Goal: Task Accomplishment & Management: Use online tool/utility

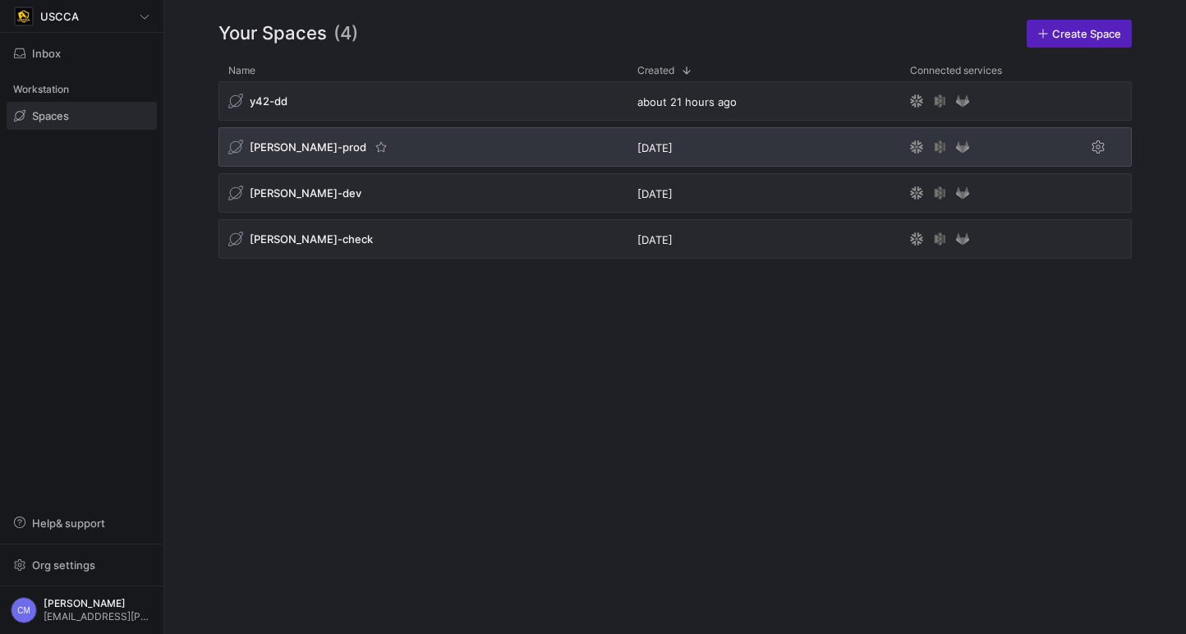
click at [284, 151] on span "[PERSON_NAME]-prod" at bounding box center [308, 146] width 117 height 13
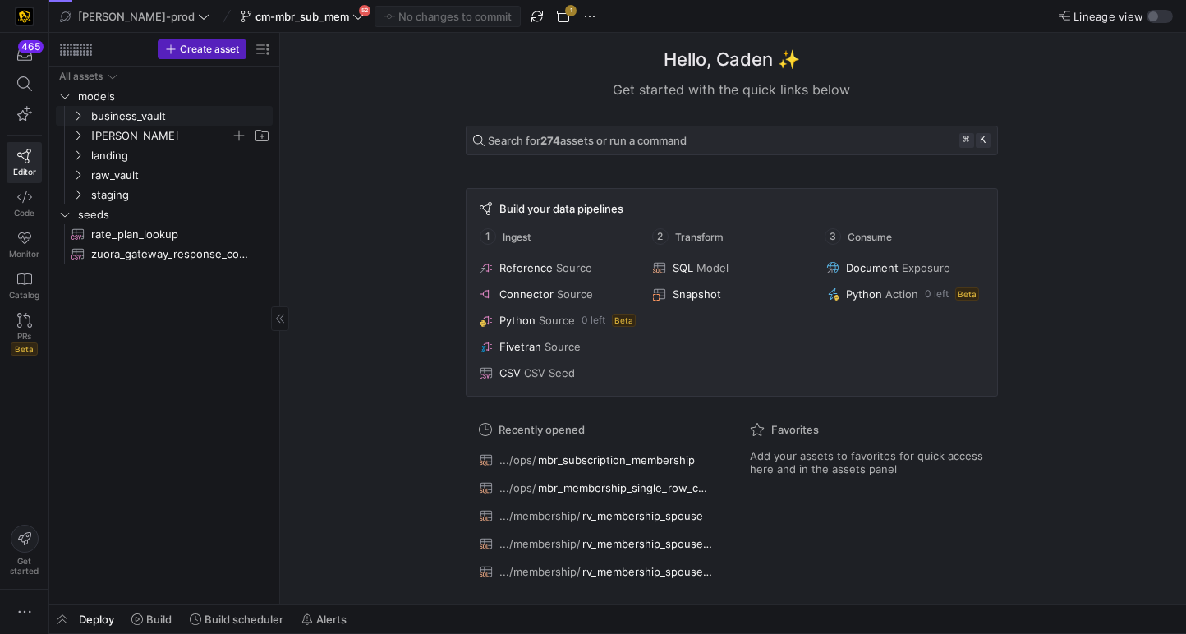
click at [107, 127] on span "[PERSON_NAME]" at bounding box center [161, 135] width 140 height 19
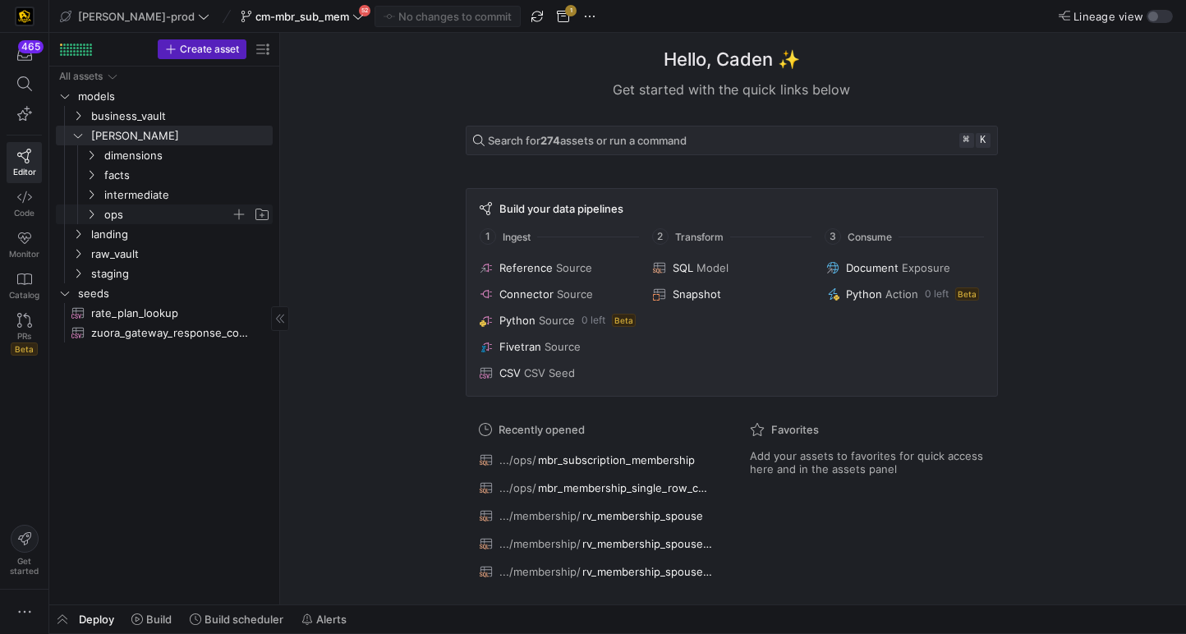
click at [140, 212] on span "ops" at bounding box center [167, 214] width 126 height 19
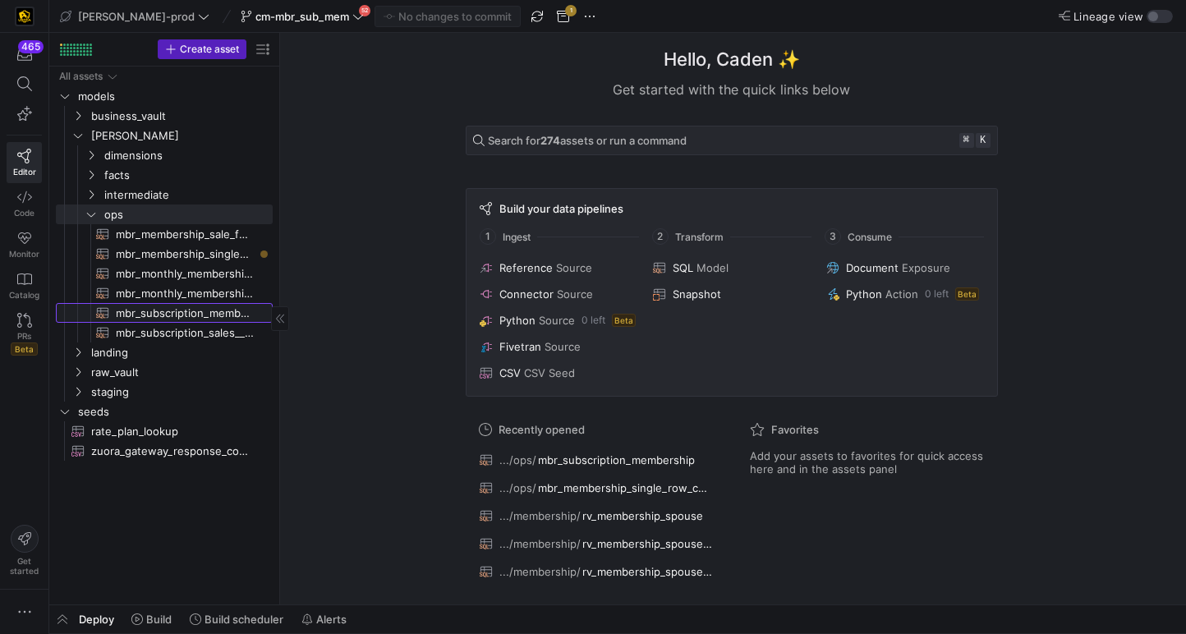
click at [226, 311] on span "mbr_subscription_membership​​​​​​​​​​" at bounding box center [185, 313] width 138 height 19
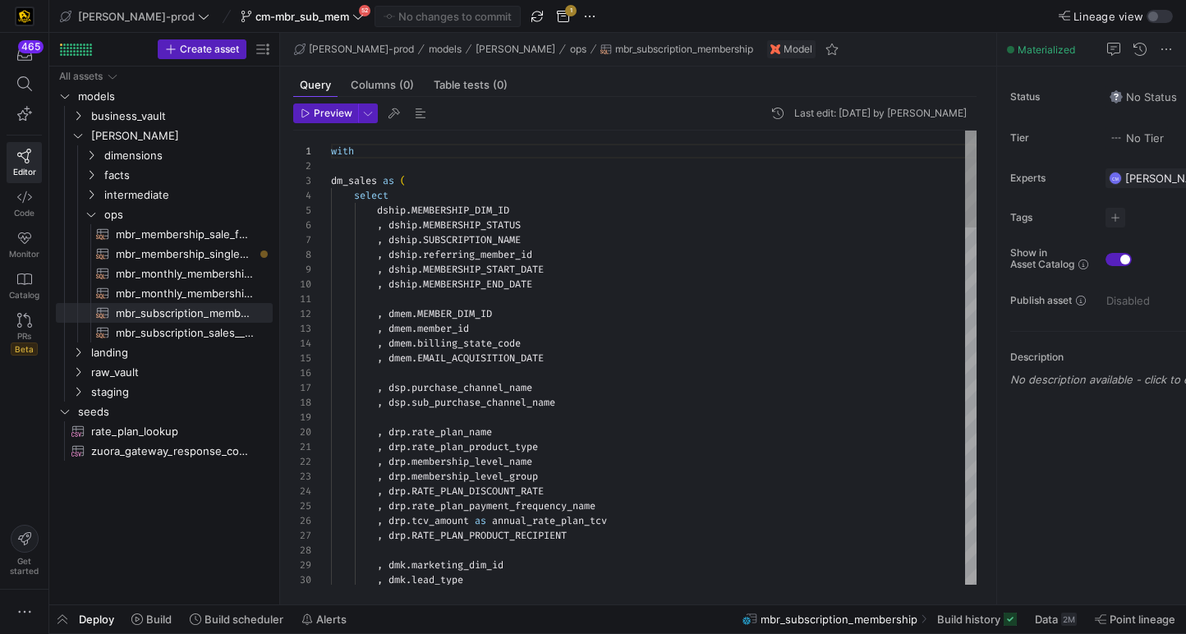
scroll to position [44, 195]
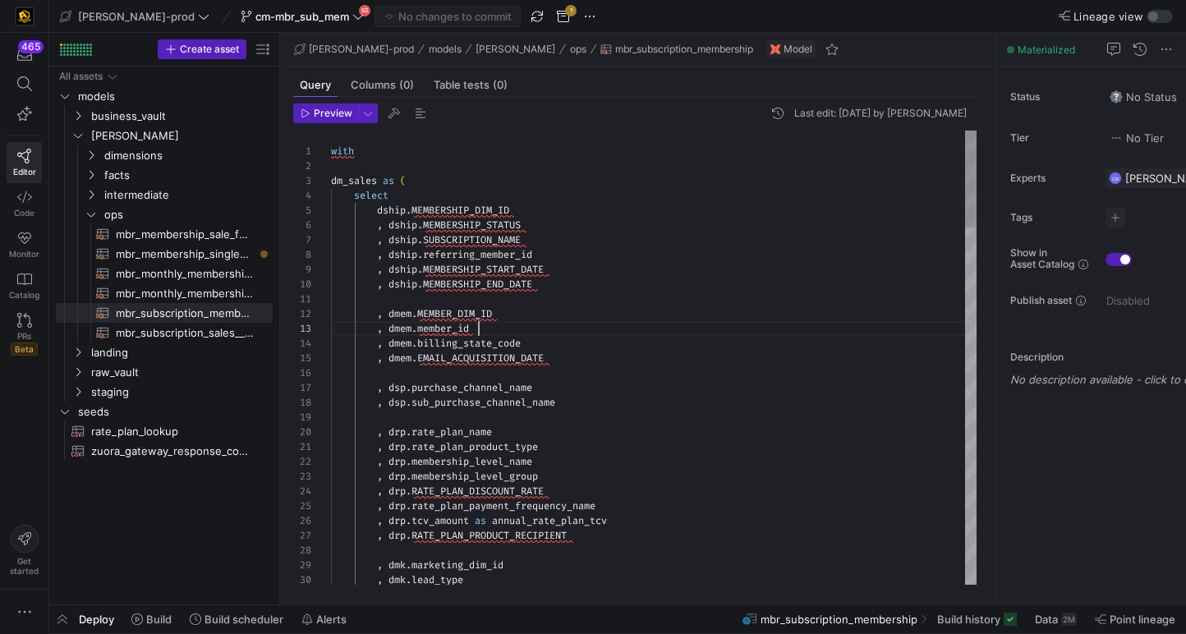
type textarea "with dm_sales as ( select dship.MEMBERSHIP_DIM_ID , dship.MEMBERSHIP_STATUS , d…"
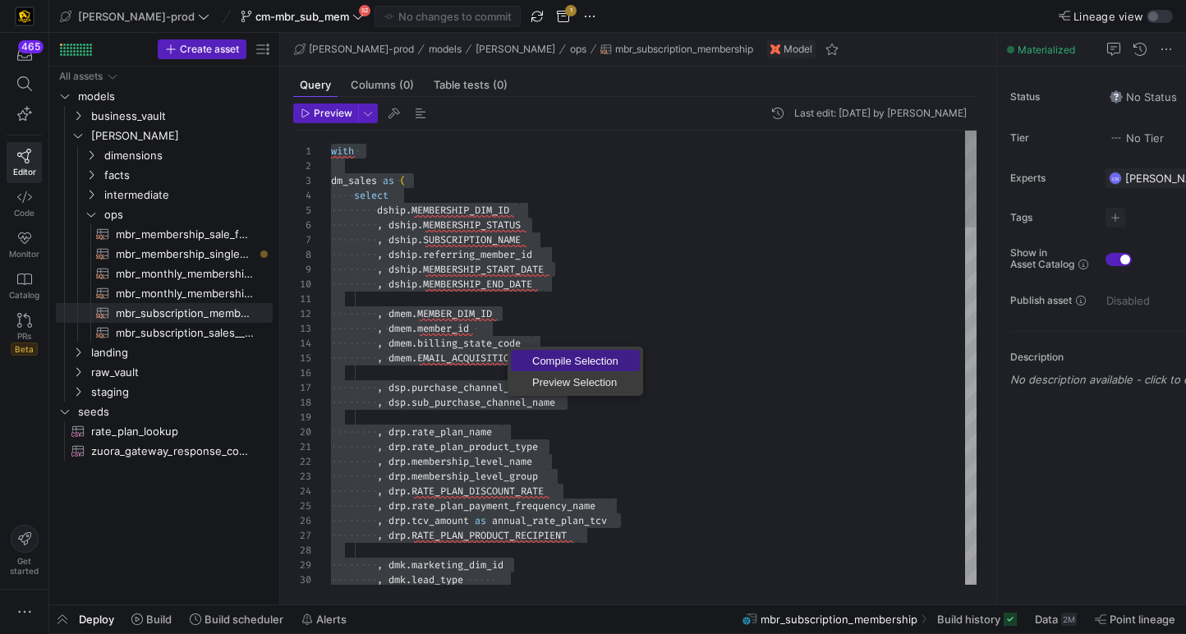
click at [542, 356] on span "Compile Selection" at bounding box center [575, 361] width 129 height 11
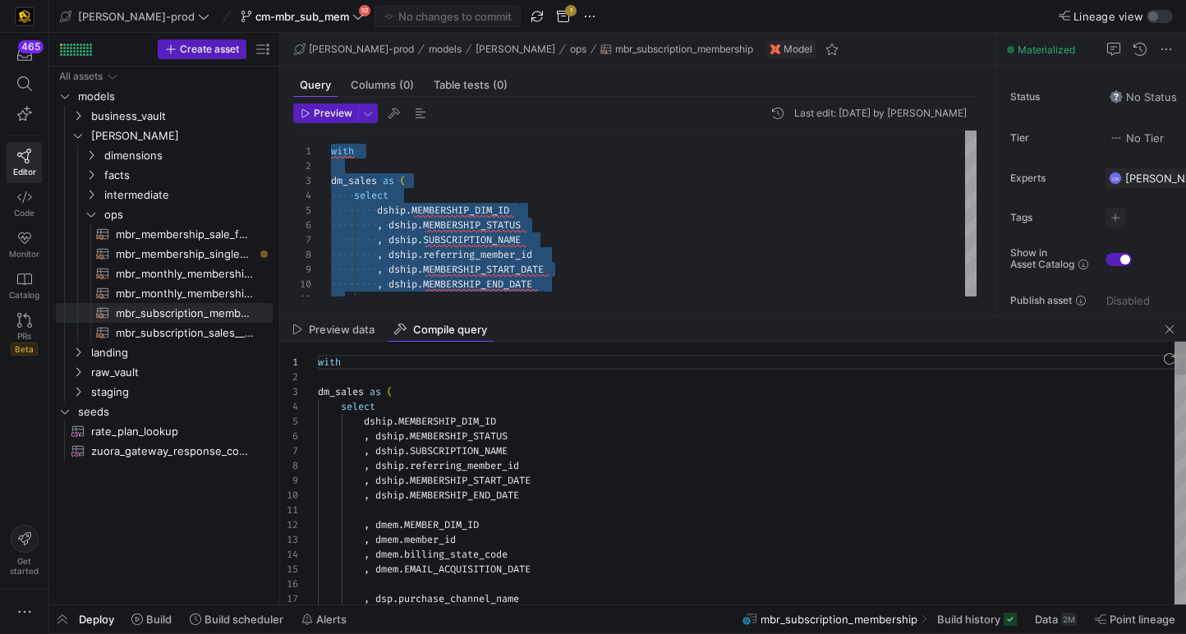
scroll to position [148, 0]
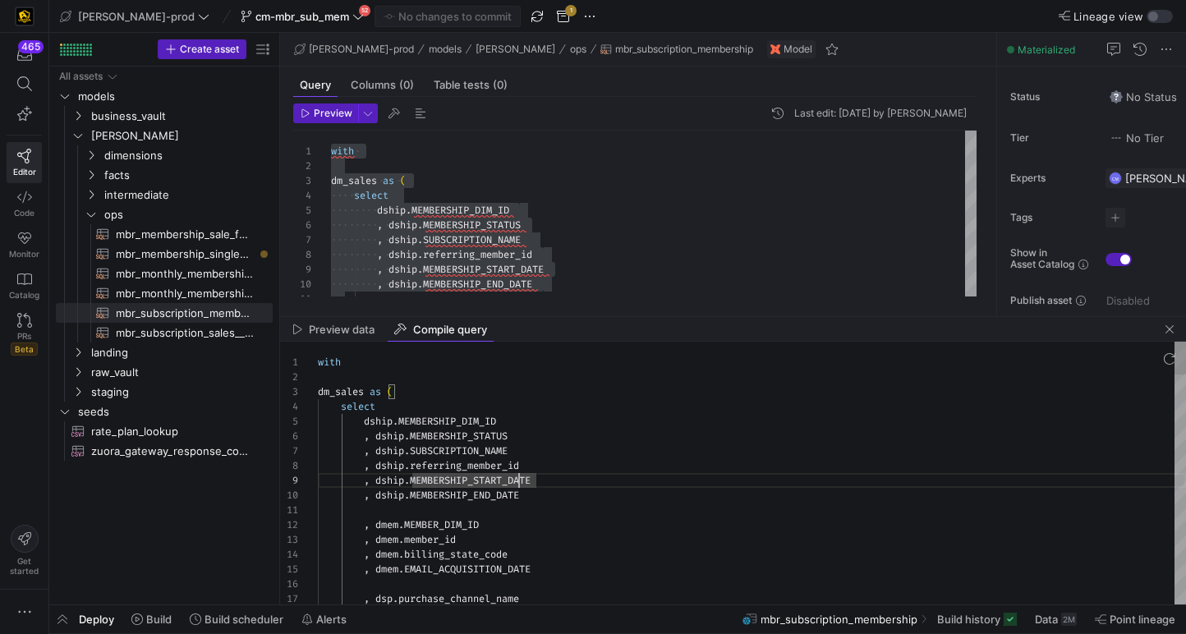
type textarea "with dm_sales as ( select dship.MEMBERSHIP_DIM_ID , dship.MEMBERSHIP_STATUS , d…"
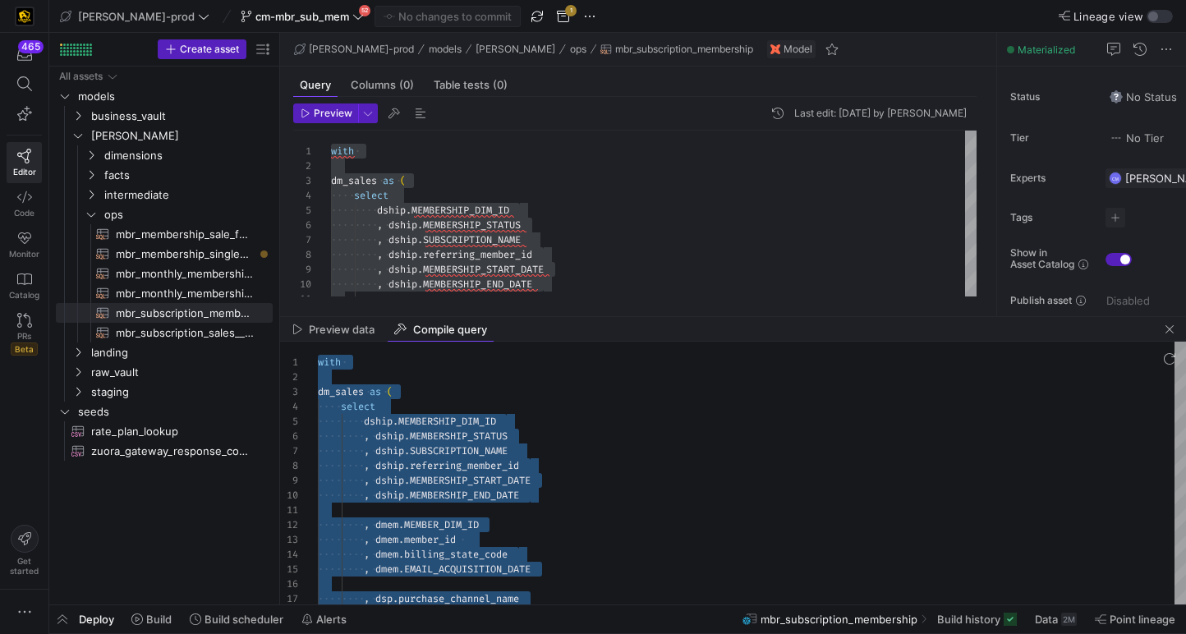
type textarea "with dm_sales as ( select dship.MEMBERSHIP_DIM_ID , dship.MEMBERSHIP_STATUS , d…"
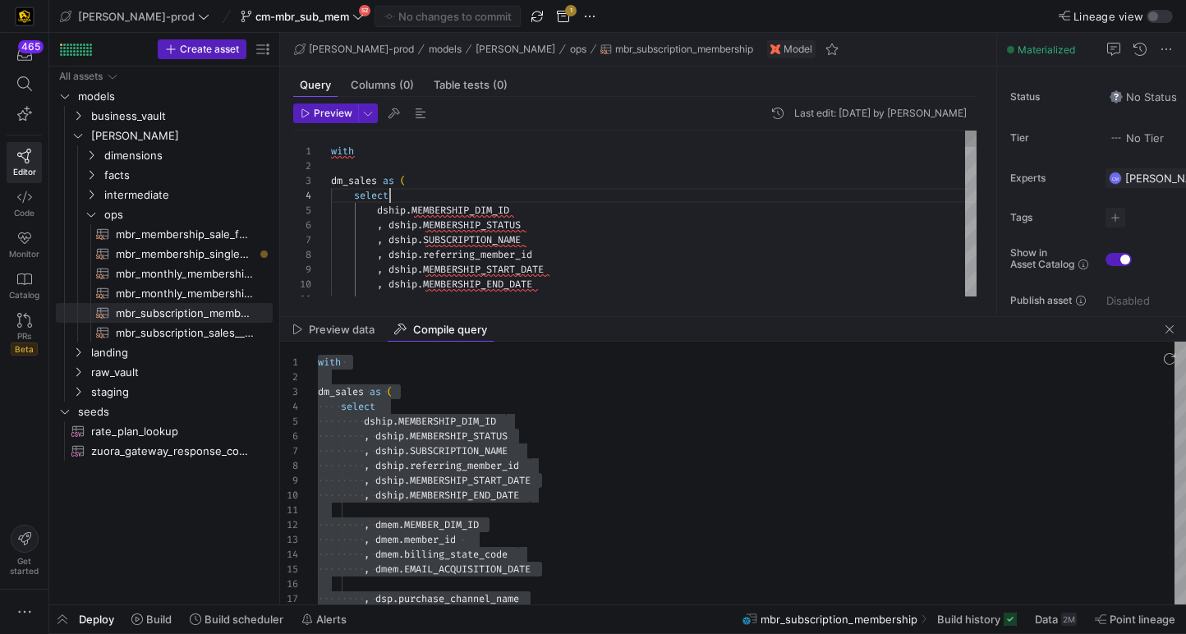
click at [294, 12] on span "cm-mbr_sub_mem" at bounding box center [302, 16] width 94 height 13
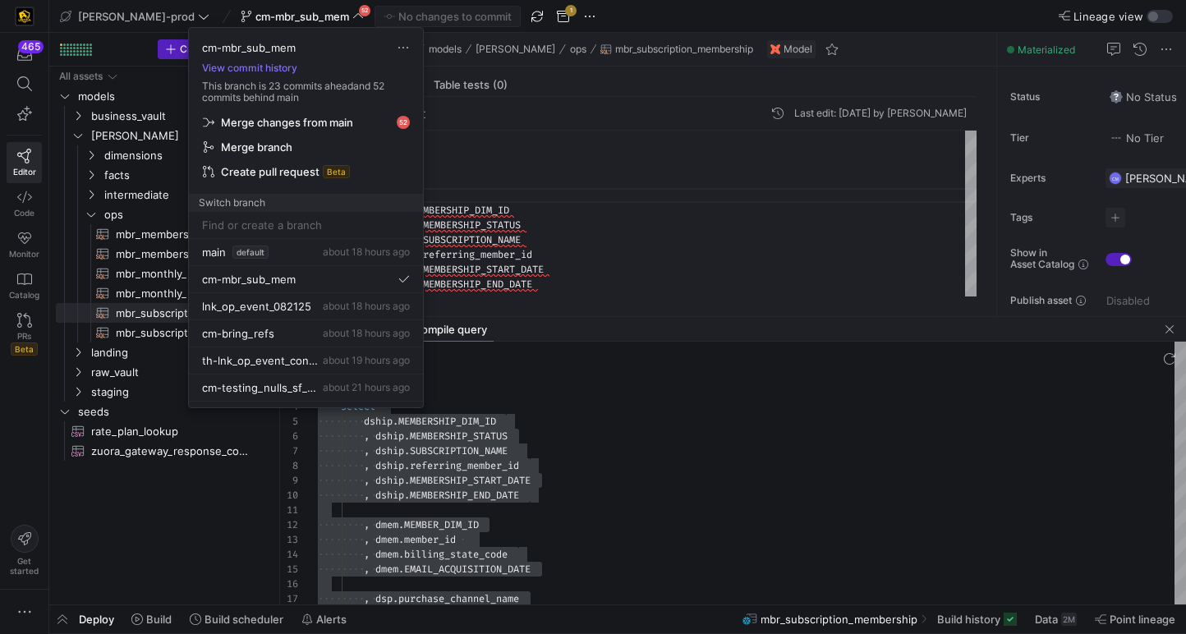
click at [306, 116] on span "Merge changes from main" at bounding box center [287, 122] width 132 height 13
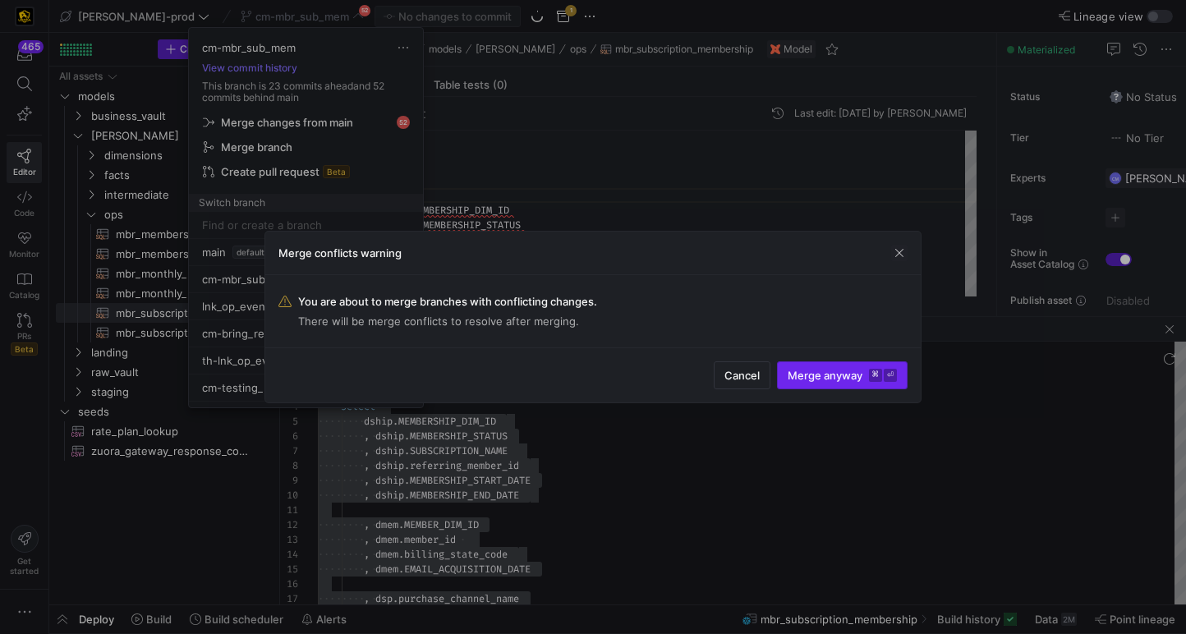
click at [823, 366] on span "submit" at bounding box center [842, 375] width 129 height 26
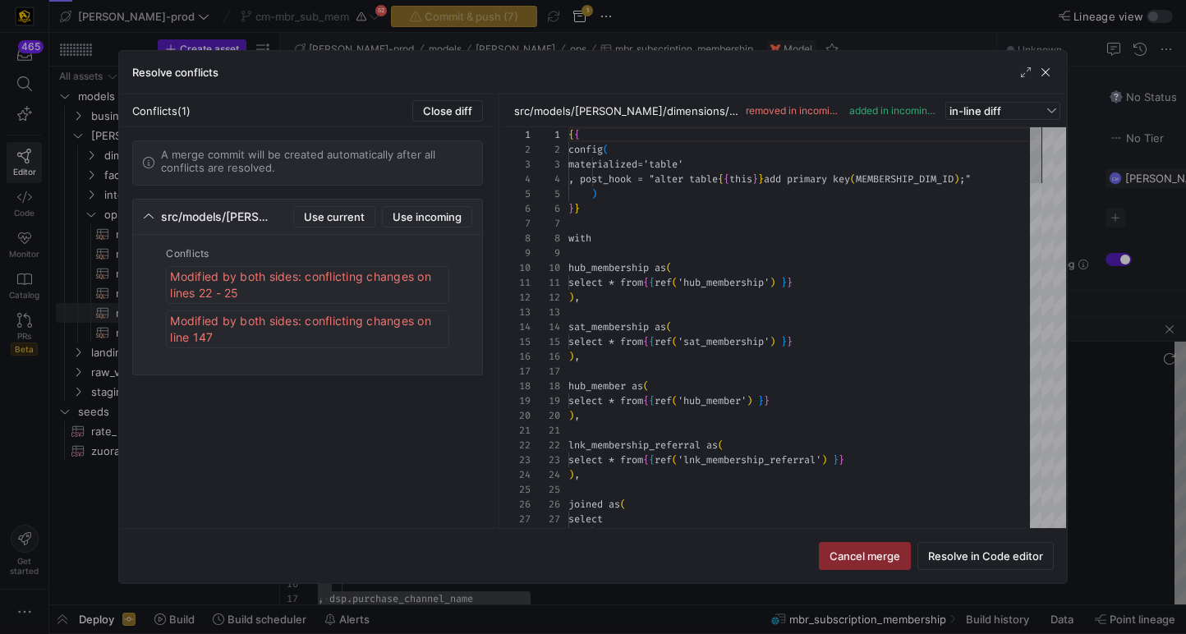
scroll to position [148, 0]
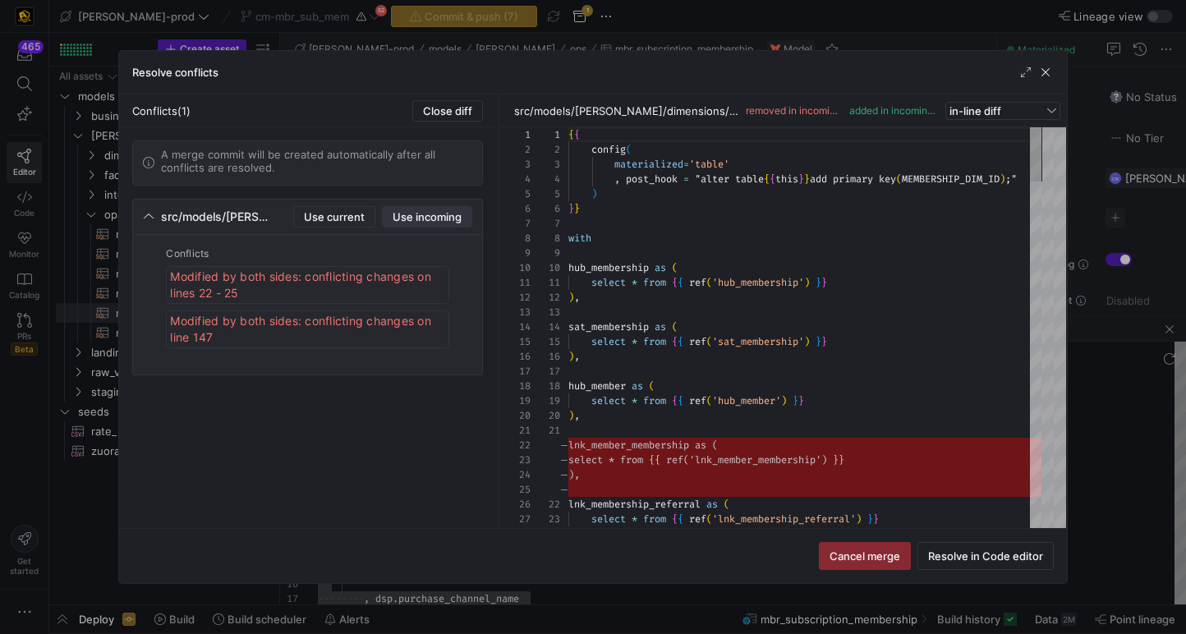
click at [447, 215] on span "Use incoming" at bounding box center [427, 216] width 69 height 13
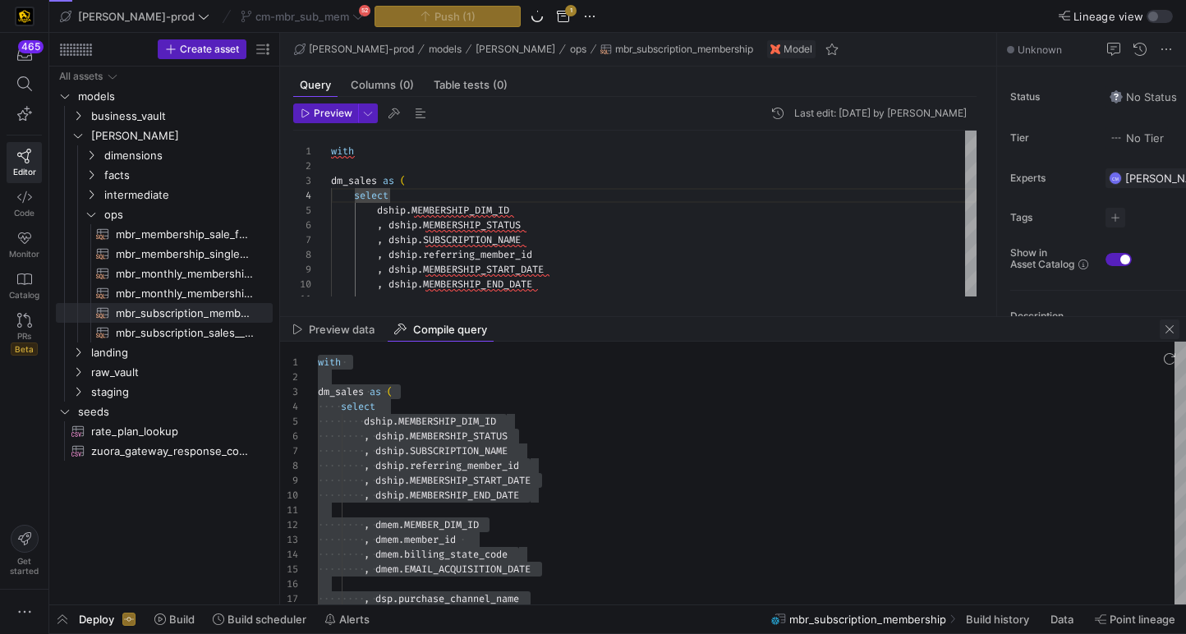
click at [1165, 328] on span "button" at bounding box center [1170, 330] width 20 height 20
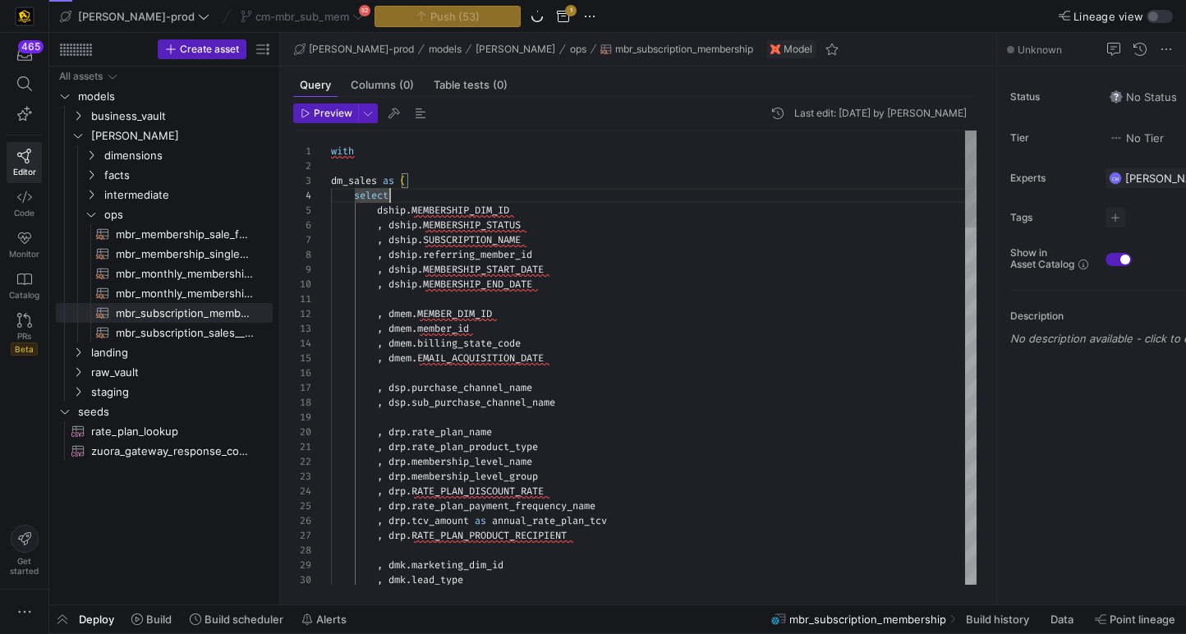
scroll to position [103, 207]
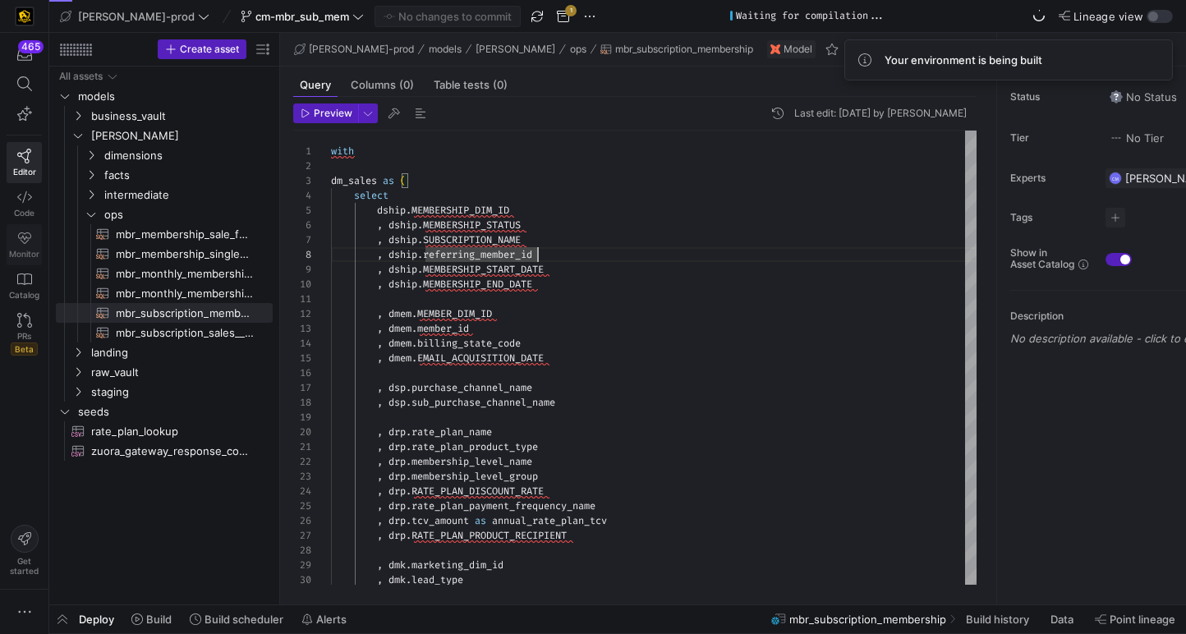
click at [15, 234] on link "Monitor" at bounding box center [24, 244] width 35 height 41
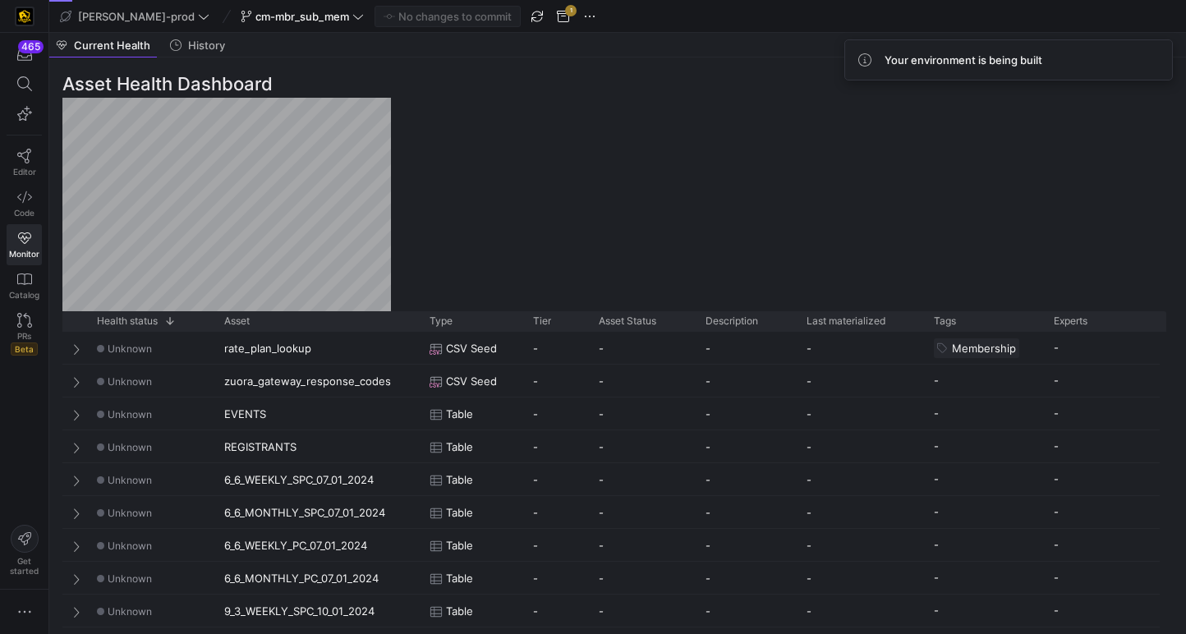
click at [605, 190] on div "Asset Health Dashboard Drag here to set row groups Drag here to set column labe…" at bounding box center [614, 345] width 1130 height 577
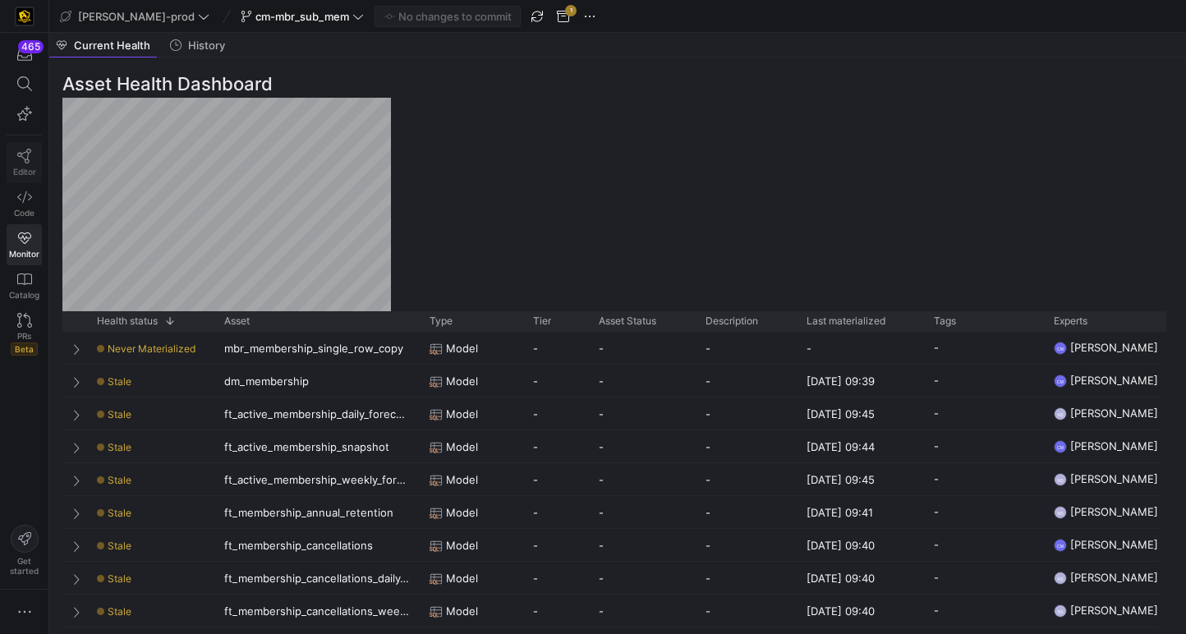
click at [15, 168] on span "Editor" at bounding box center [24, 172] width 23 height 10
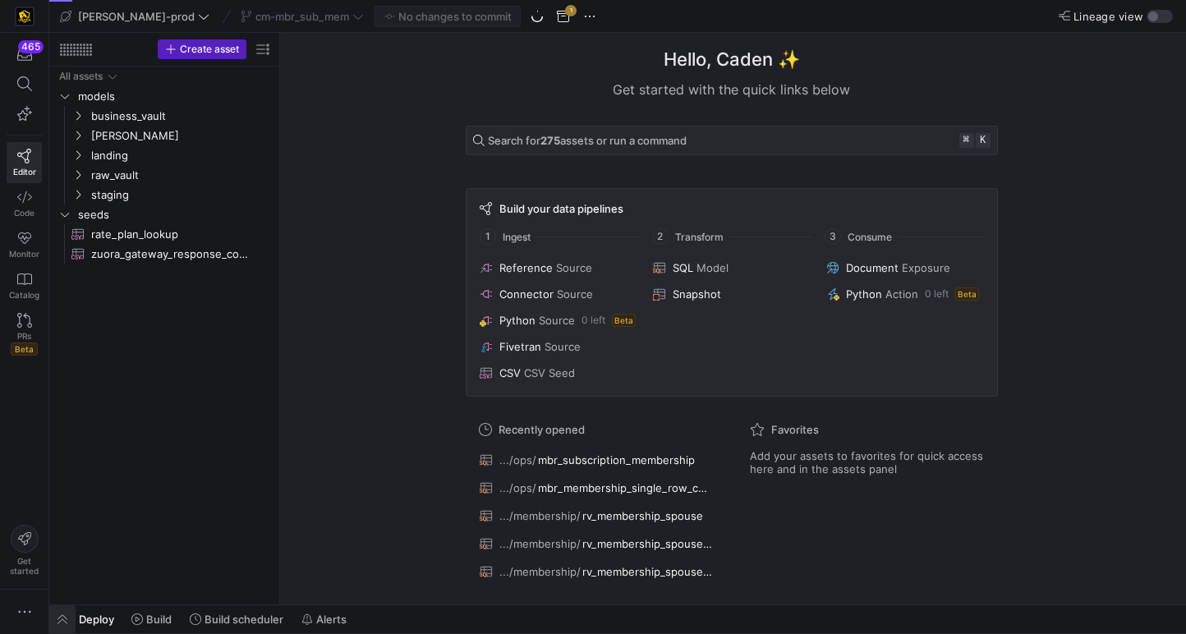
click at [67, 622] on span "button" at bounding box center [62, 619] width 26 height 28
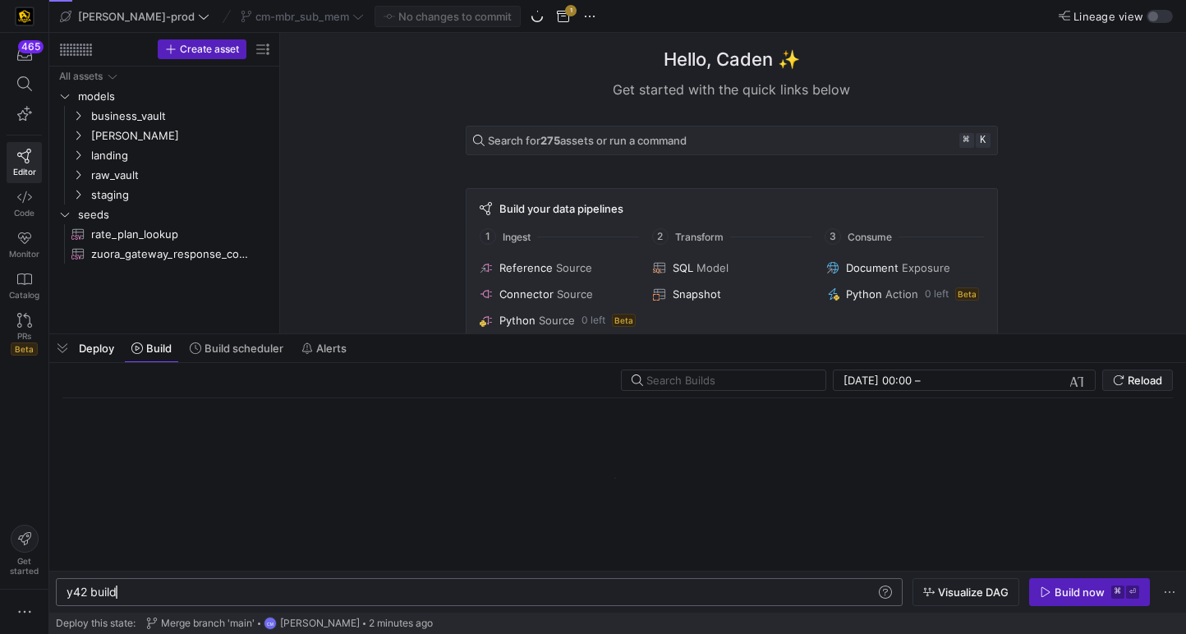
click at [200, 591] on div "y42 build" at bounding box center [471, 592] width 809 height 13
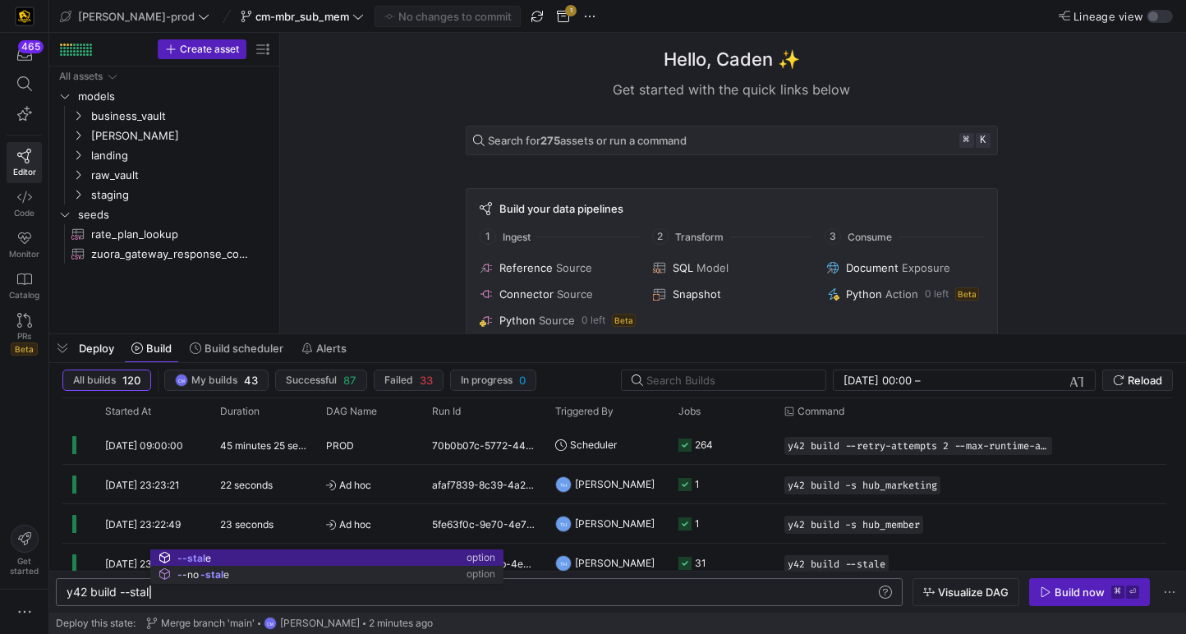
scroll to position [0, 90]
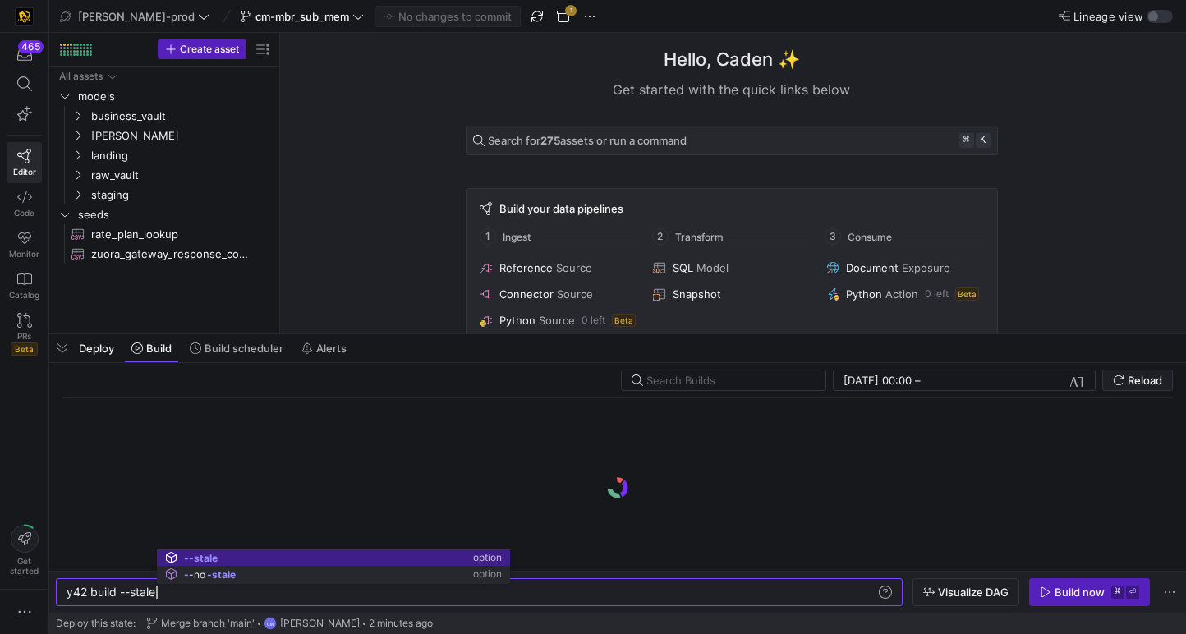
type textarea "y42 build --stale"
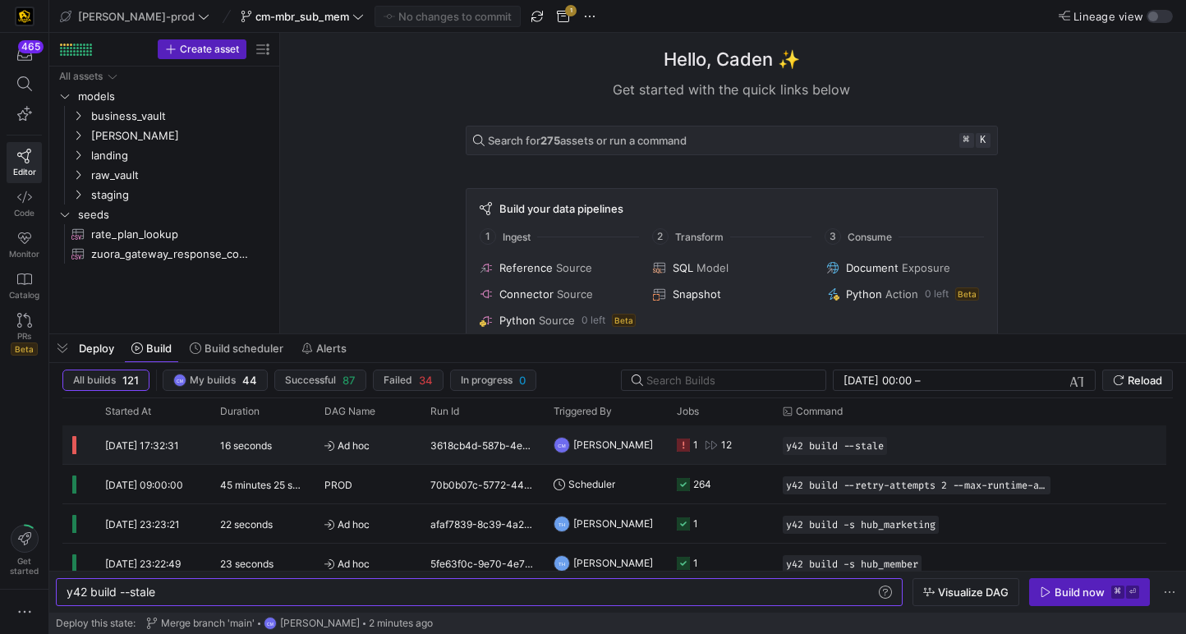
click at [614, 448] on span "[PERSON_NAME]" at bounding box center [613, 444] width 80 height 39
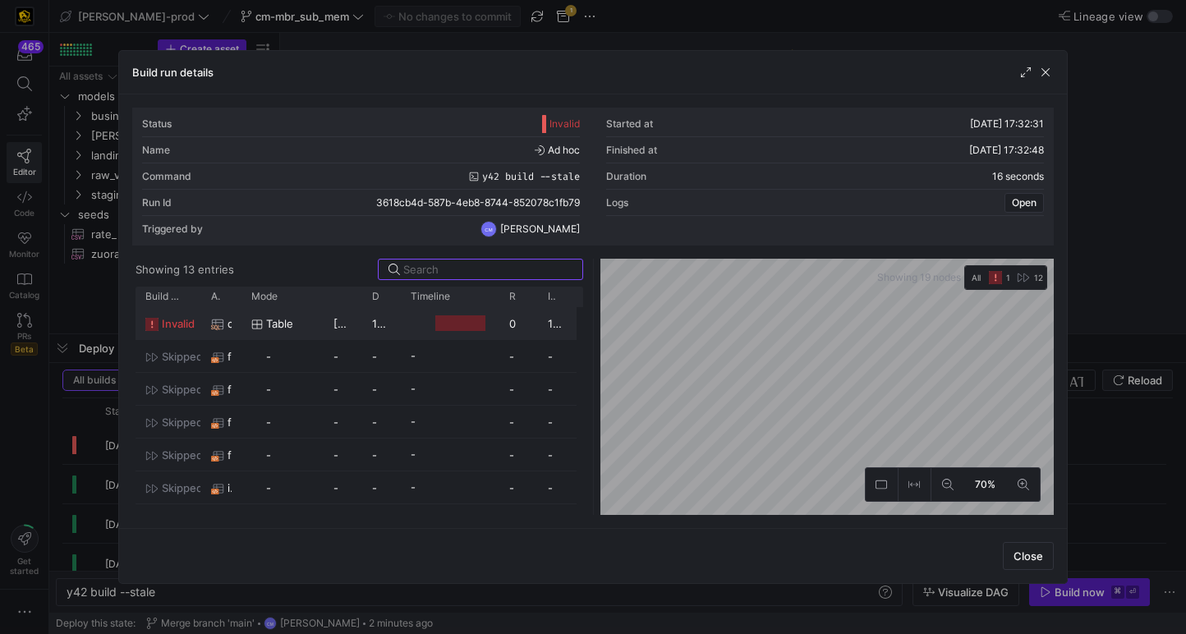
click at [312, 325] on div "table" at bounding box center [282, 324] width 62 height 32
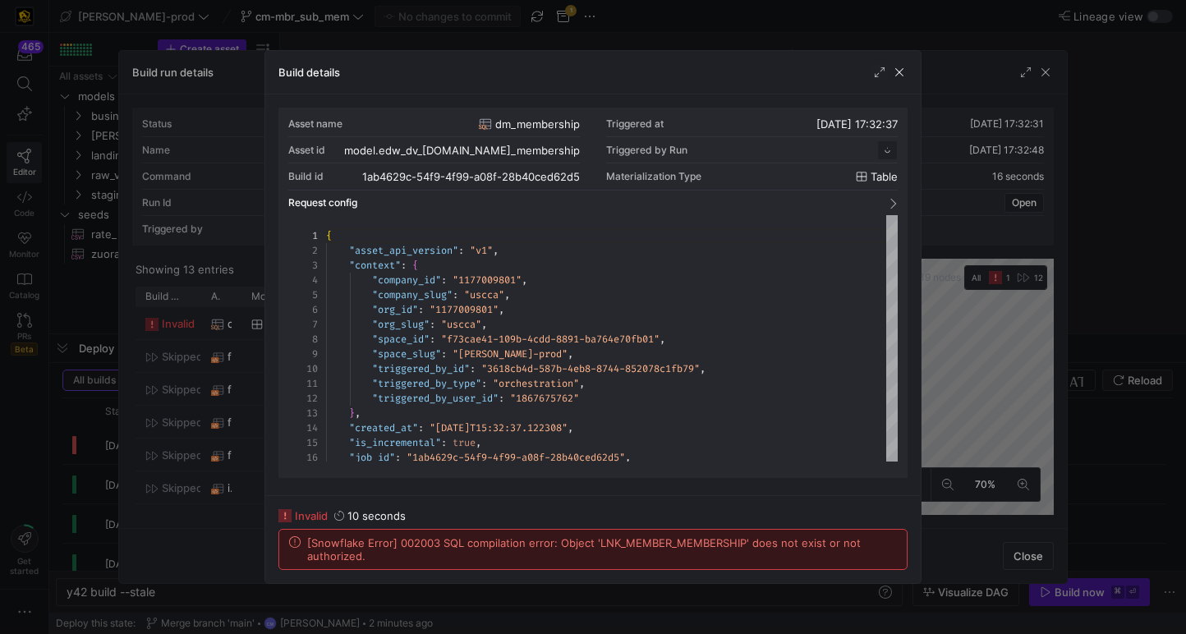
scroll to position [148, 0]
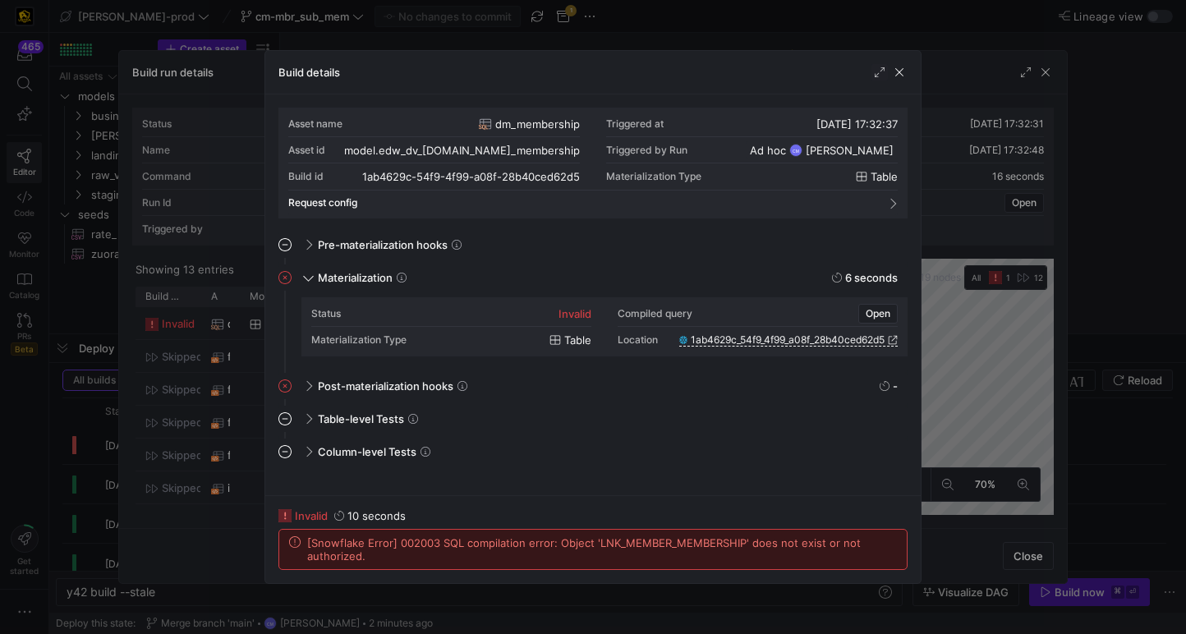
click at [668, 543] on span "[Snowflake Error] 002003 SQL compilation error: Object 'LNK_MEMBER_MEMBERSHIP' …" at bounding box center [602, 549] width 590 height 26
click at [897, 79] on span "button" at bounding box center [899, 72] width 16 height 16
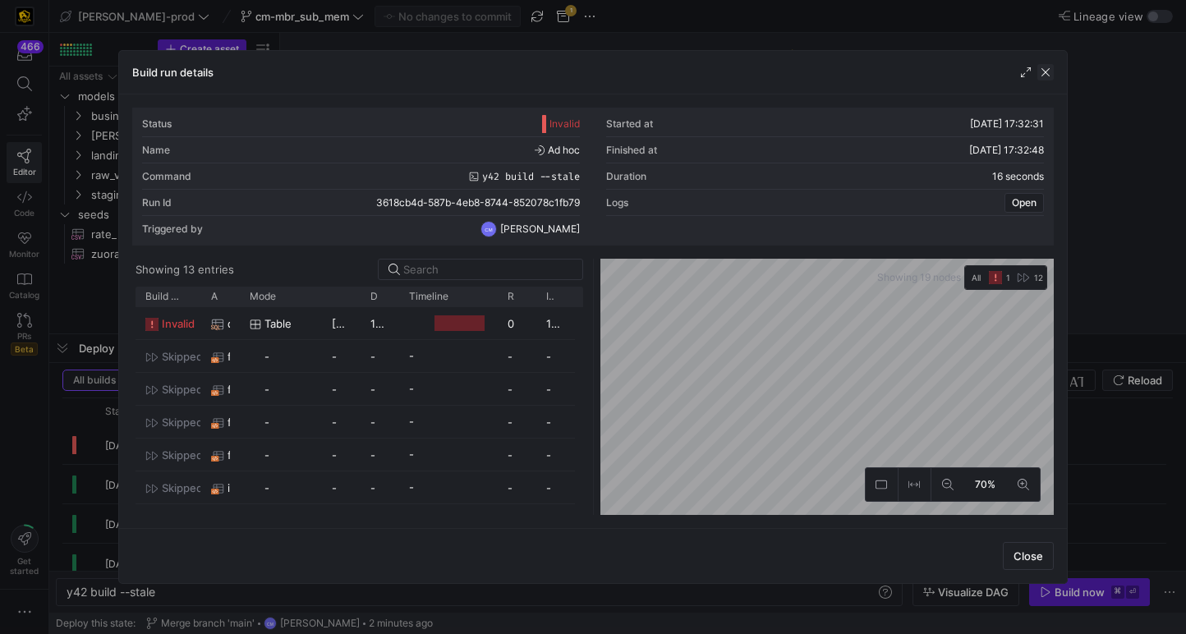
click at [1046, 69] on span "button" at bounding box center [1045, 72] width 16 height 16
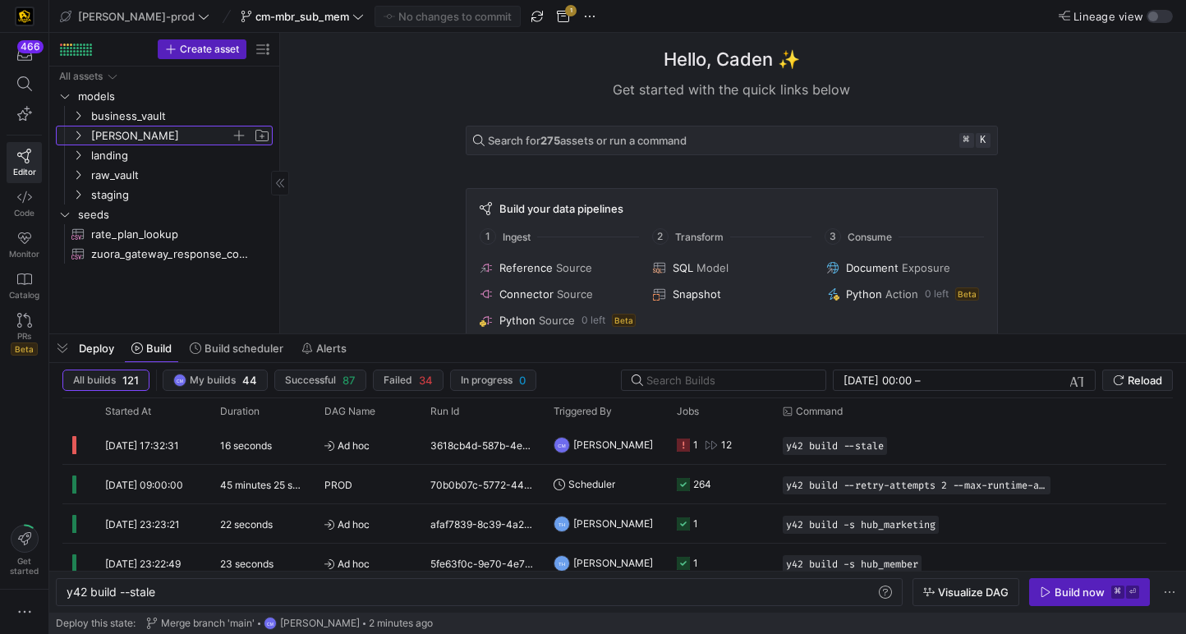
click at [114, 129] on span "[PERSON_NAME]" at bounding box center [161, 135] width 140 height 19
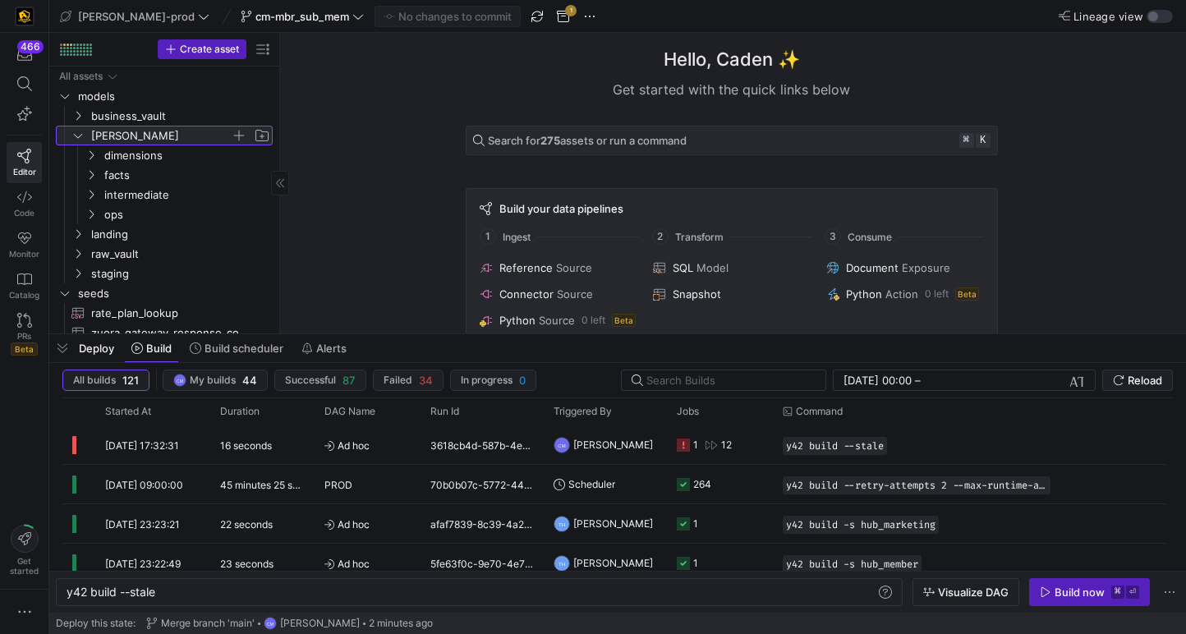
click at [114, 129] on span "[PERSON_NAME]" at bounding box center [161, 135] width 140 height 19
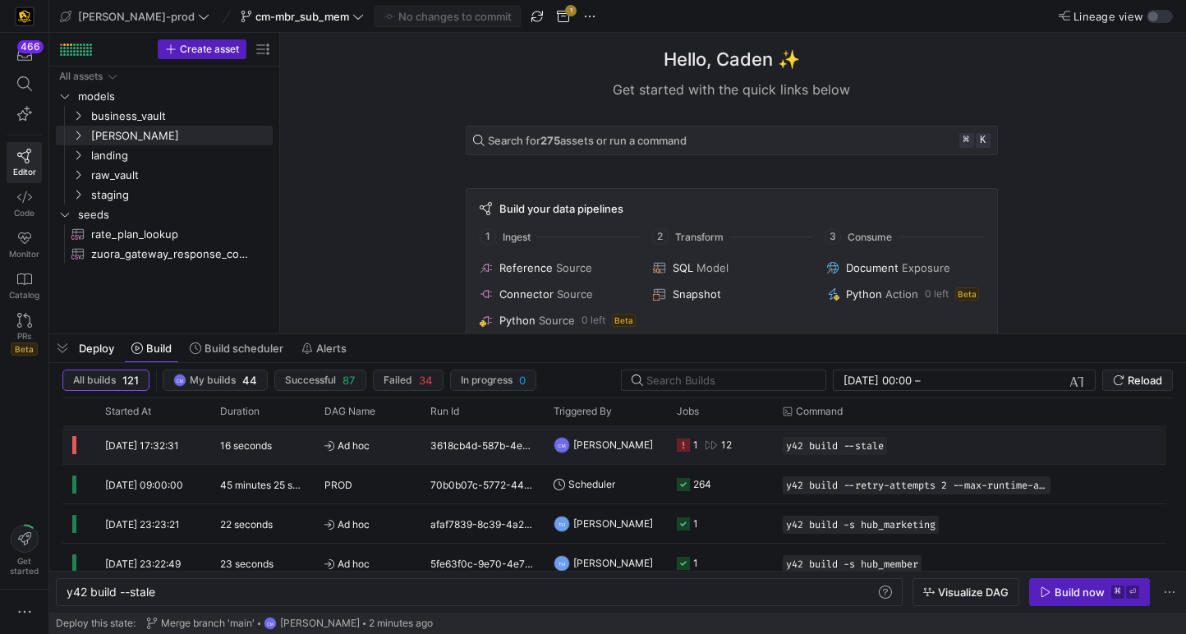
click at [341, 436] on span "Ad hoc" at bounding box center [367, 445] width 86 height 39
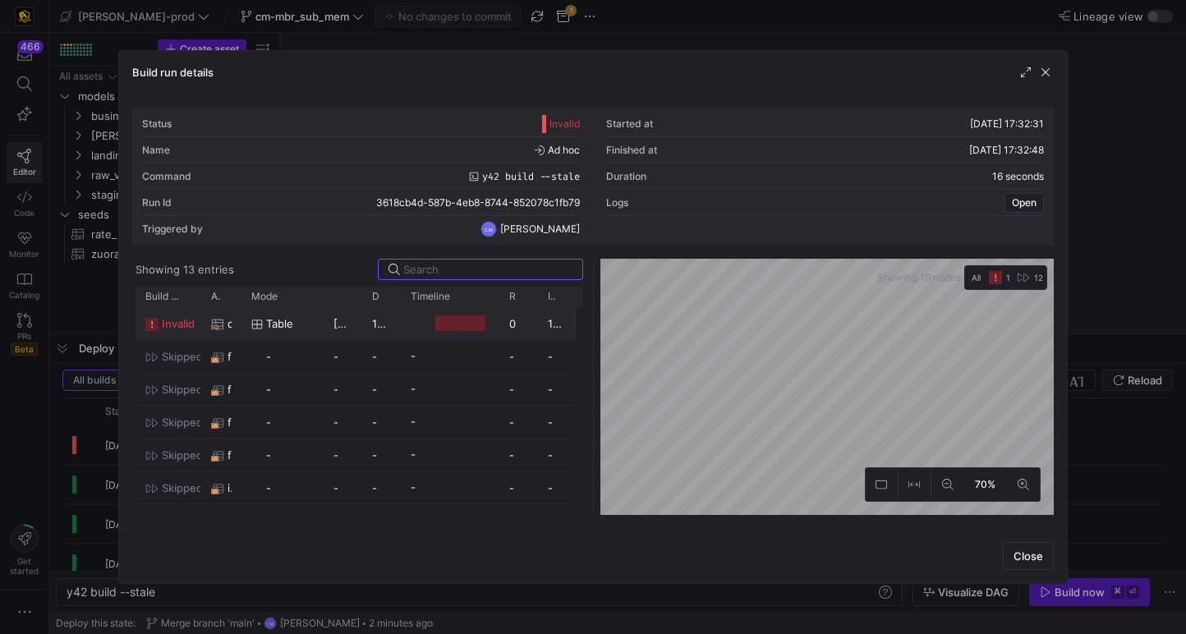
click at [312, 331] on div "table" at bounding box center [282, 324] width 62 height 32
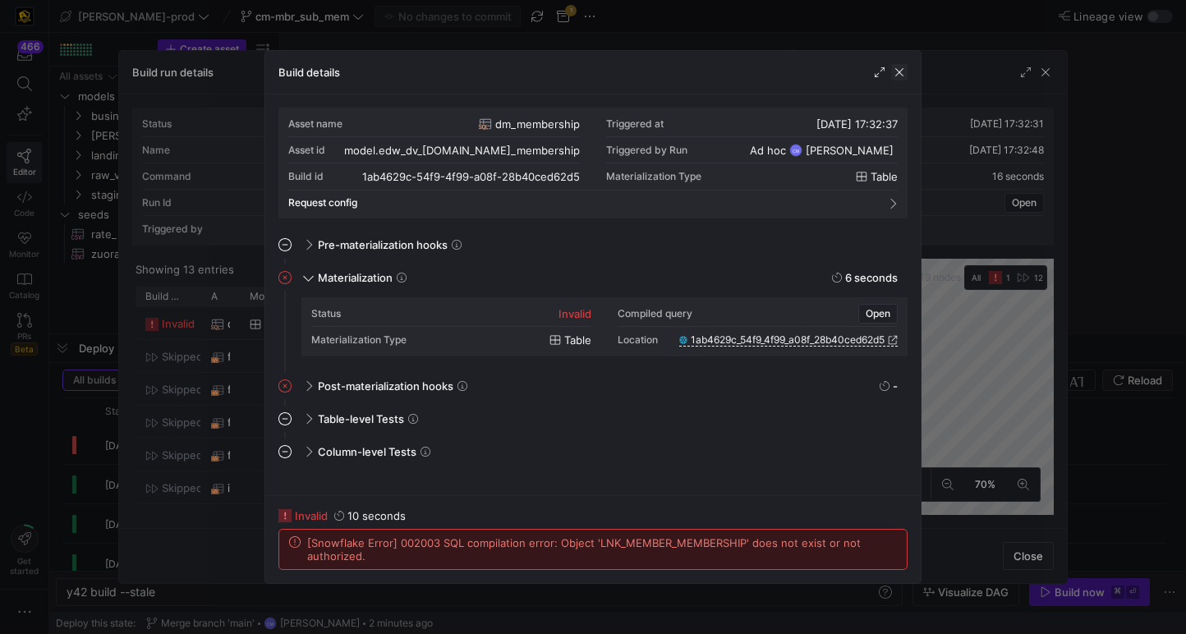
click at [904, 67] on span "button" at bounding box center [899, 72] width 16 height 16
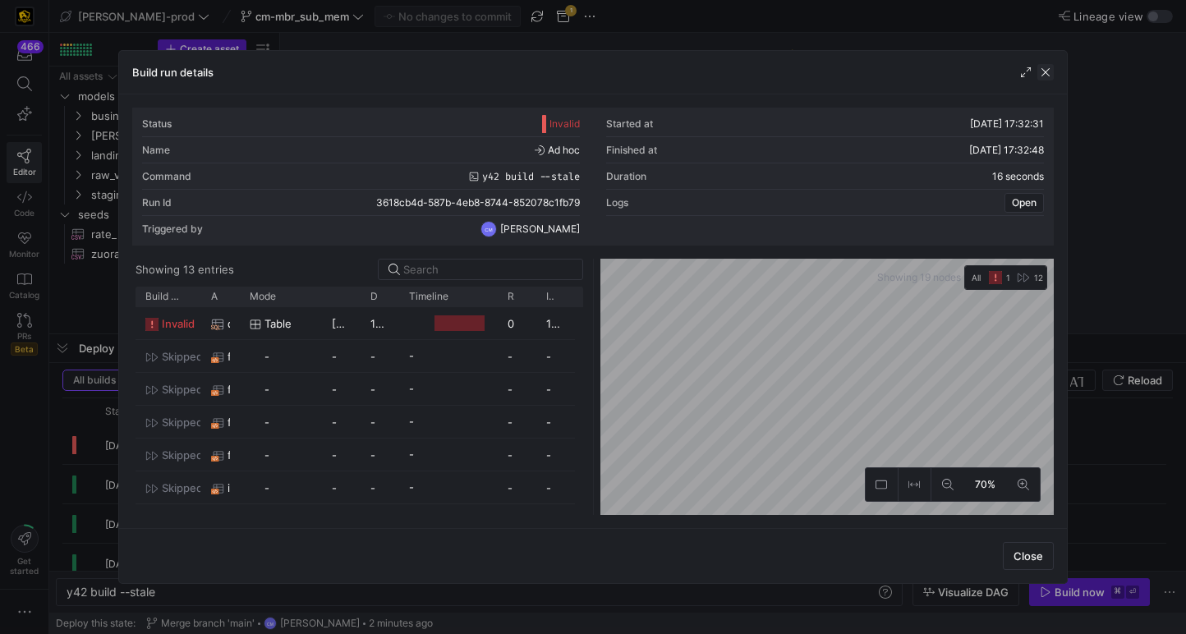
click at [1047, 67] on span "button" at bounding box center [1045, 72] width 16 height 16
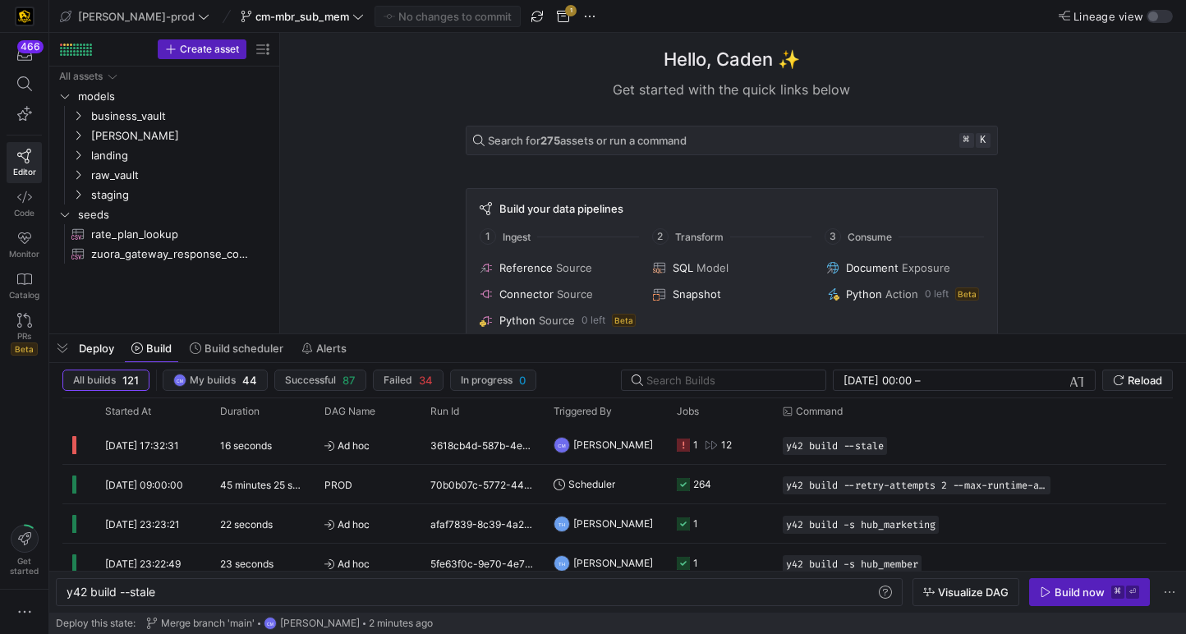
drag, startPoint x: 1047, startPoint y: 67, endPoint x: 517, endPoint y: -7, distance: 534.9
click at [517, 0] on html "466 Editor Code Monitor Catalog PRs Beta Get started [PERSON_NAME]-prod cm-mbr_…" at bounding box center [593, 317] width 1186 height 634
click at [283, 16] on span "cm-mbr_sub_mem" at bounding box center [302, 16] width 94 height 13
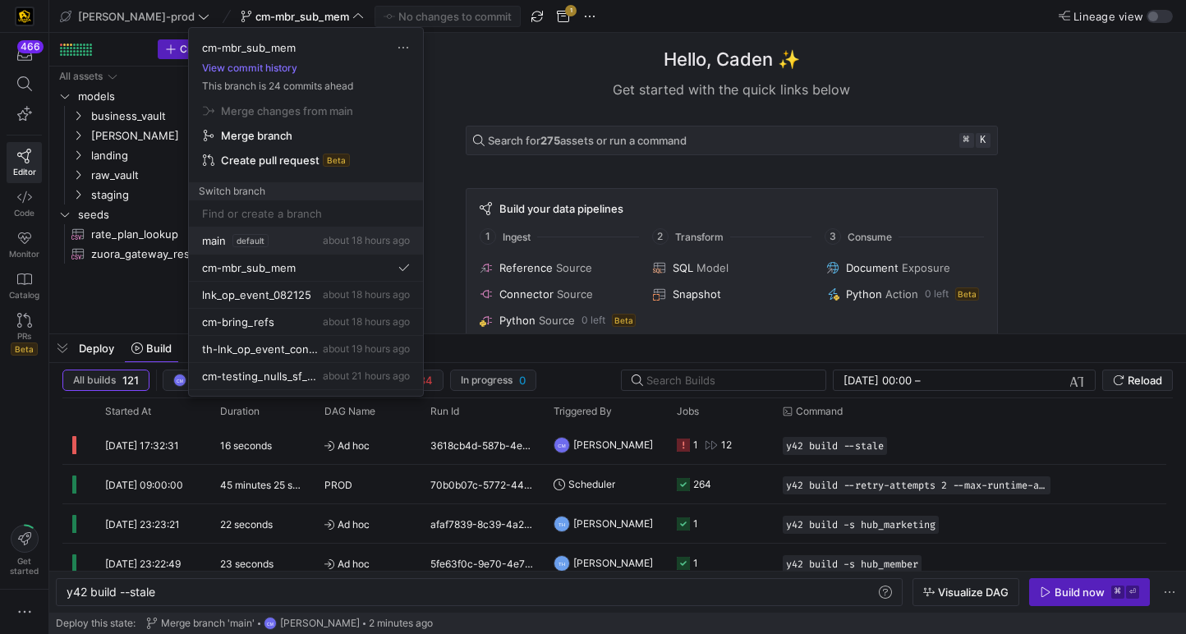
click at [358, 243] on span "about 18 hours ago" at bounding box center [366, 240] width 87 height 12
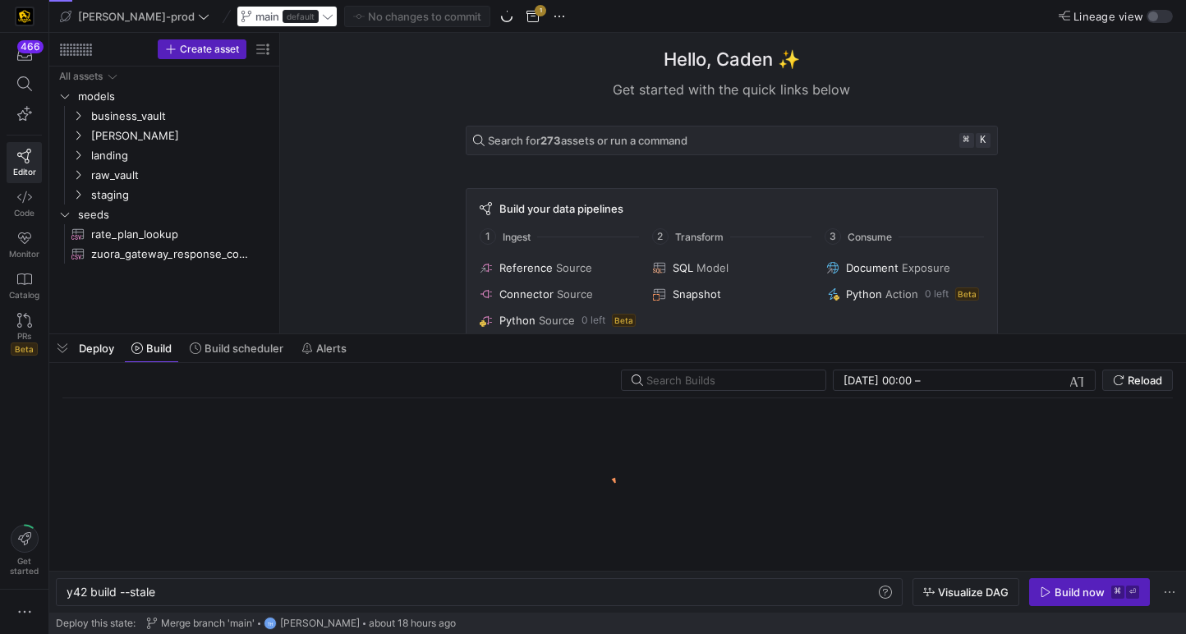
click at [273, 21] on div "main default" at bounding box center [287, 16] width 101 height 21
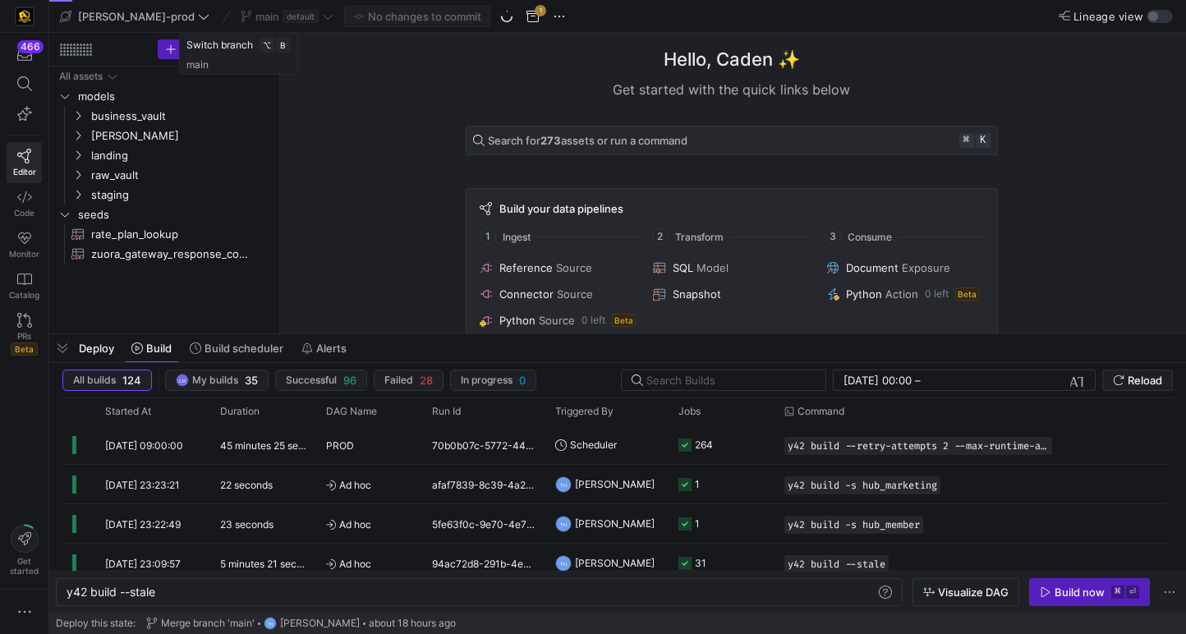
click at [277, 12] on div "main default" at bounding box center [287, 16] width 101 height 21
click at [322, 15] on icon at bounding box center [327, 16] width 11 height 11
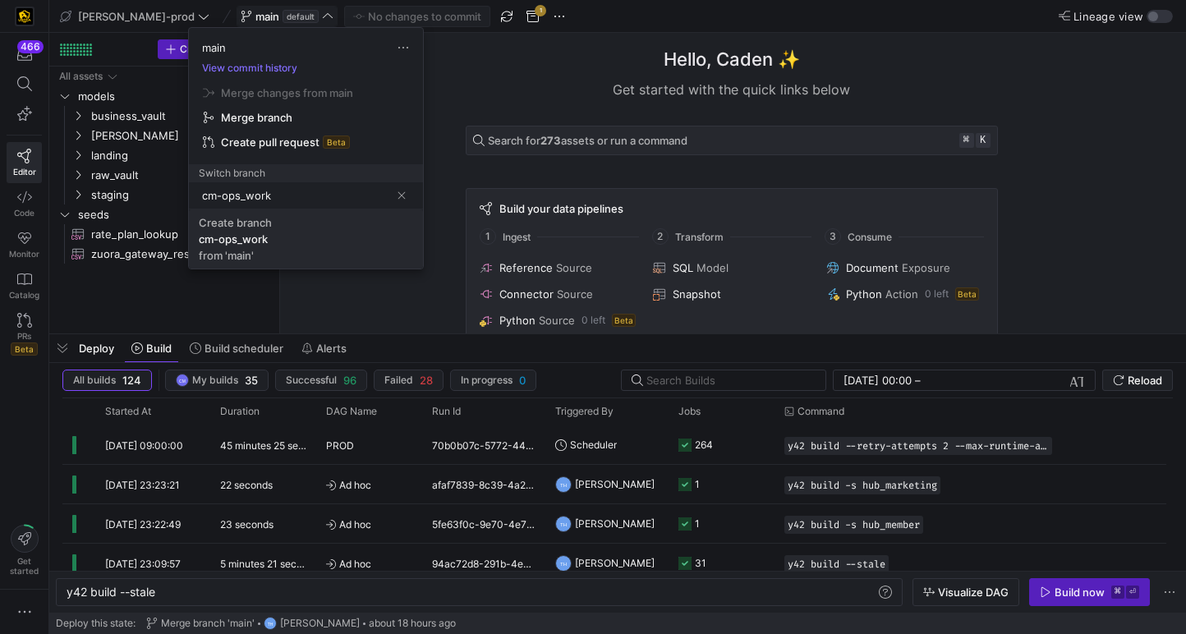
type input "cm-ops_work"
click at [257, 251] on span "Create branch cm-ops_work from 'main'" at bounding box center [306, 239] width 214 height 46
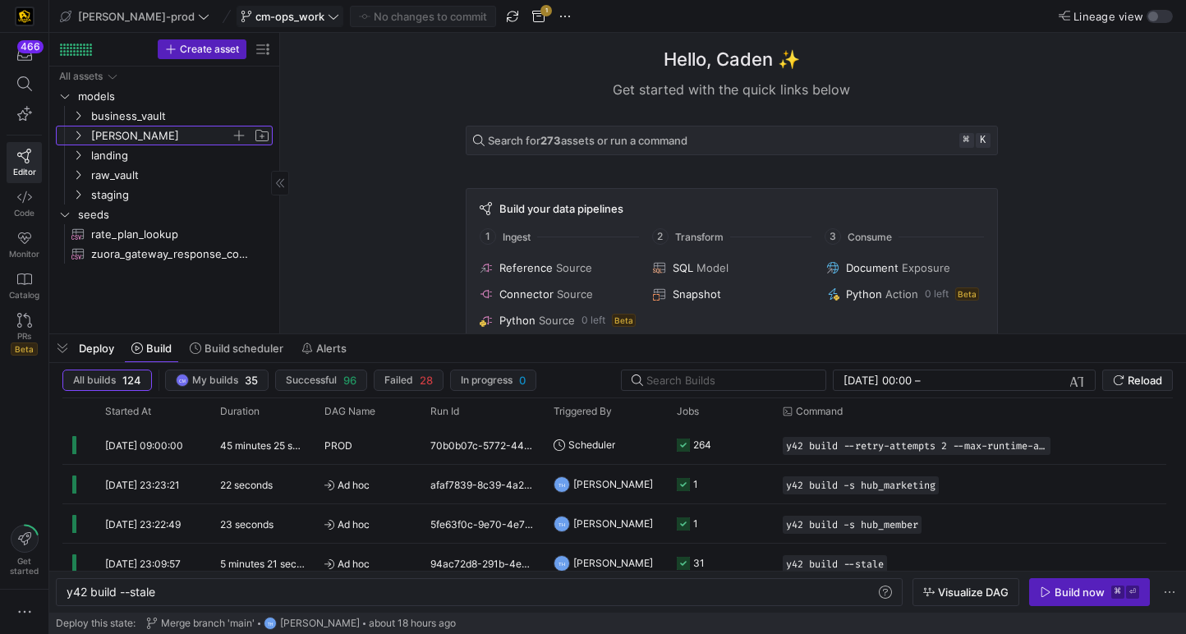
click at [136, 134] on span "[PERSON_NAME]" at bounding box center [161, 135] width 140 height 19
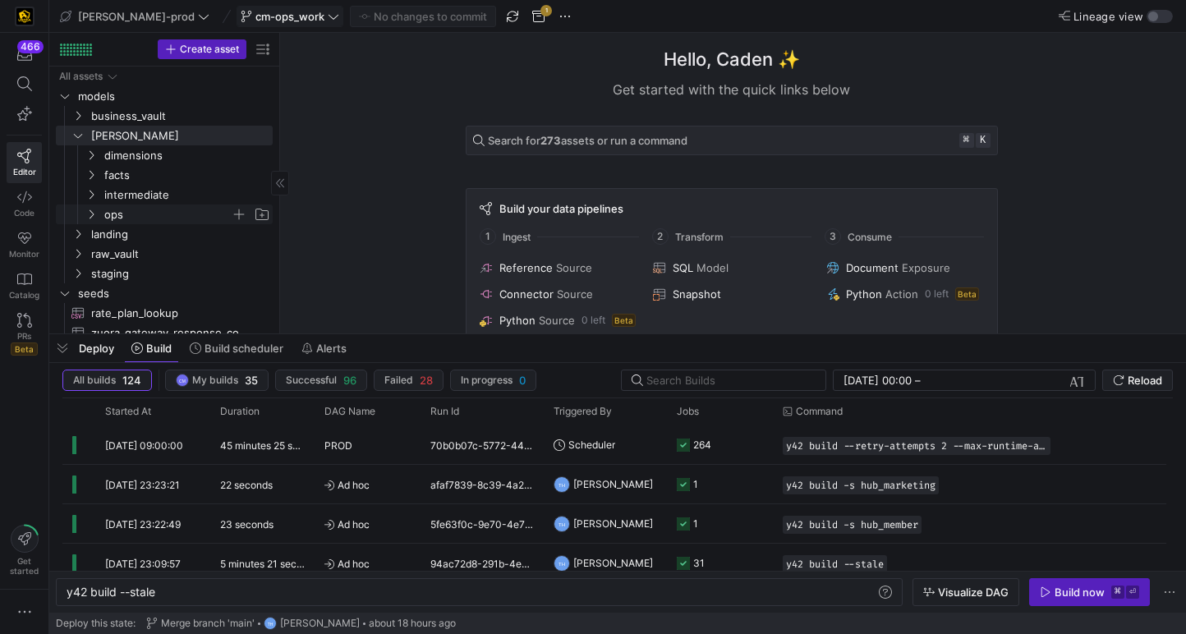
click at [116, 213] on span "ops" at bounding box center [167, 214] width 126 height 19
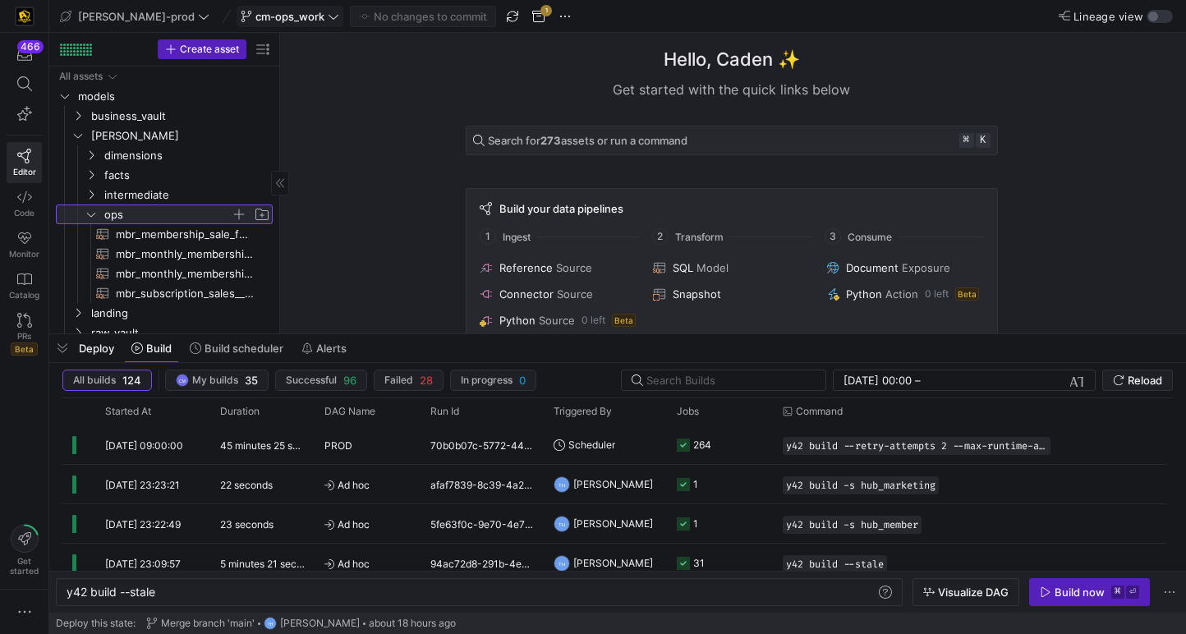
click at [241, 210] on span "button" at bounding box center [239, 214] width 16 height 16
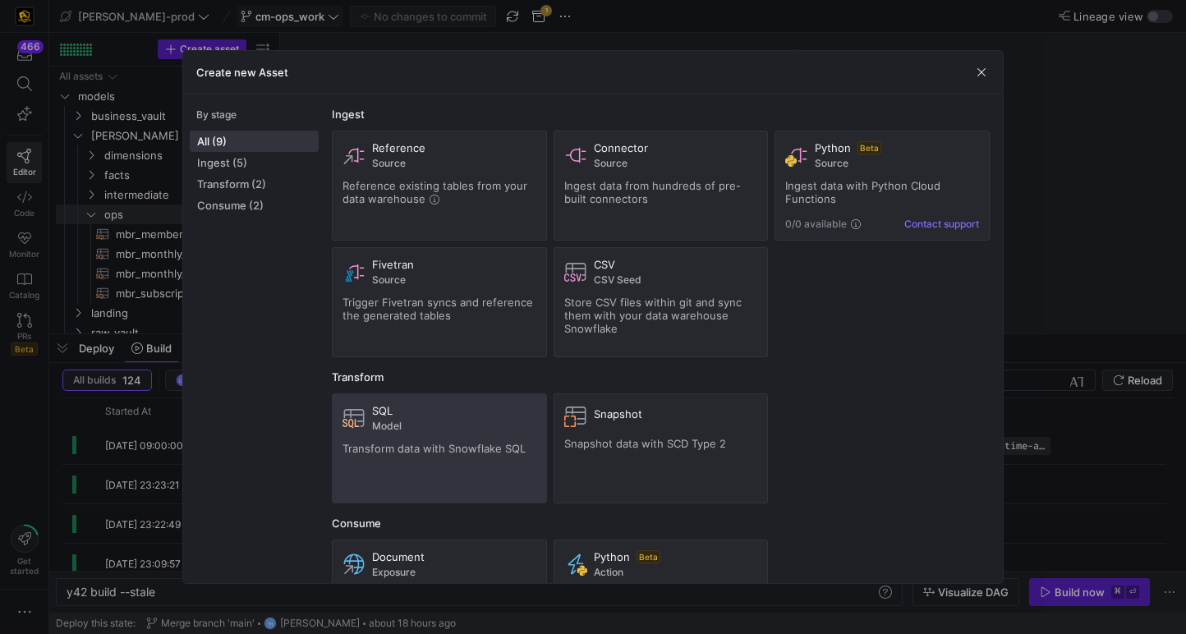
click at [407, 412] on div "SQL" at bounding box center [454, 410] width 164 height 13
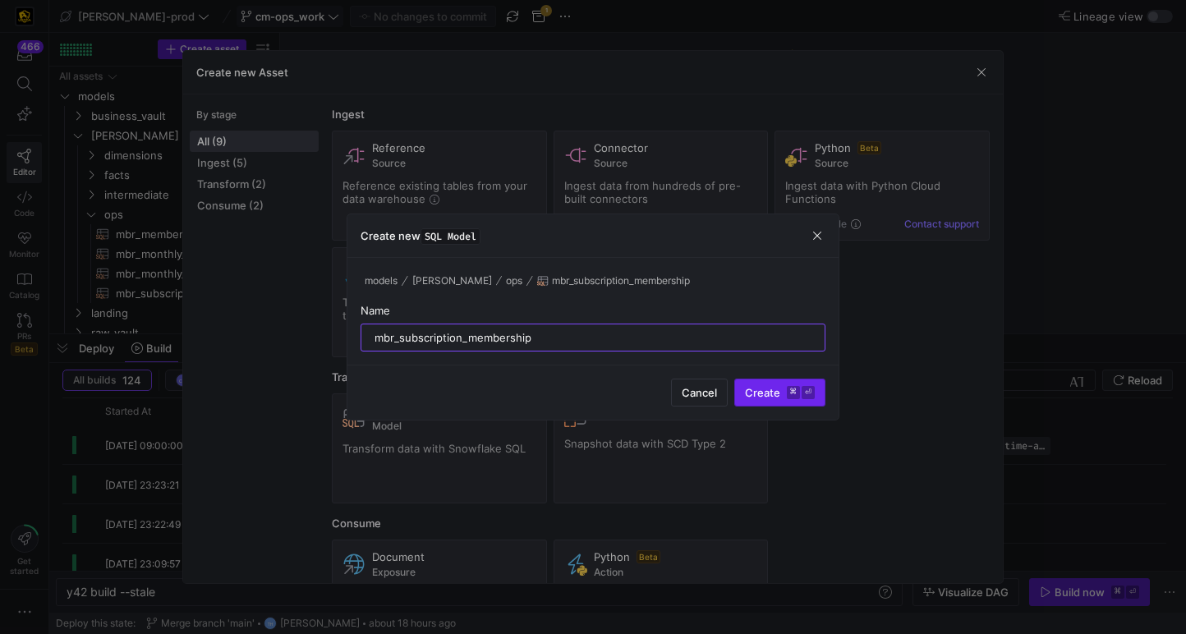
type input "mbr_subscription_membership"
click at [759, 394] on span "Create ⌘ ⏎" at bounding box center [780, 392] width 70 height 13
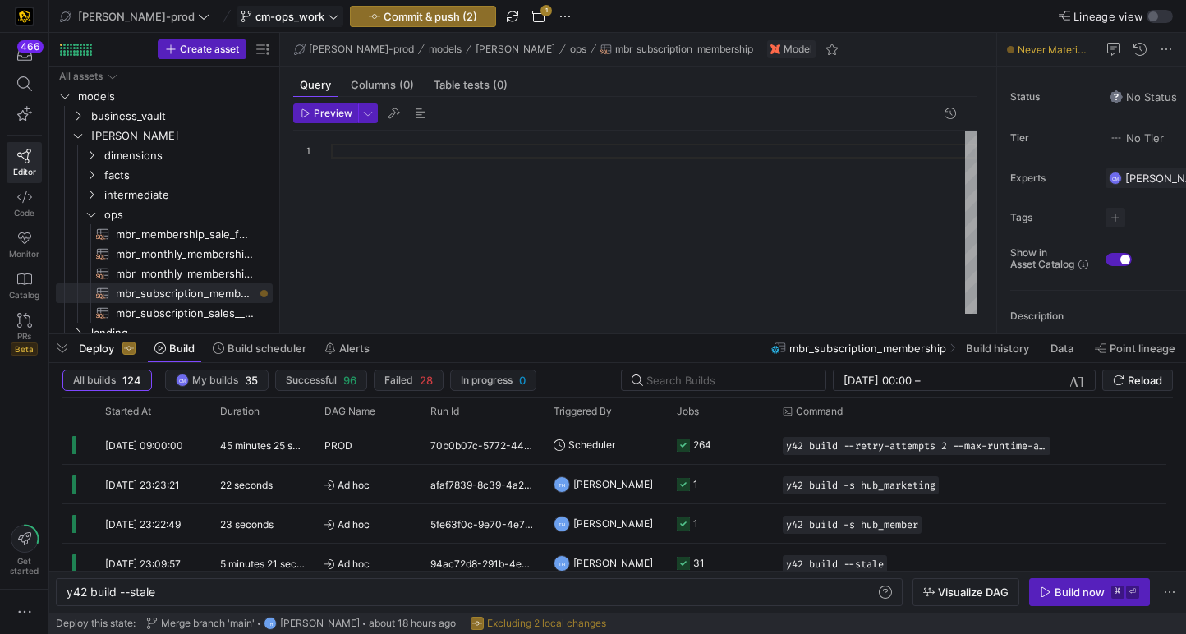
click at [329, 200] on div "1" at bounding box center [312, 222] width 38 height 183
click at [361, 159] on div at bounding box center [654, 222] width 646 height 183
click at [389, 145] on div at bounding box center [654, 222] width 646 height 183
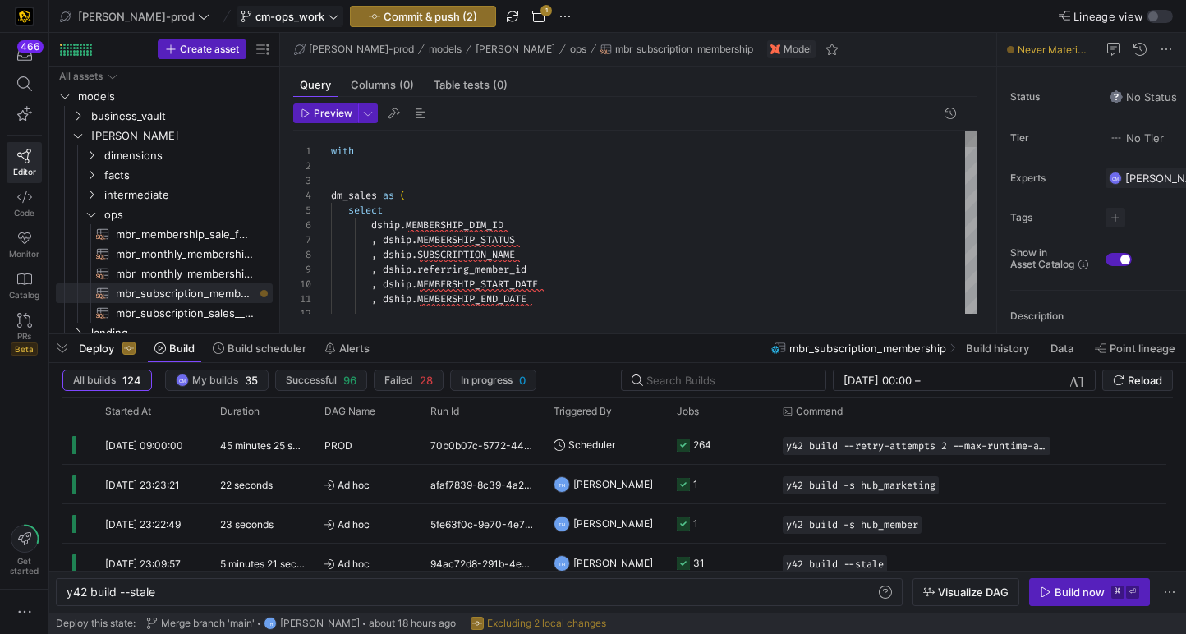
scroll to position [59, 53]
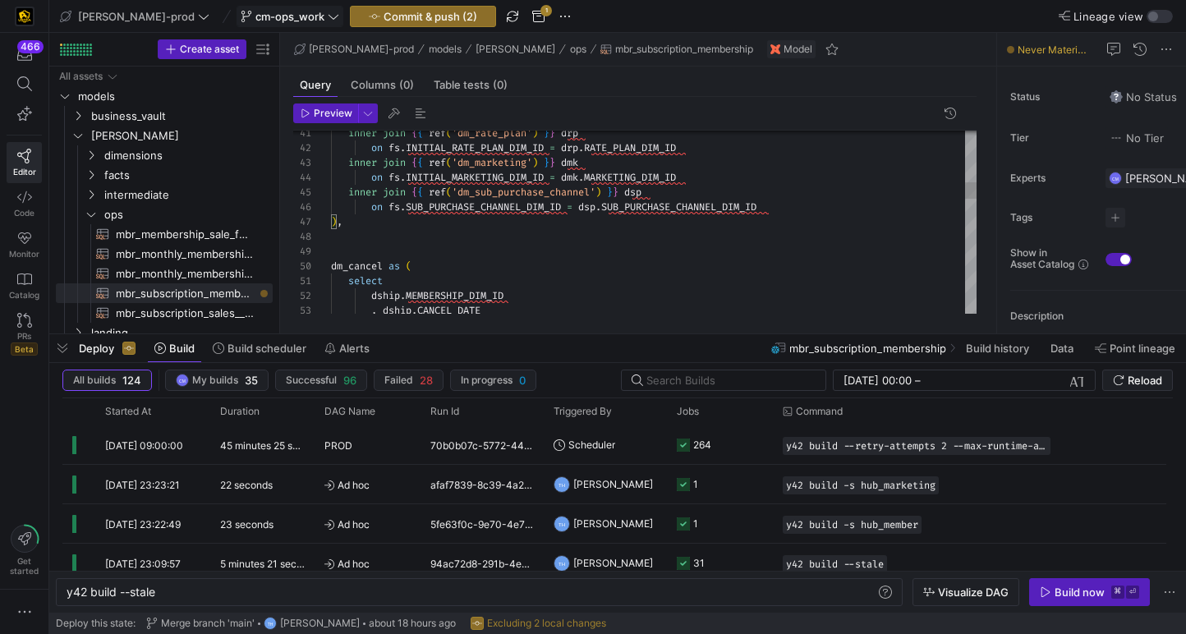
click at [355, 254] on div "select dship . MEMBERSHIP_DIM_ID , dship . CANCEL_DATE dm_cancel as ( ) , on fs…" at bounding box center [654, 599] width 646 height 2157
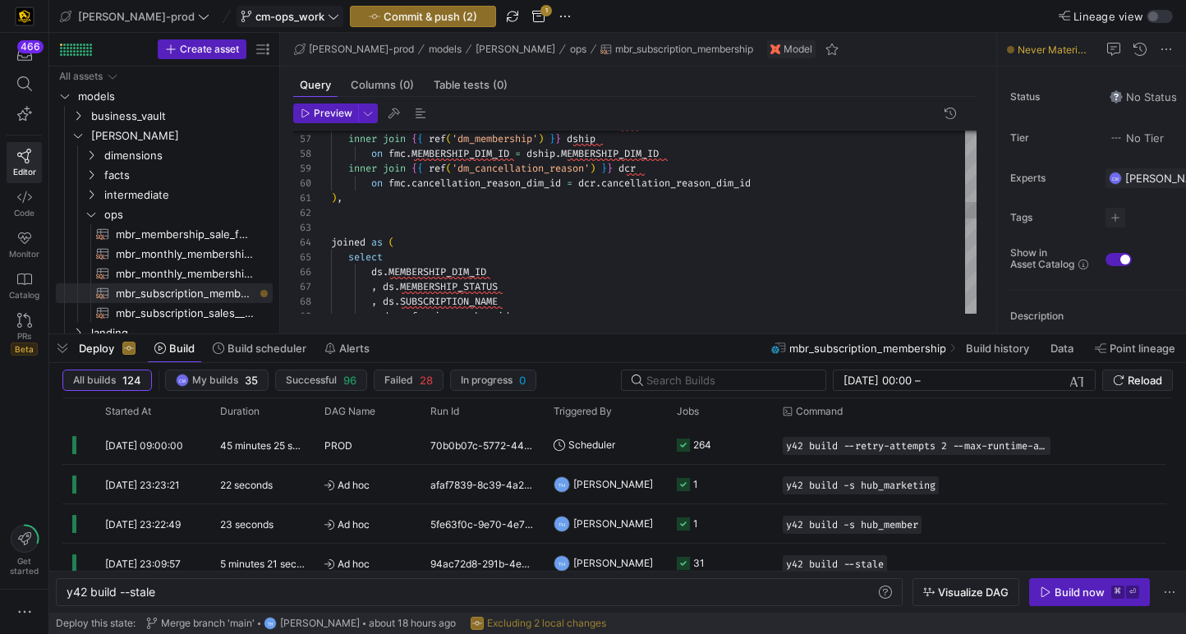
click at [333, 231] on div "from { { ref ( 'ft_membership_cancellations' ) } } fmc inner join { { ref ( 'dm…" at bounding box center [654, 361] width 646 height 2142
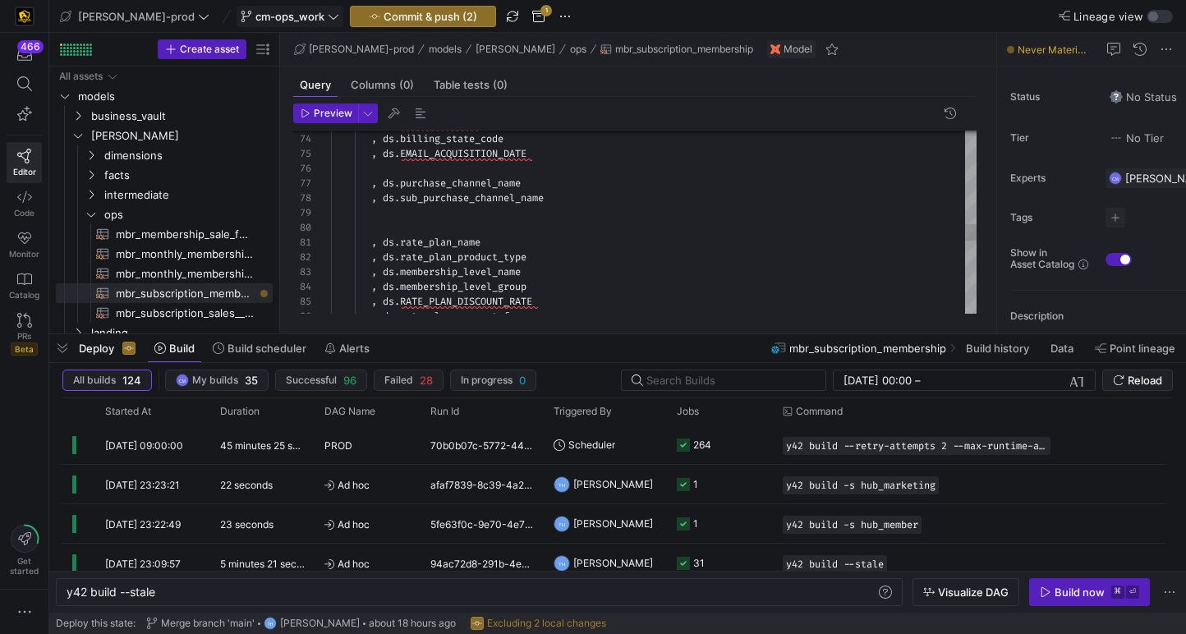
click at [370, 225] on div ", ds . MEMBER_DIM_ID , ds . billing_state_code , ds . EMAIL_ACQUISITION_DATE , …" at bounding box center [654, 102] width 646 height 2127
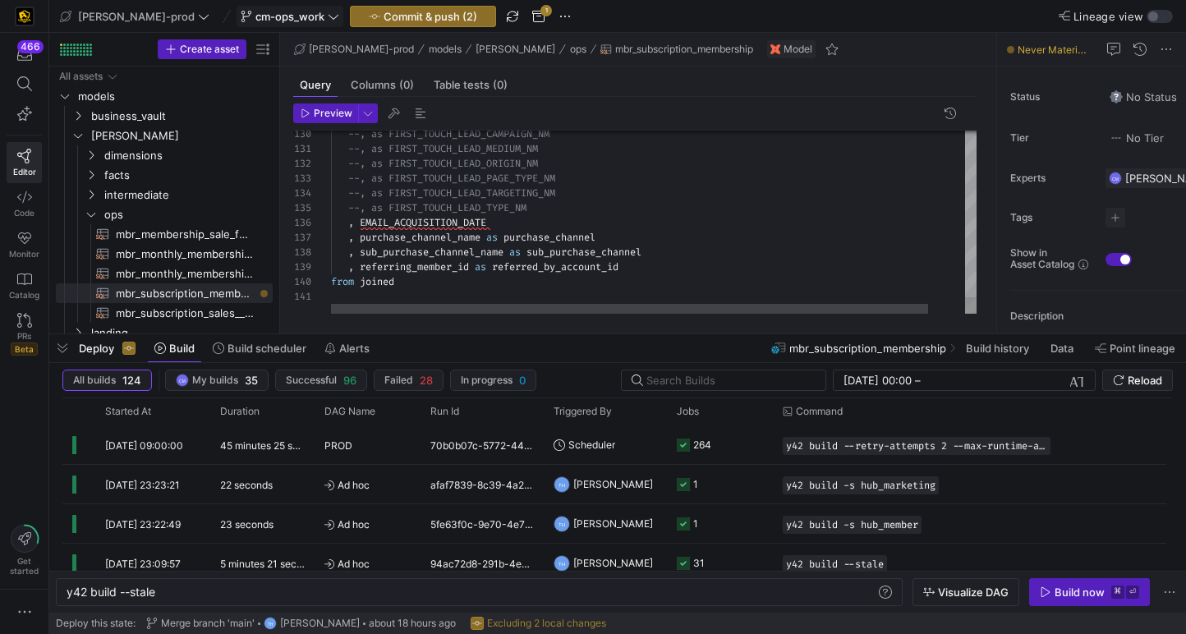
type textarea "--, as FIRST_TOUCH_LEAD_MEDIUM_NM --, as FIRST_TOUCH_LEAD_ORIGIN_NM --, as FIRS…"
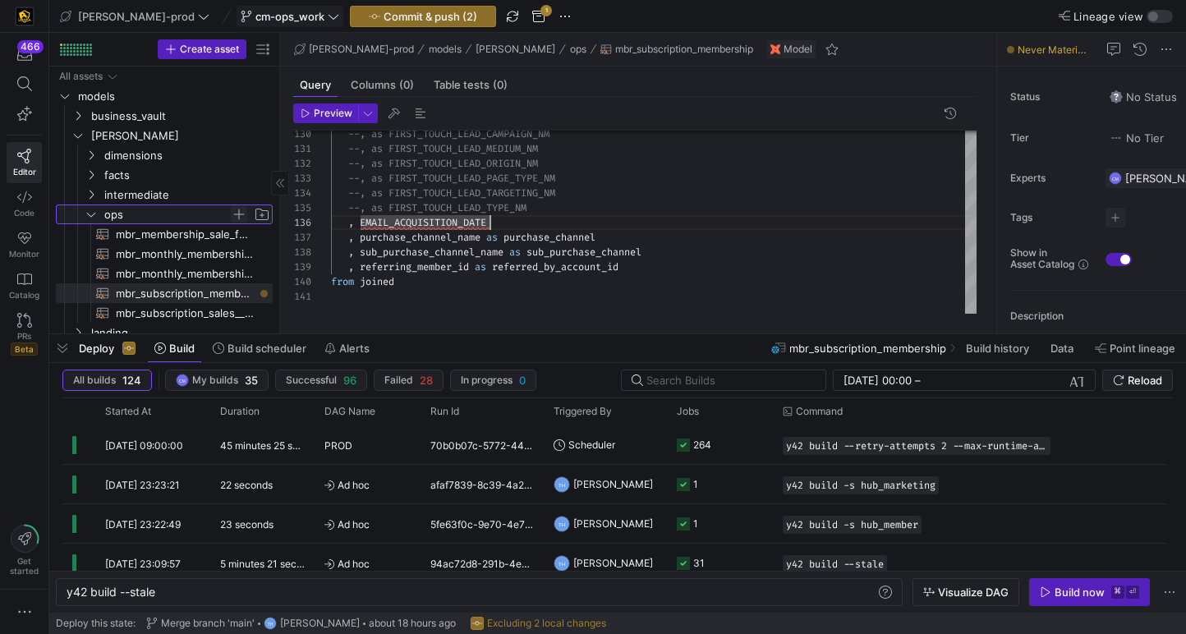
click at [239, 214] on span "Press SPACE to select this row." at bounding box center [239, 214] width 16 height 16
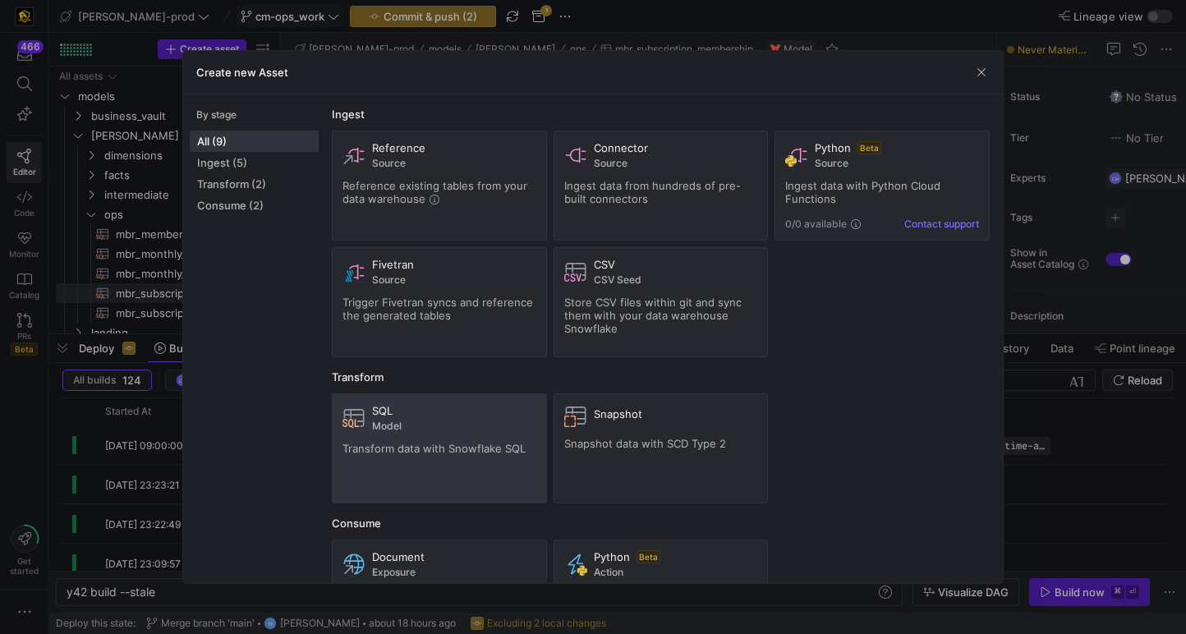
click at [393, 409] on div "SQL" at bounding box center [454, 410] width 164 height 13
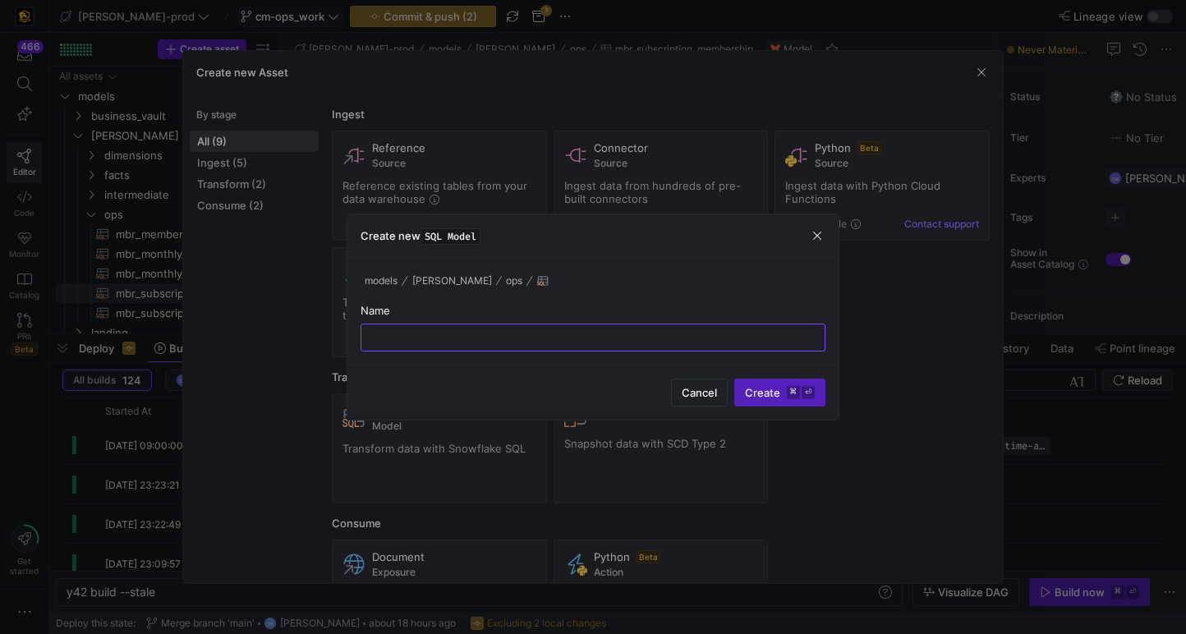
paste input "mbr_memberhsip_single_row_copy"
type input "mbr_memberhsip_single_row_copy"
click at [775, 391] on span "Create ⌘ ⏎" at bounding box center [780, 392] width 70 height 13
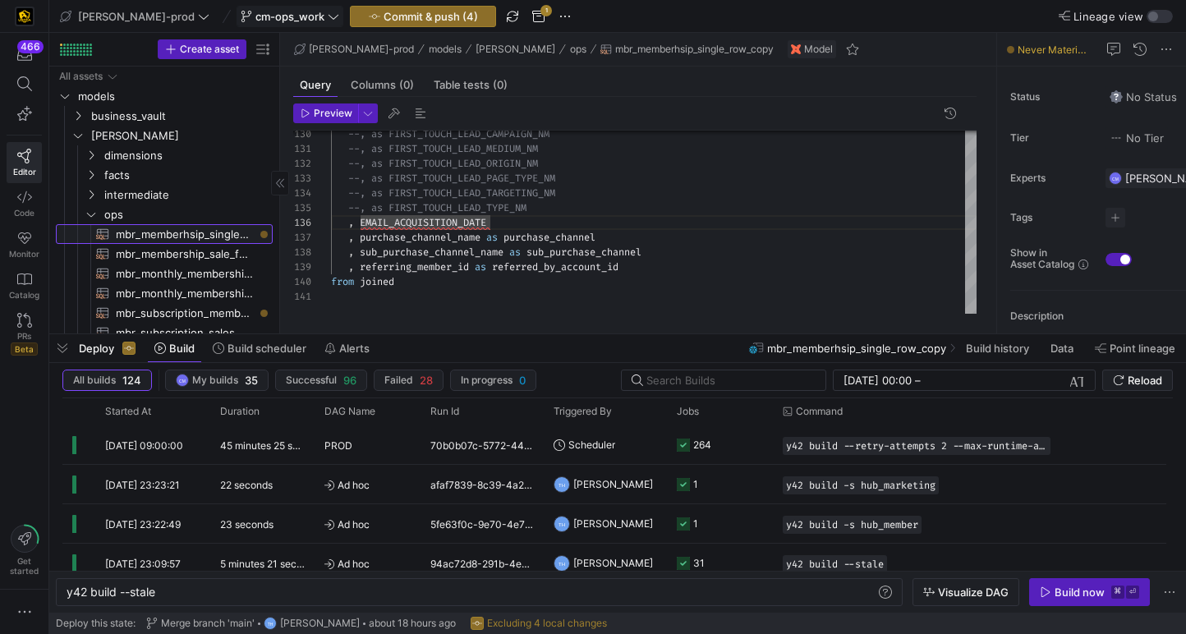
click at [214, 232] on span "mbr_memberhsip_single_row_copy​​​​​​​​​​" at bounding box center [185, 234] width 138 height 19
click at [221, 275] on span "mbr_monthly_membership_trending_first_year​​​​​​​​​​" at bounding box center [185, 273] width 138 height 19
type textarea "with dm_month as ( select * from {{ ref('dm_month') }} ), fct_membership_annual…"
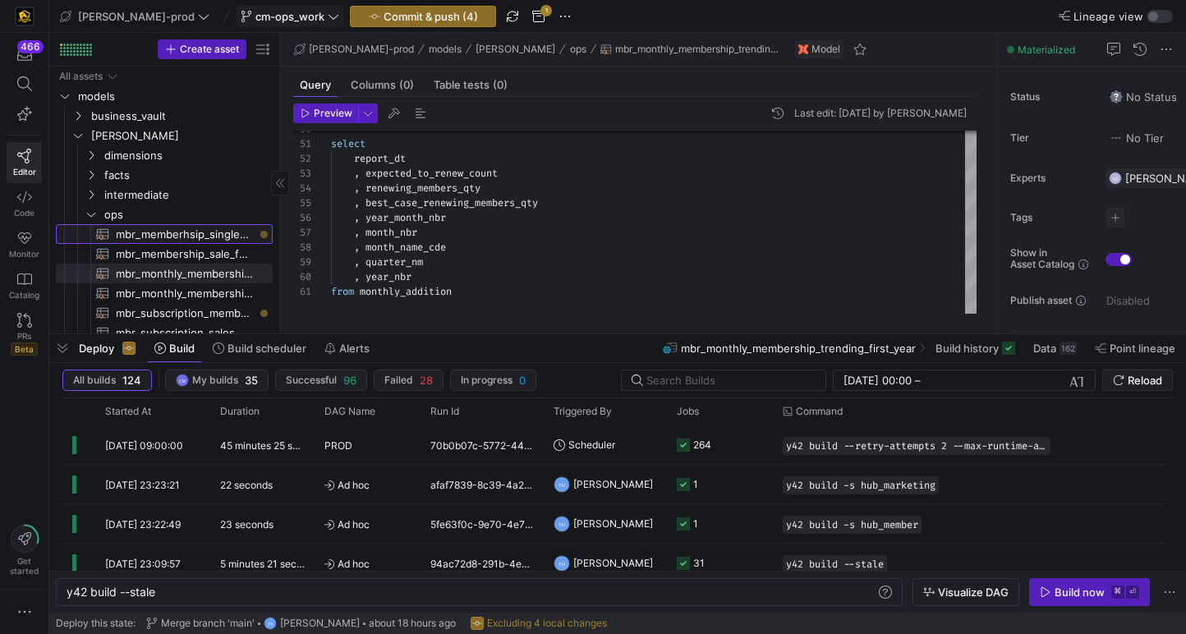
click at [203, 233] on span "mbr_memberhsip_single_row_copy​​​​​​​​​​" at bounding box center [185, 234] width 138 height 19
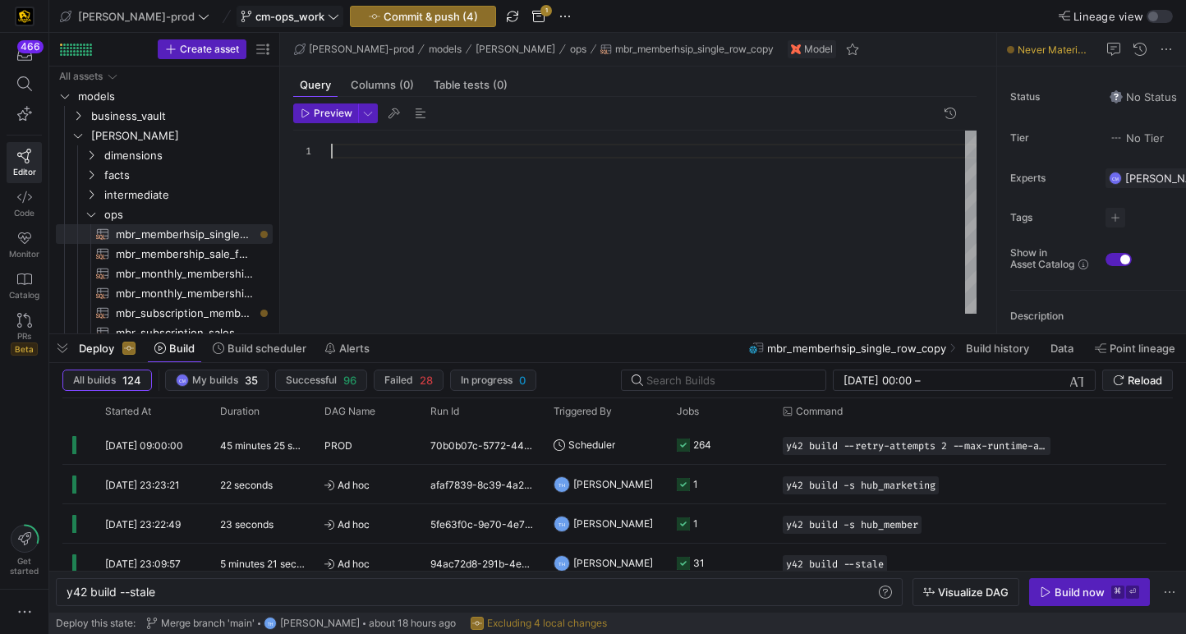
click at [478, 228] on div at bounding box center [654, 222] width 646 height 183
click at [453, 185] on div at bounding box center [654, 222] width 646 height 183
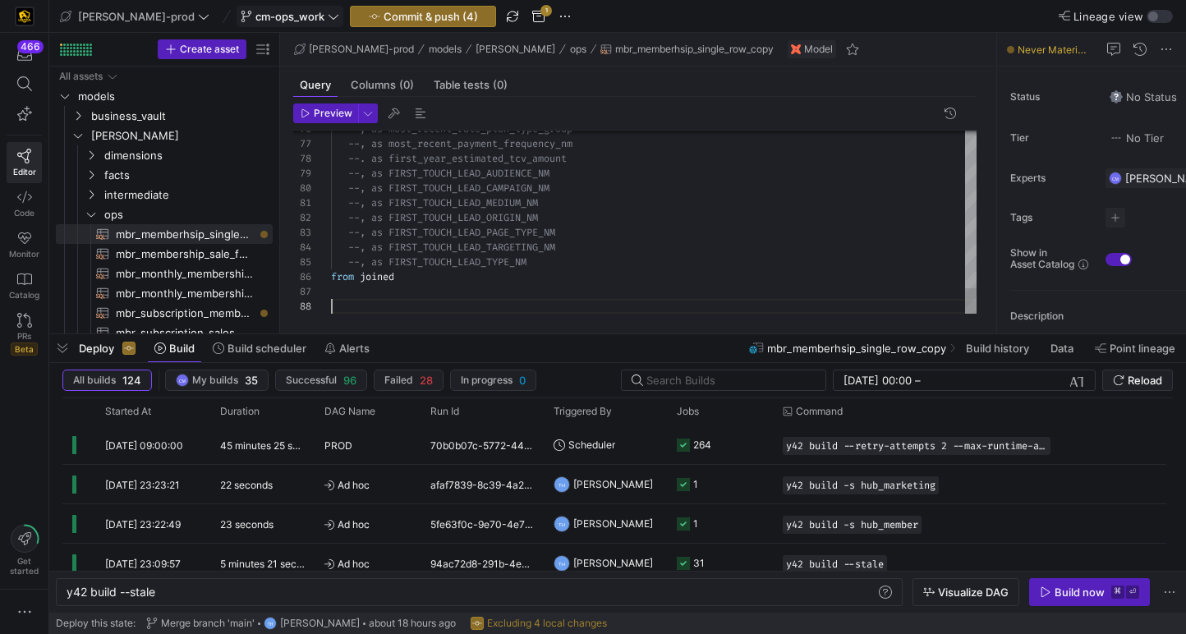
scroll to position [89, 0]
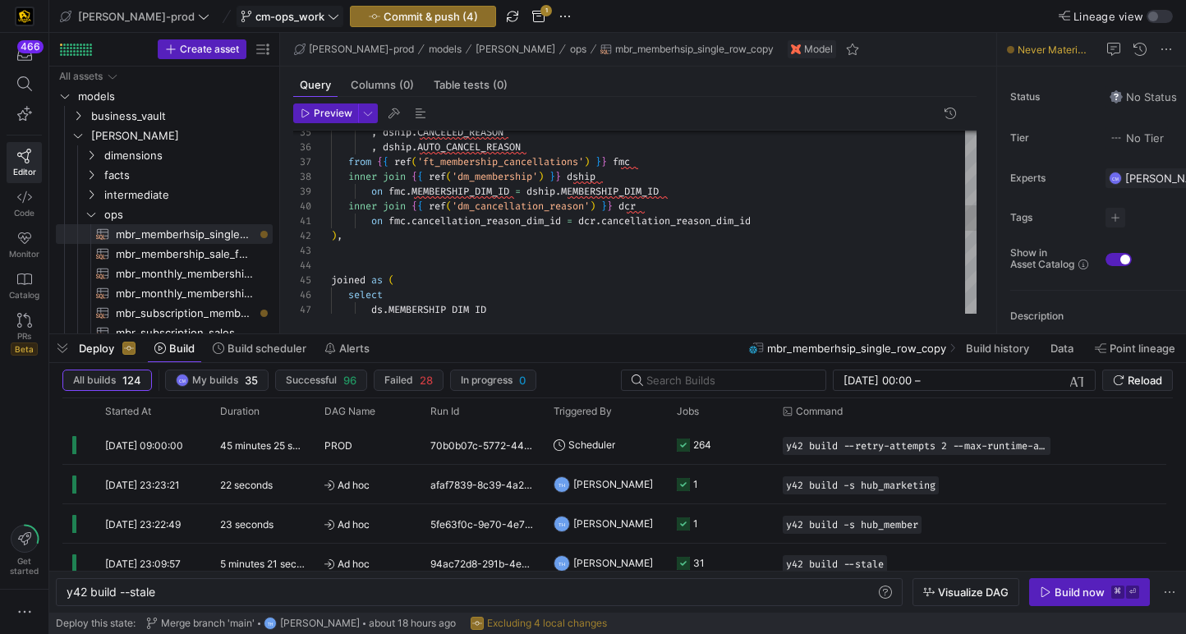
click at [334, 264] on div "ds . MEMBERSHIP_DIM_ID select joined as ( ) , on fmc . cancellation_reason_dim_…" at bounding box center [654, 251] width 646 height 1285
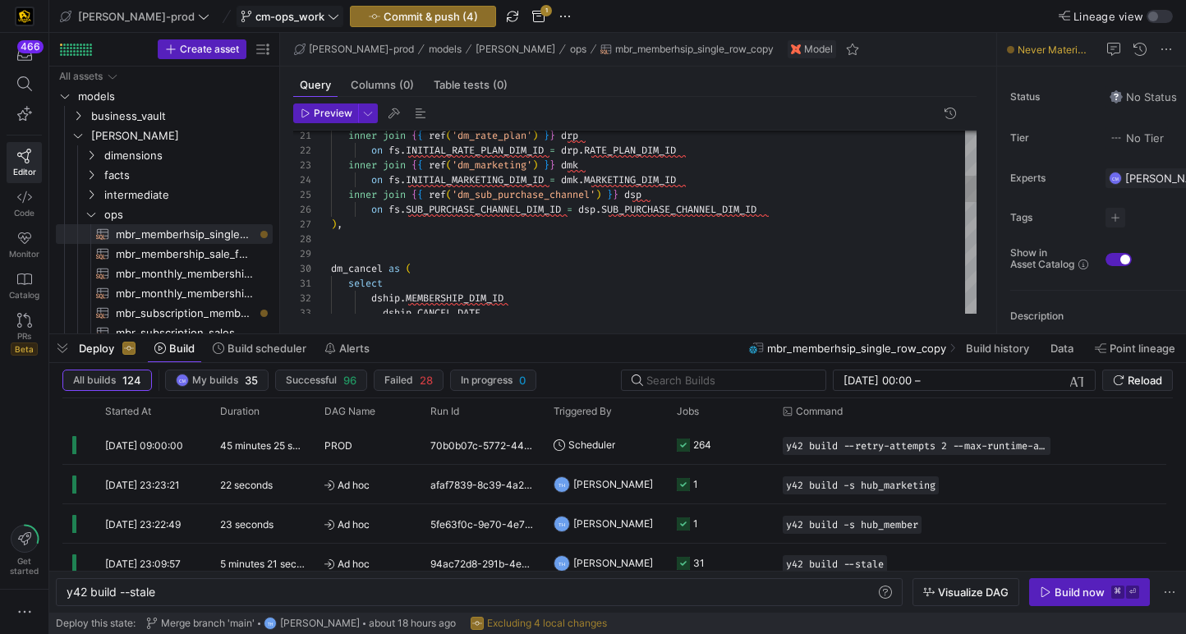
click at [354, 256] on div ", dship . CANCEL_DATE select dship . MEMBERSHIP_DIM_ID dm_cancel as ( ) , on fs…" at bounding box center [654, 454] width 646 height 1270
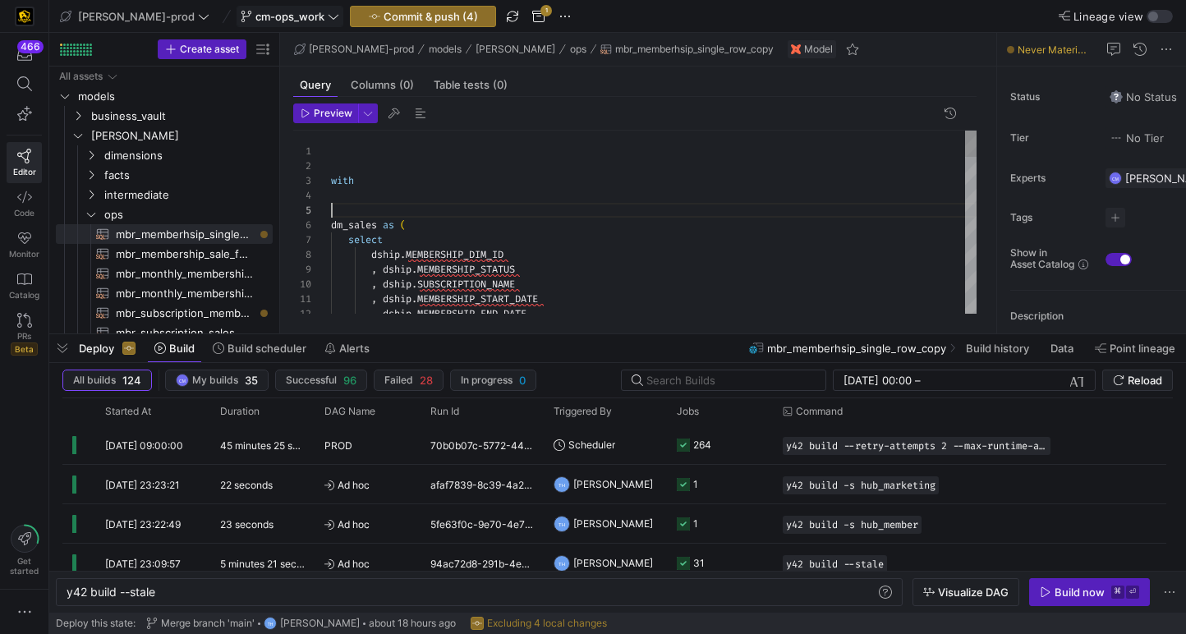
click at [330, 186] on div "3" at bounding box center [312, 180] width 38 height 15
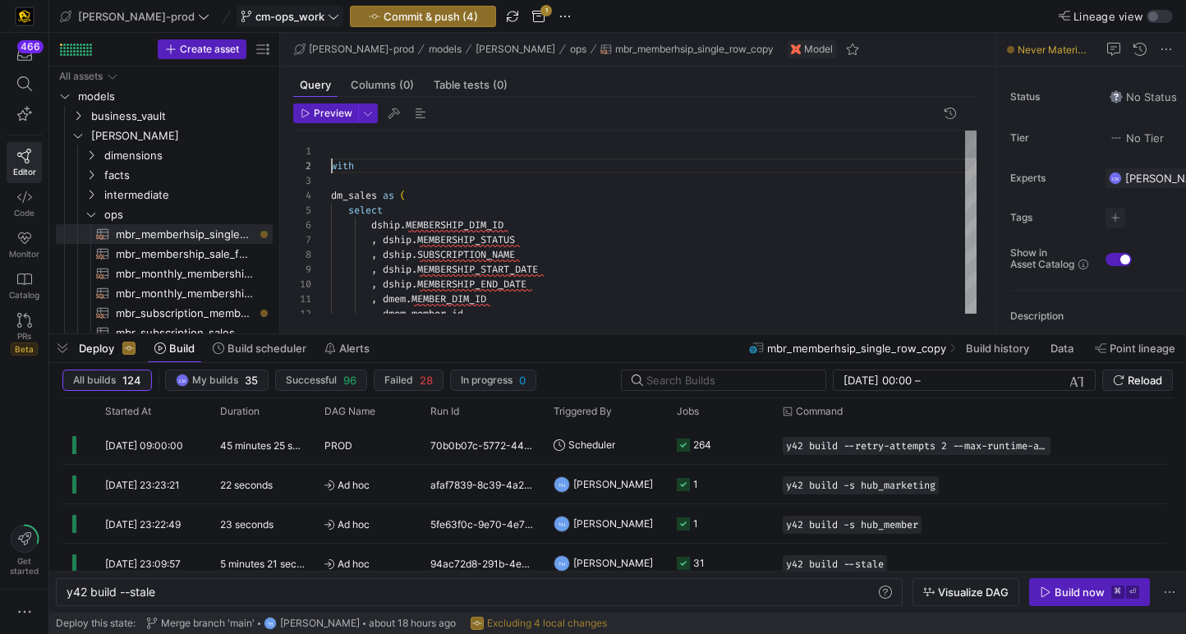
type textarea "with dm_sales as ( select dship.MEMBERSHIP_DIM_ID , dship.MEMBERSHIP_STATUS , d…"
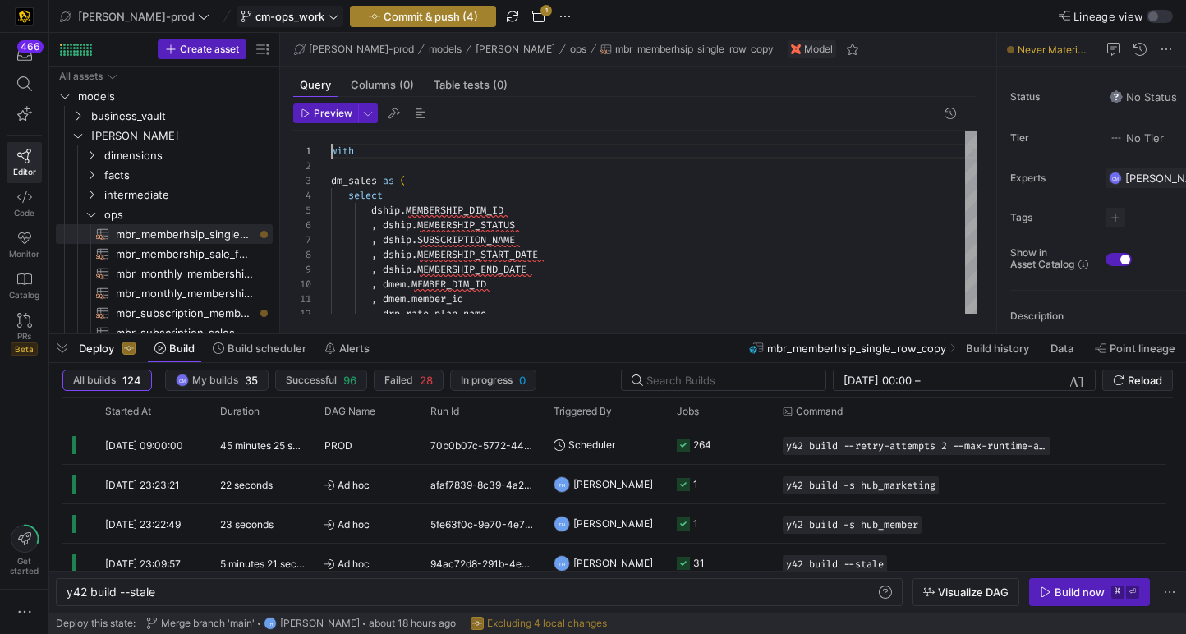
click at [389, 14] on span "Commit & push (4)" at bounding box center [431, 16] width 94 height 13
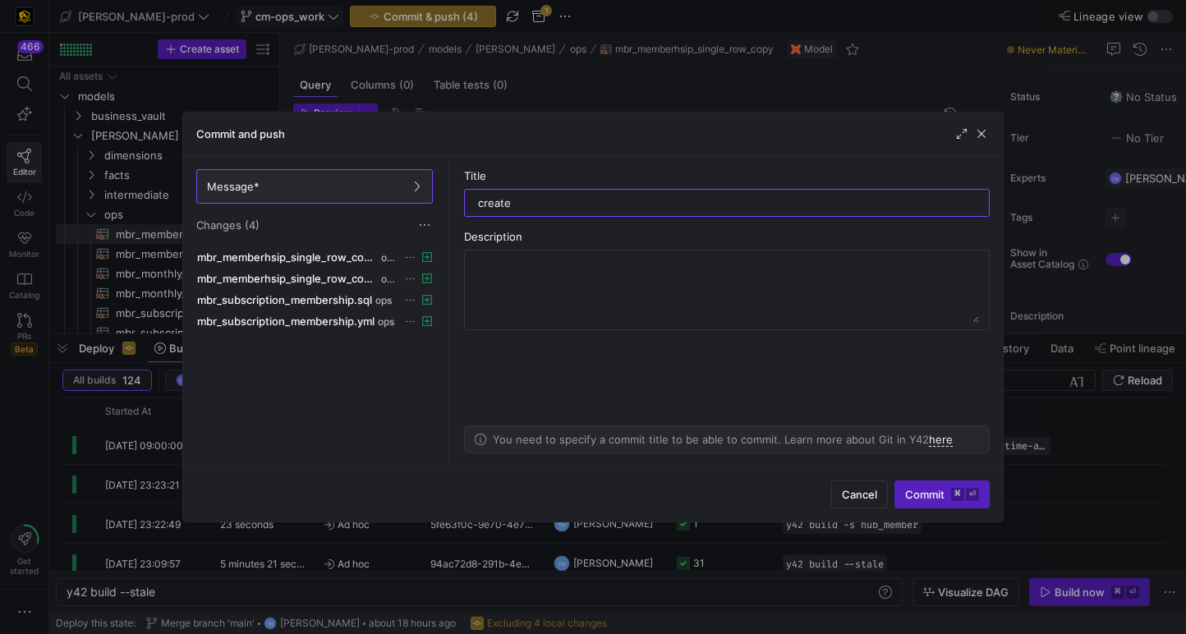
type input "create"
click at [934, 497] on span "Commit ⌘ ⏎" at bounding box center [942, 494] width 74 height 13
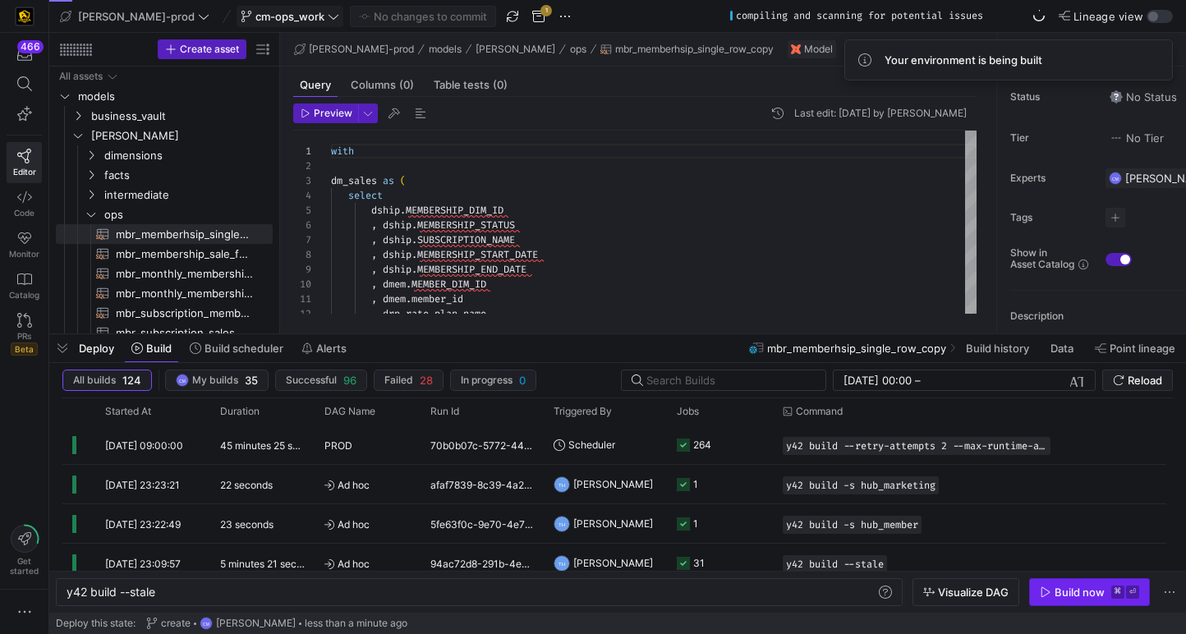
click at [1080, 590] on div "Build now" at bounding box center [1080, 592] width 50 height 13
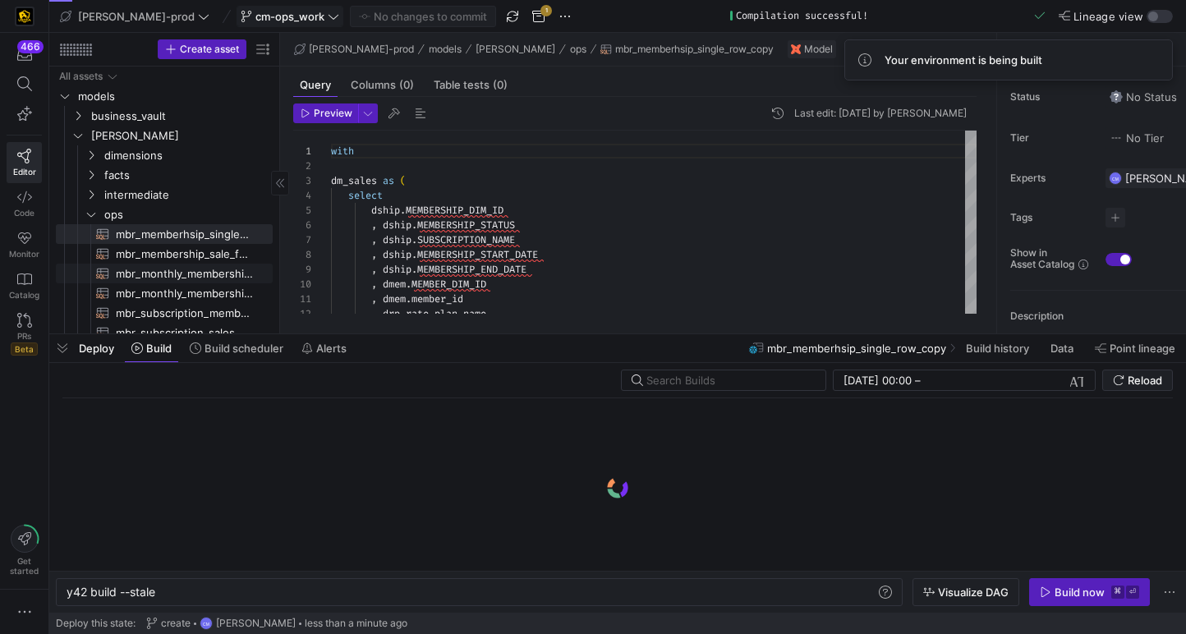
click at [242, 284] on span "mbr_monthly_membership_trending​​​​​​​​​​" at bounding box center [185, 293] width 138 height 19
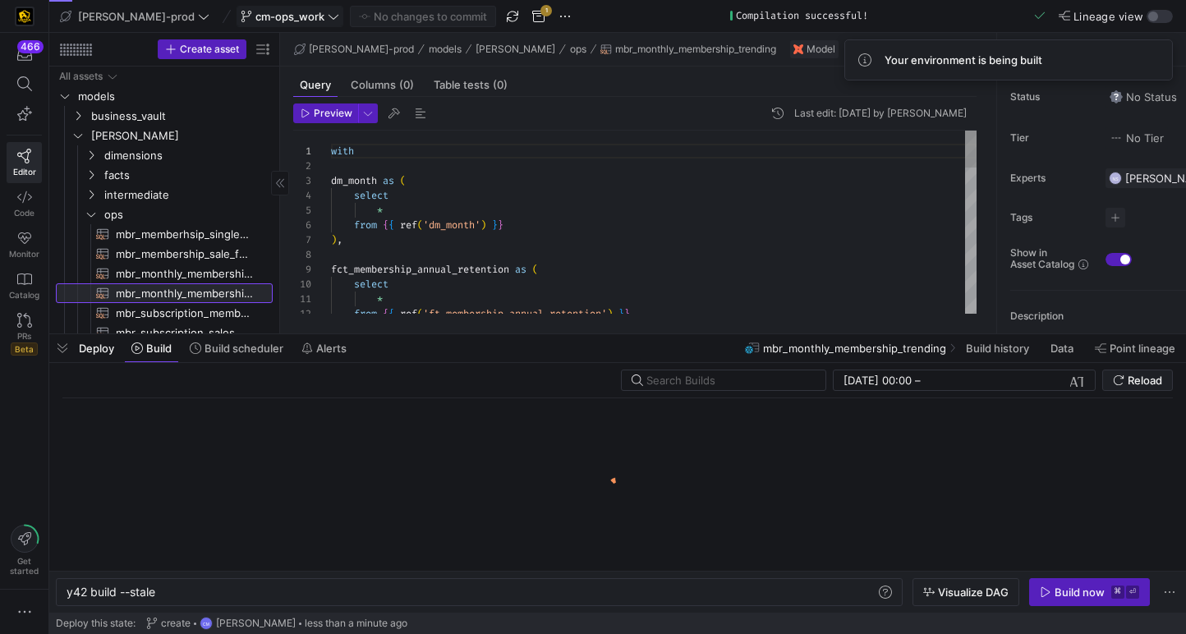
scroll to position [148, 0]
click at [218, 306] on span "mbr_subscription_membership​​​​​​​​​​" at bounding box center [185, 313] width 138 height 19
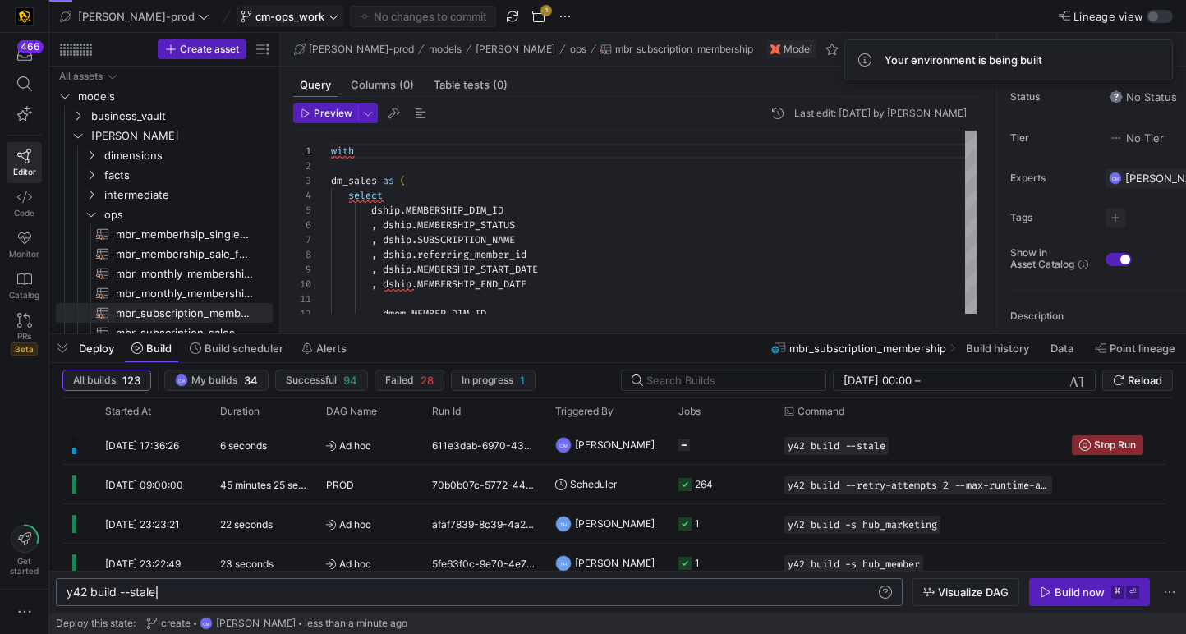
scroll to position [0, 89]
click at [158, 591] on div "y42 build --stale" at bounding box center [471, 592] width 809 height 13
click at [58, 343] on span "button" at bounding box center [62, 348] width 26 height 28
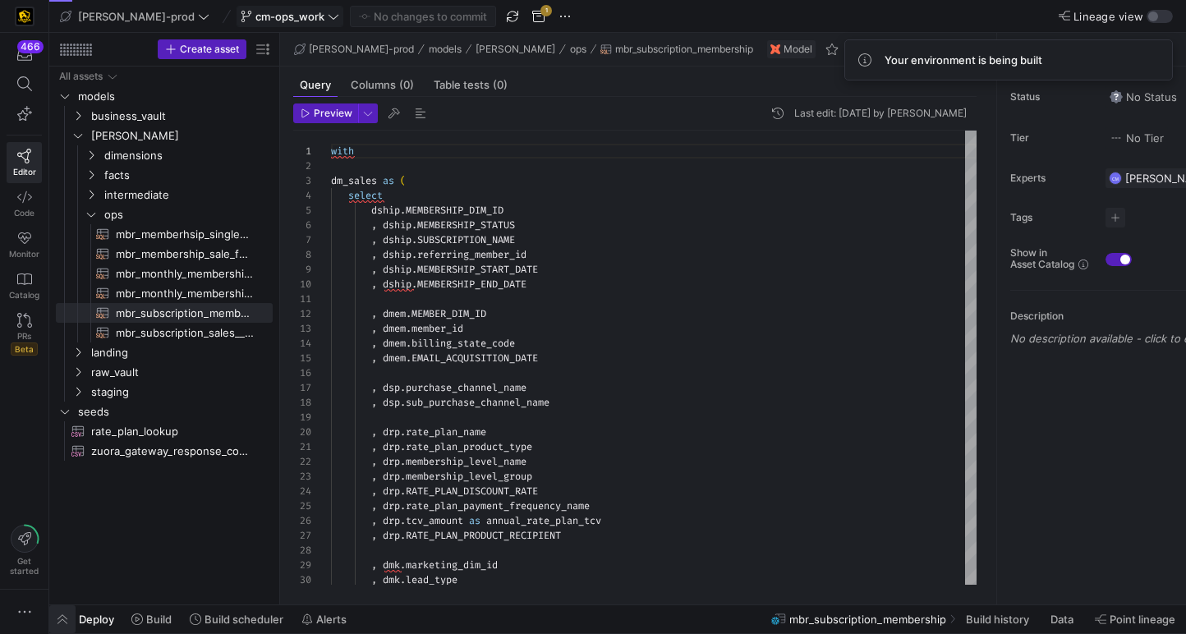
click at [62, 622] on span "button" at bounding box center [62, 619] width 26 height 28
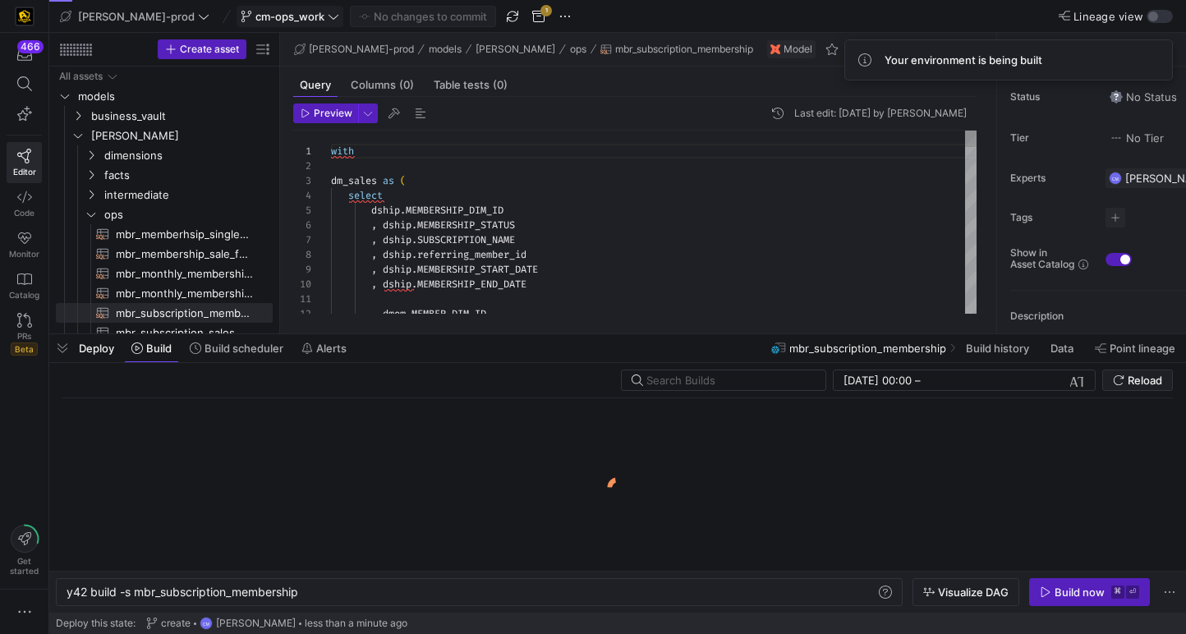
scroll to position [0, 233]
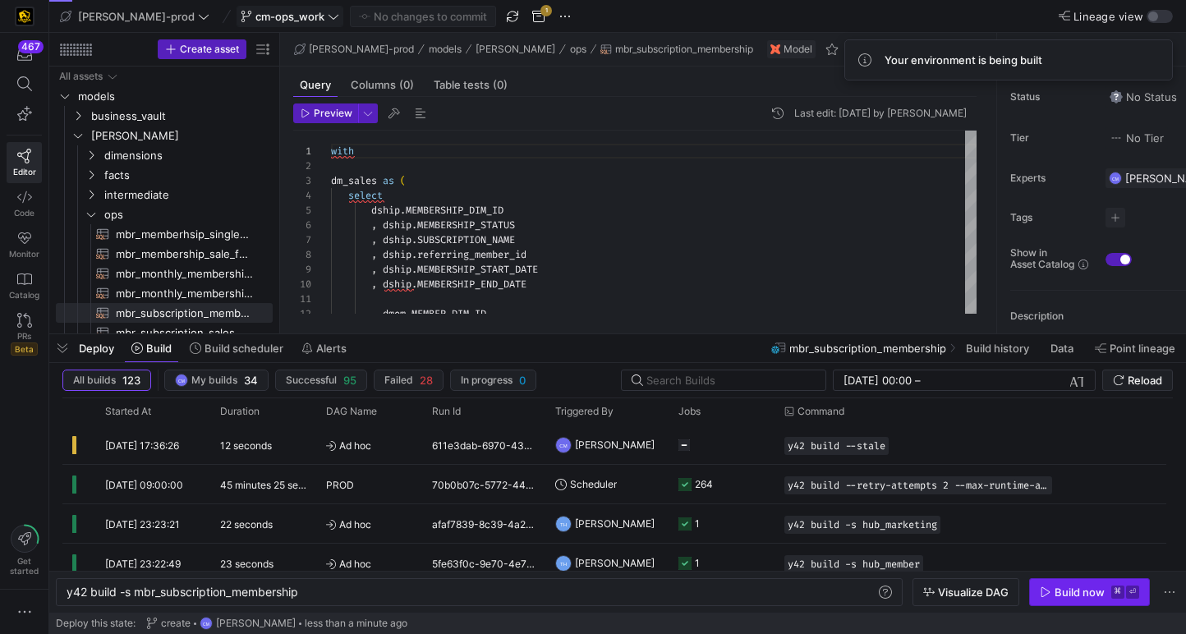
click at [1077, 596] on div "Build now" at bounding box center [1080, 592] width 50 height 13
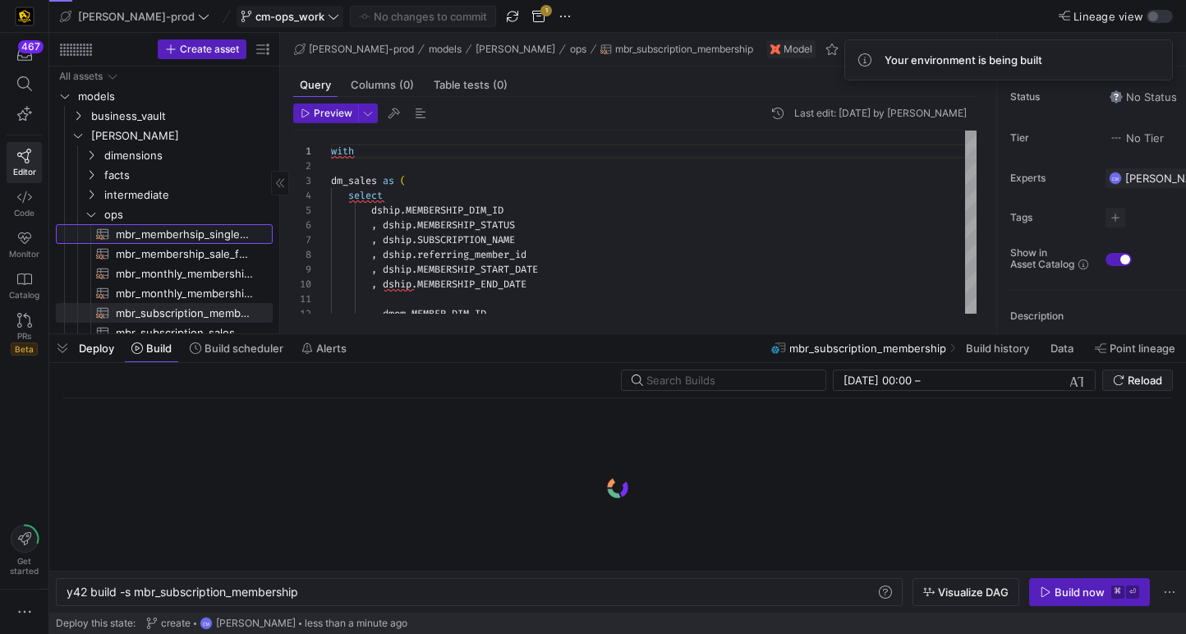
click at [223, 237] on span "mbr_memberhsip_single_row_copy​​​​​​​​​​" at bounding box center [185, 234] width 138 height 19
type textarea "with dm_sales as ( select dship.MEMBERSHIP_DIM_ID , dship.MEMBERSHIP_STATUS , d…"
type textarea "y42 build -s mbr_memberhsip_single_row_copy"
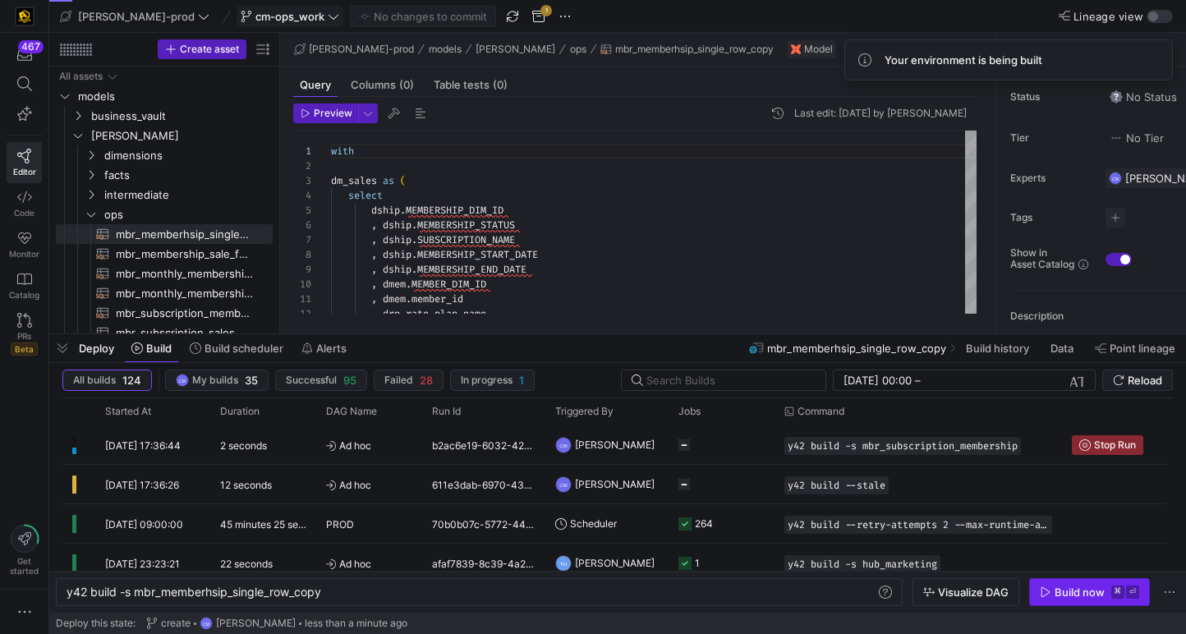
click at [1076, 594] on div "Build now" at bounding box center [1080, 592] width 50 height 13
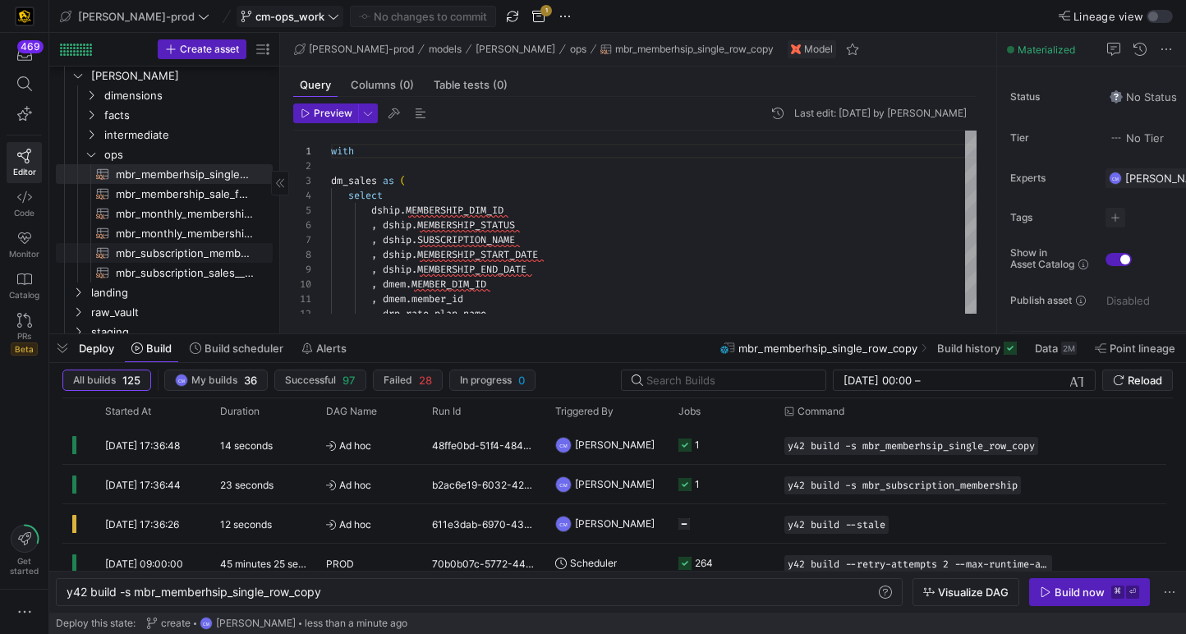
scroll to position [62, 0]
click at [222, 250] on span "mbr_subscription_membership​​​​​​​​​​" at bounding box center [185, 251] width 138 height 19
type textarea "with dm_sales as ( select dship.MEMBERSHIP_DIM_ID , dship.MEMBERSHIP_STATUS , d…"
type textarea "y42 build -s mbr_subscription_membership"
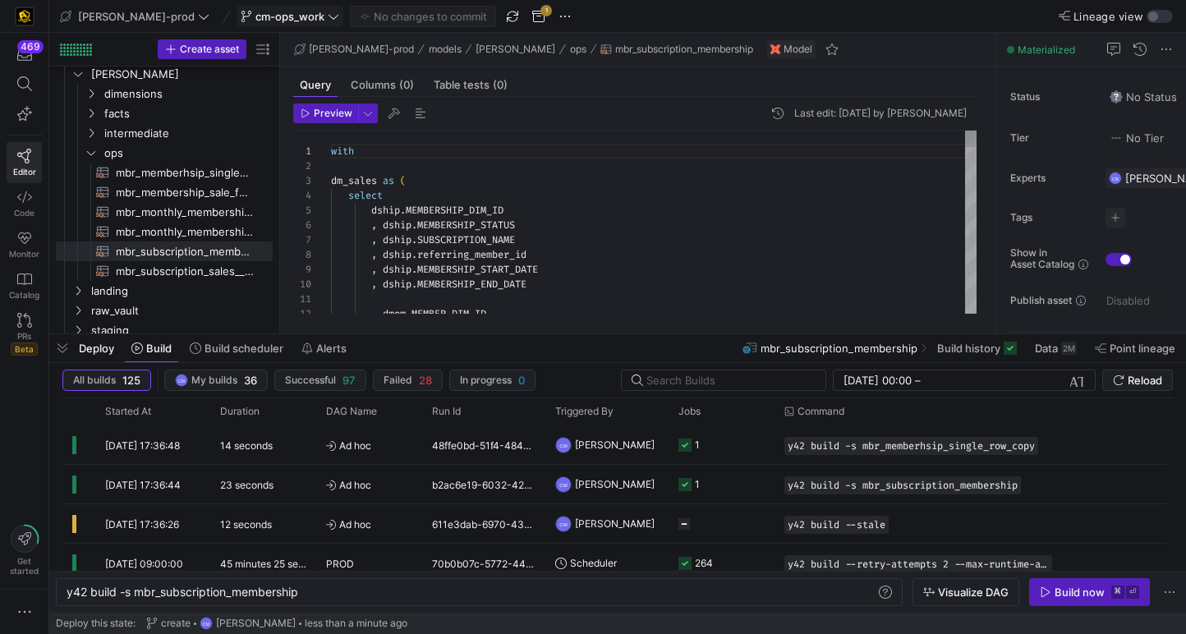
scroll to position [89, 189]
type textarea "with dm_sales as ( select dship.MEMBERSHIP_DIM_ID , dship.MEMBERSHIP_STATUS , d…"
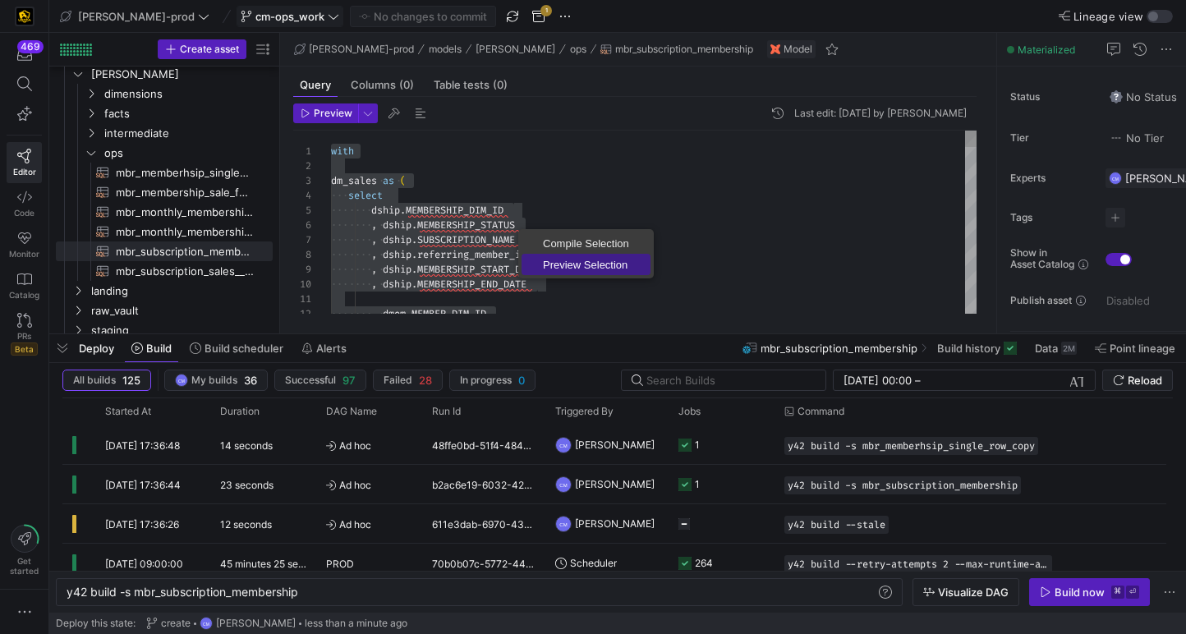
click at [555, 254] on link "Preview Selection" at bounding box center [586, 264] width 129 height 21
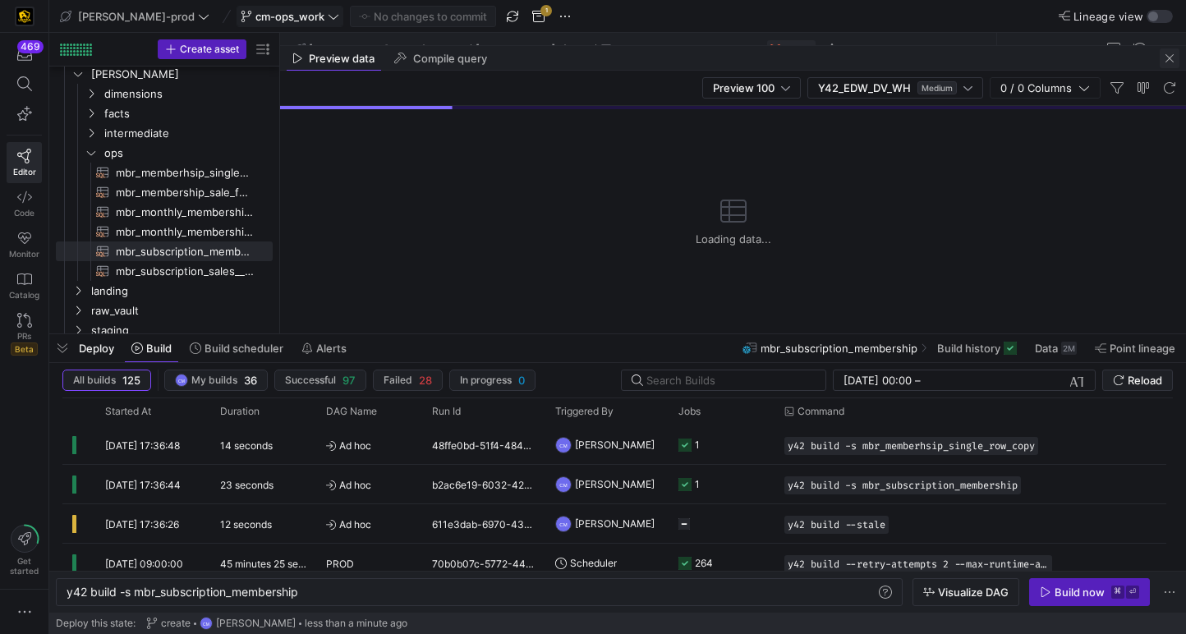
click at [1172, 56] on span "button" at bounding box center [1170, 58] width 20 height 20
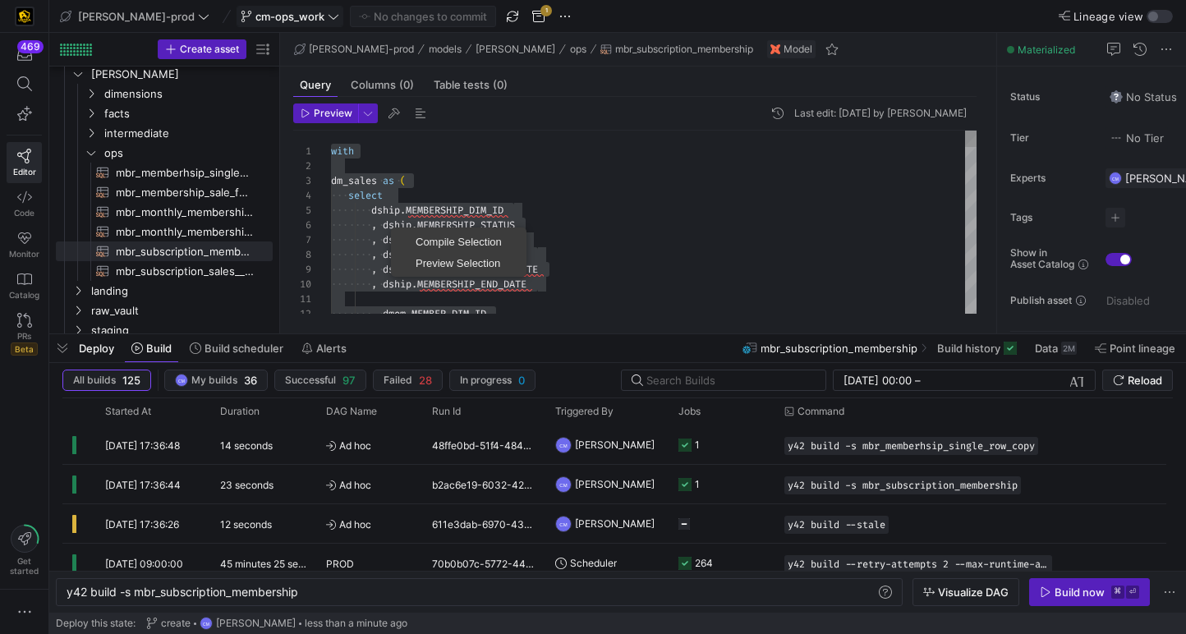
click at [392, 227] on div "1 2 3 4 5 6 7 8 9 10 11 12 with dm_sales as ( select dship . MEMBERSHIP_DIM_ID …" at bounding box center [634, 222] width 683 height 183
click at [411, 237] on span "Compile Selection" at bounding box center [448, 242] width 129 height 11
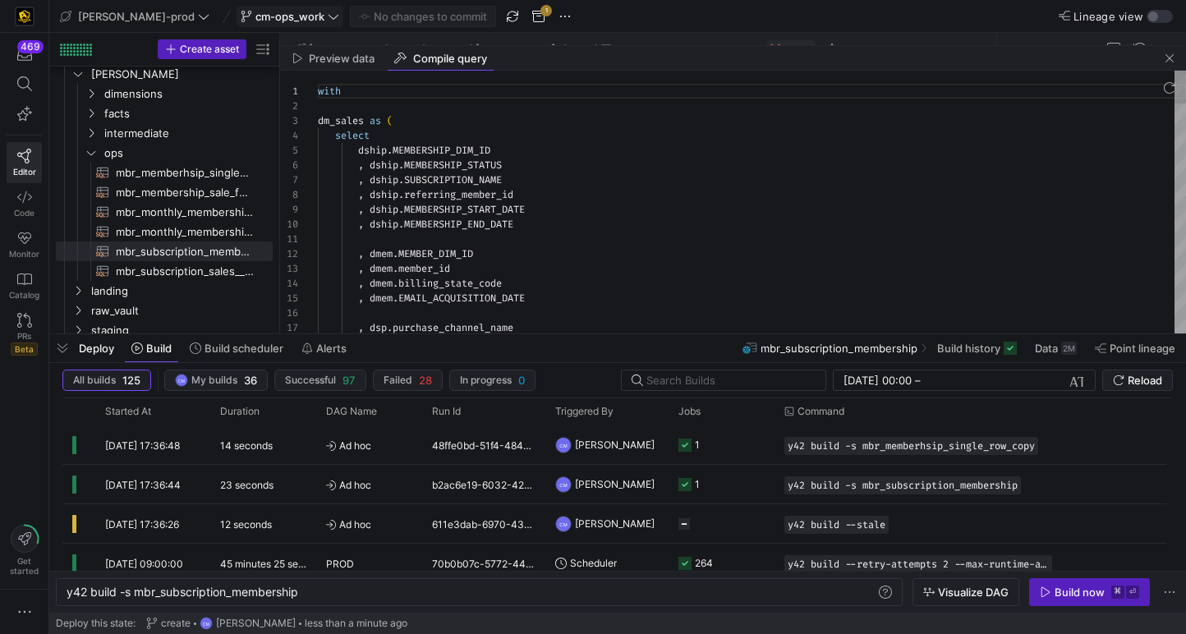
scroll to position [0, 0]
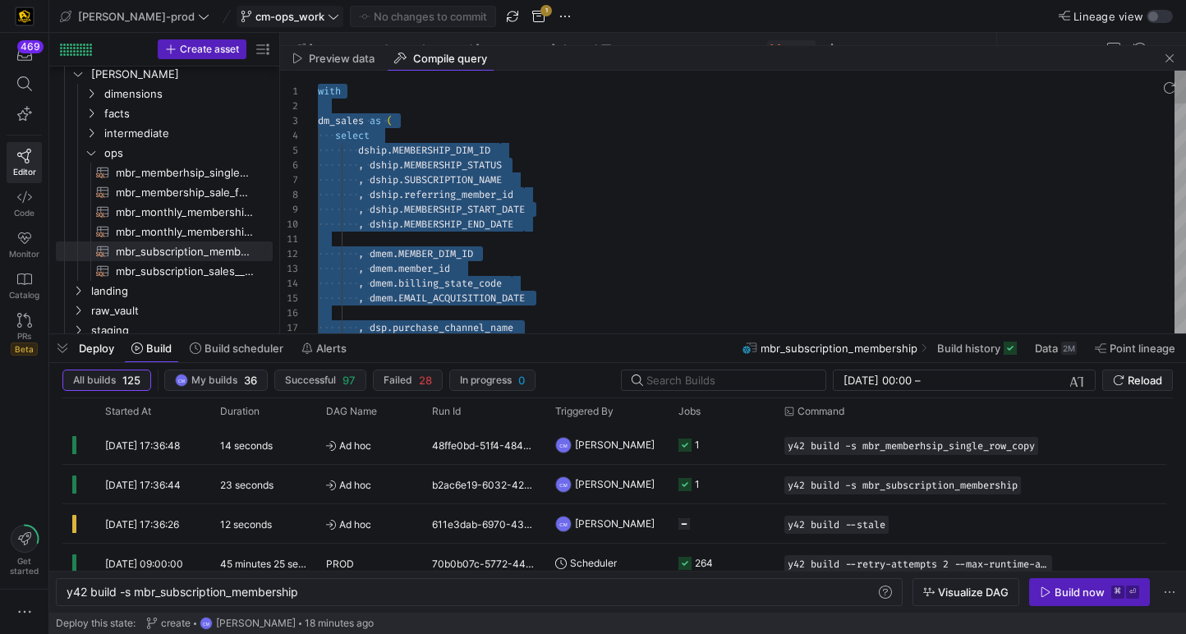
type textarea "with dm_sales as ( select dship.MEMBERSHIP_DIM_ID , dship.MEMBERSHIP_STATUS , d…"
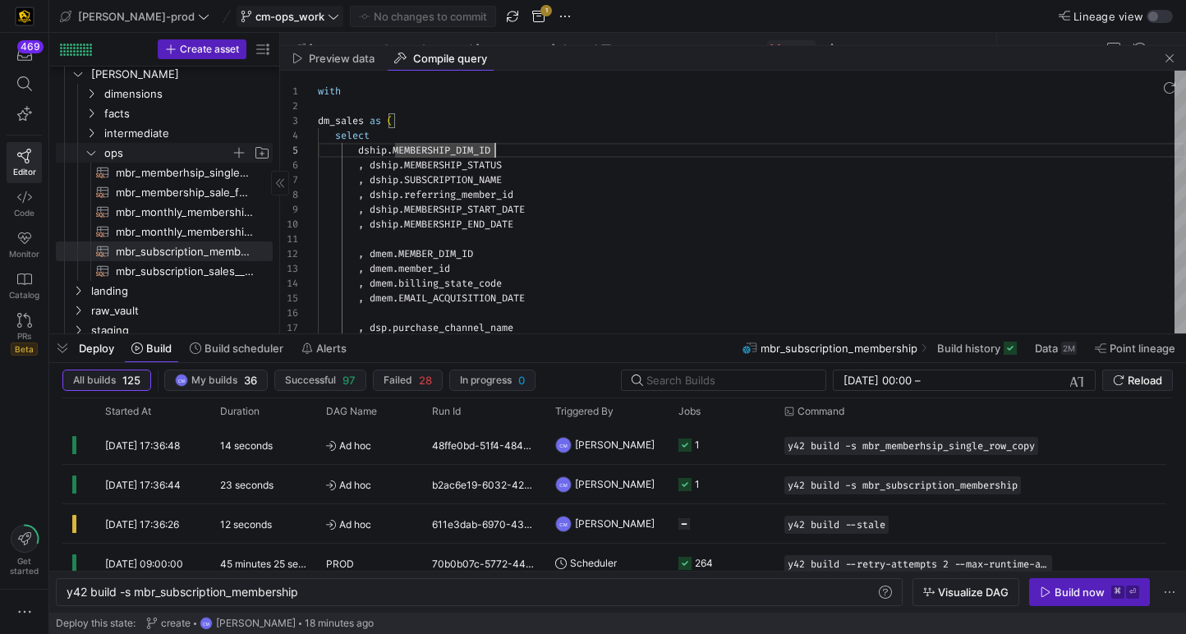
click at [128, 154] on span "ops" at bounding box center [167, 153] width 126 height 19
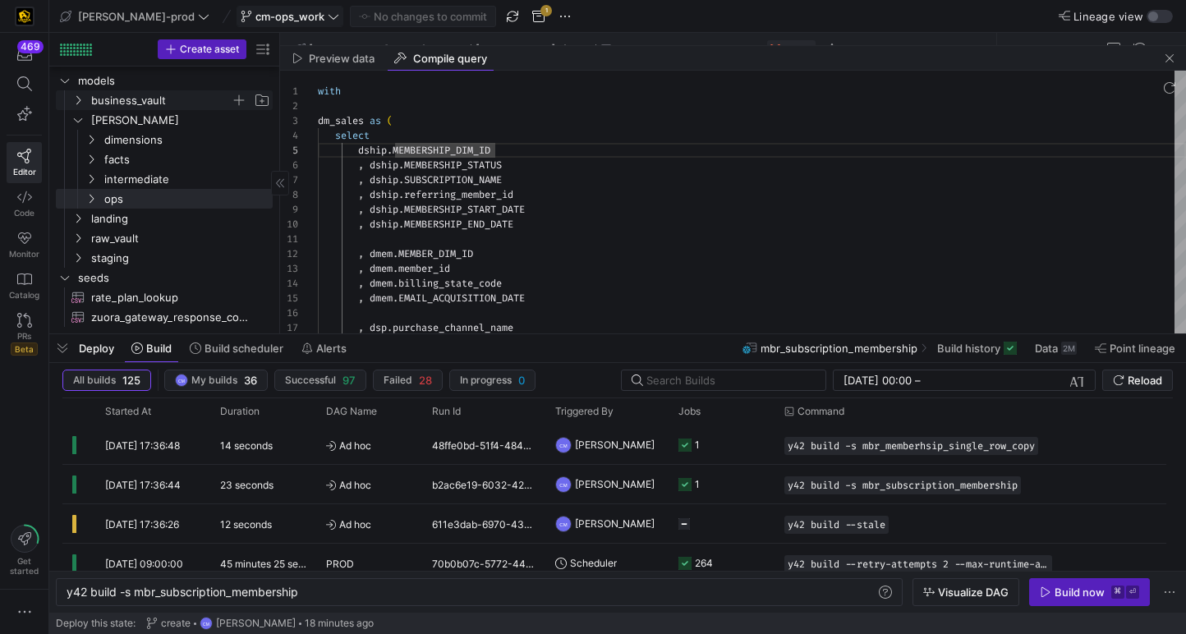
click at [177, 96] on span "business_vault" at bounding box center [161, 100] width 140 height 19
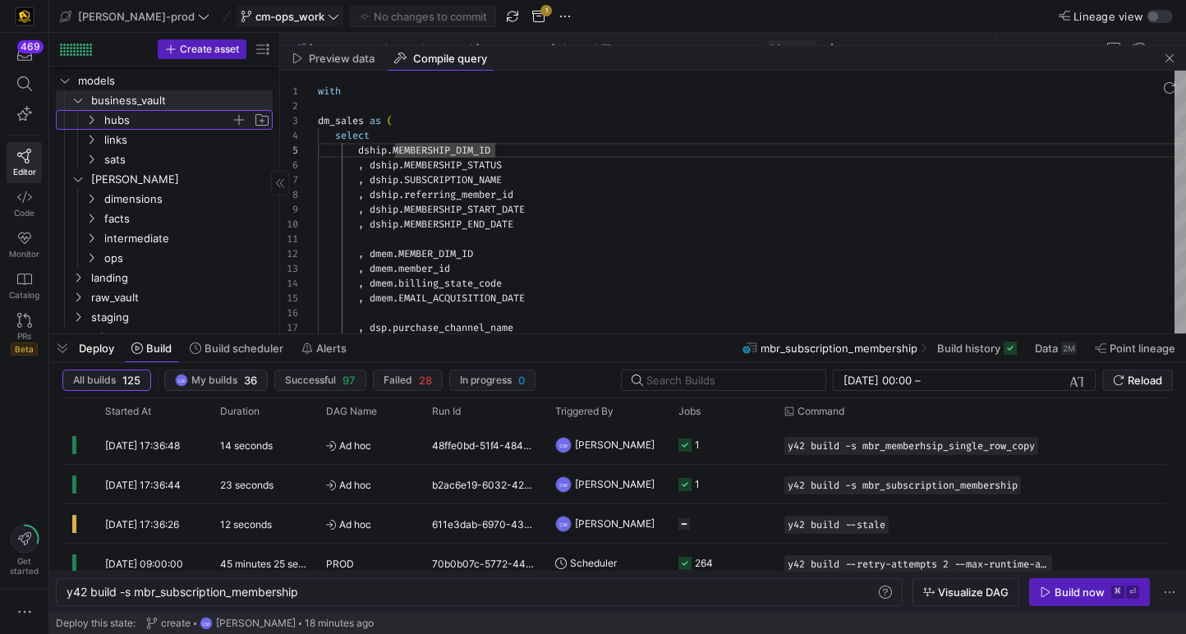
click at [170, 123] on span "hubs" at bounding box center [167, 120] width 126 height 19
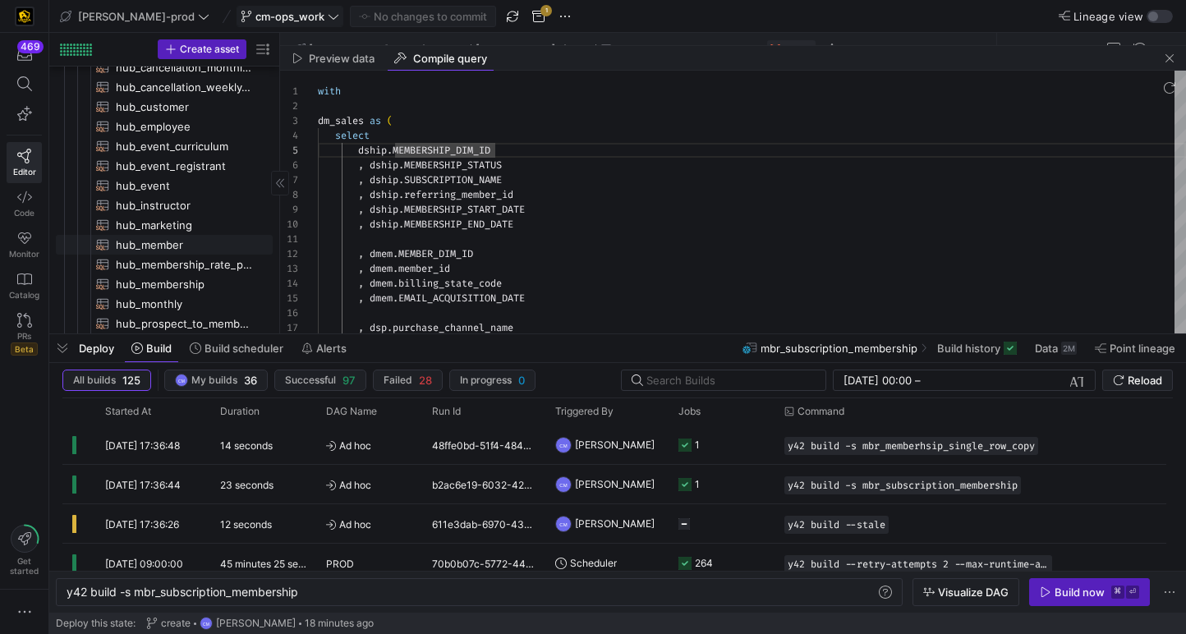
scroll to position [110, 0]
click at [187, 247] on span "hub_member​​​​​​​​​​" at bounding box center [185, 242] width 138 height 19
type textarea "{{ config( materialized='incremental' ) }} with member_hub as ( select distinct…"
type textarea "y42 build -s hub_member"
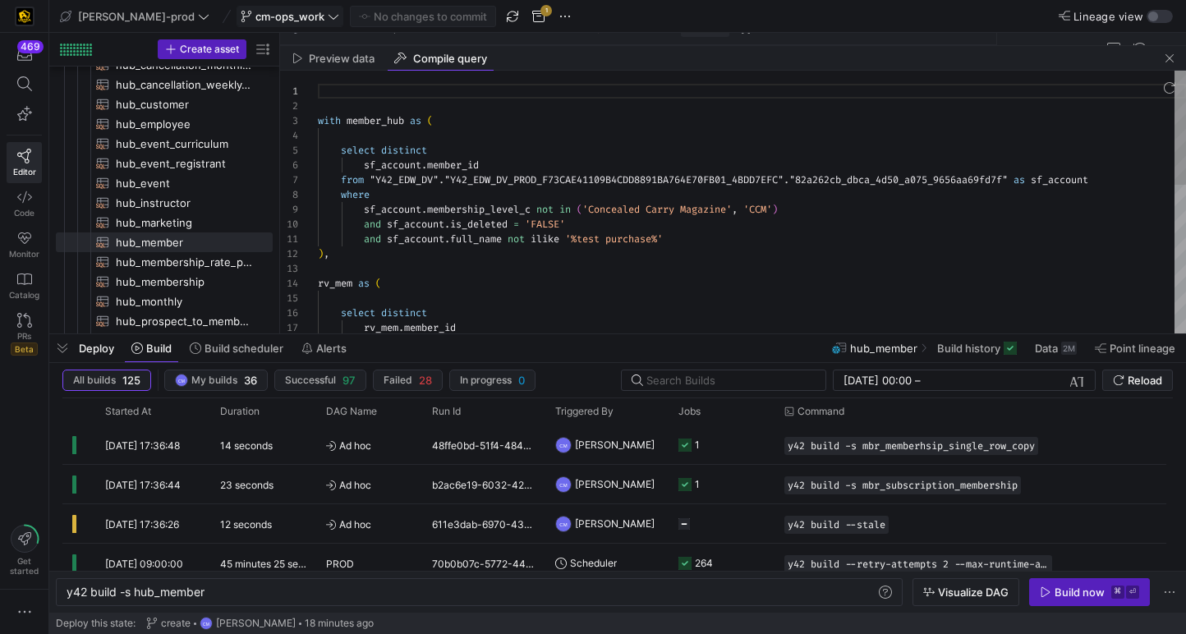
scroll to position [133, 201]
click at [519, 231] on div "with member_hub as ( select distinct sf_account . member_id from "Y42_EDW_DV" .…" at bounding box center [752, 373] width 868 height 605
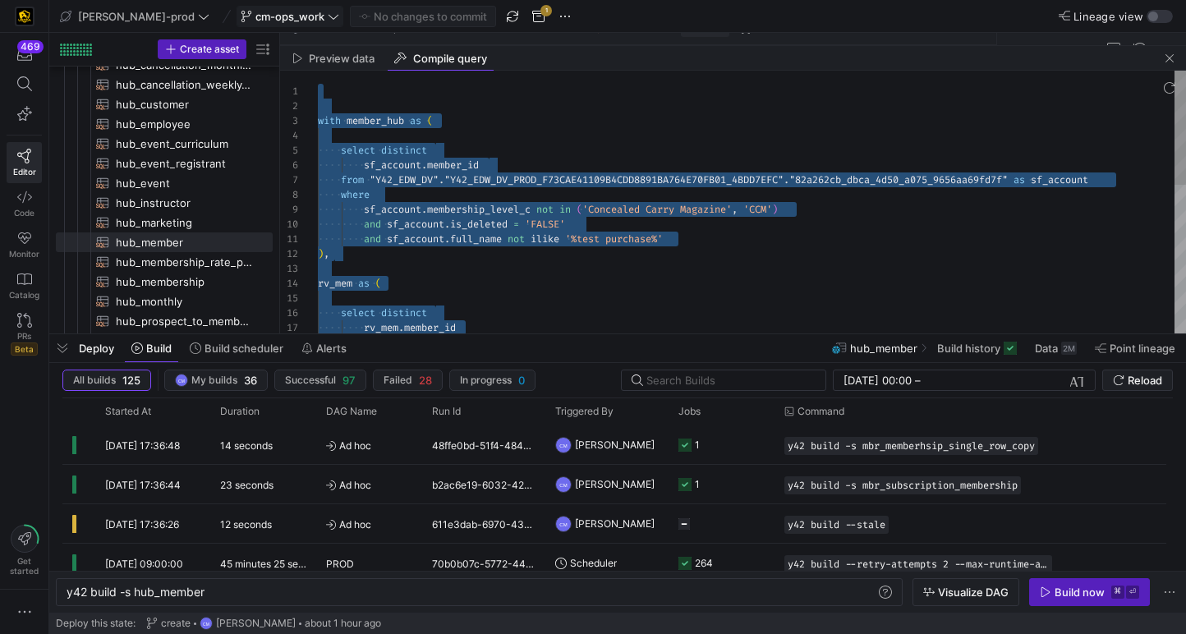
type textarea "with member_hub as ( select distinct sf_account.member_id from "Y42_EDW_DV"."Y4…"
click at [424, 183] on div "with member_hub as ( select distinct sf_account . member_id from "Y42_EDW_DV" .…" at bounding box center [752, 373] width 868 height 605
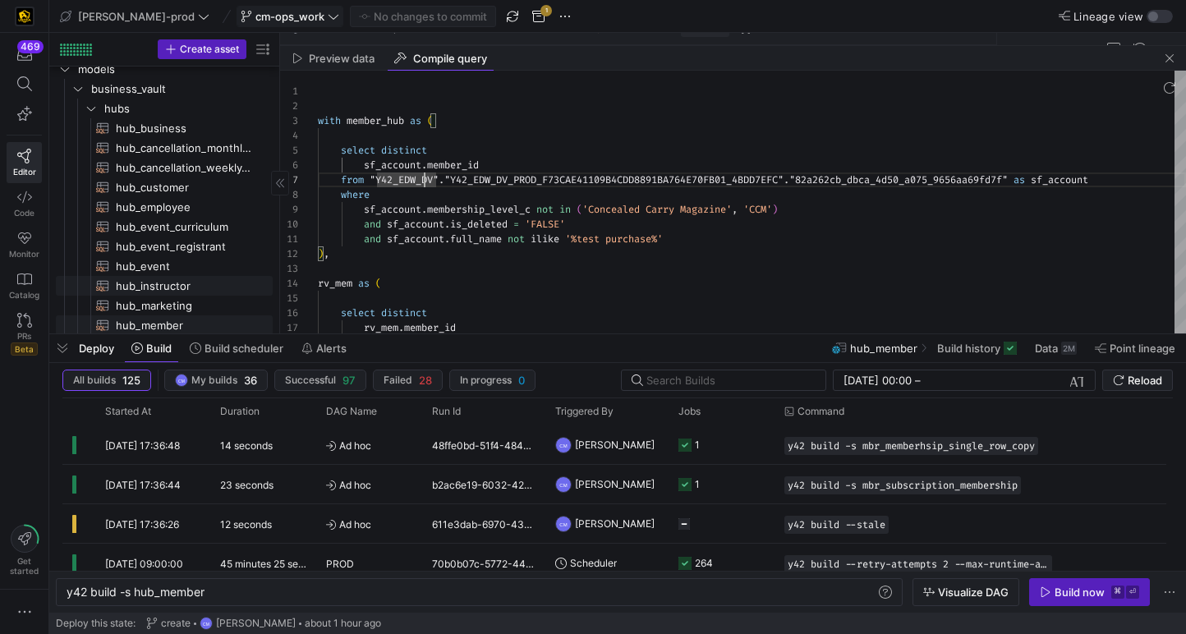
scroll to position [0, 0]
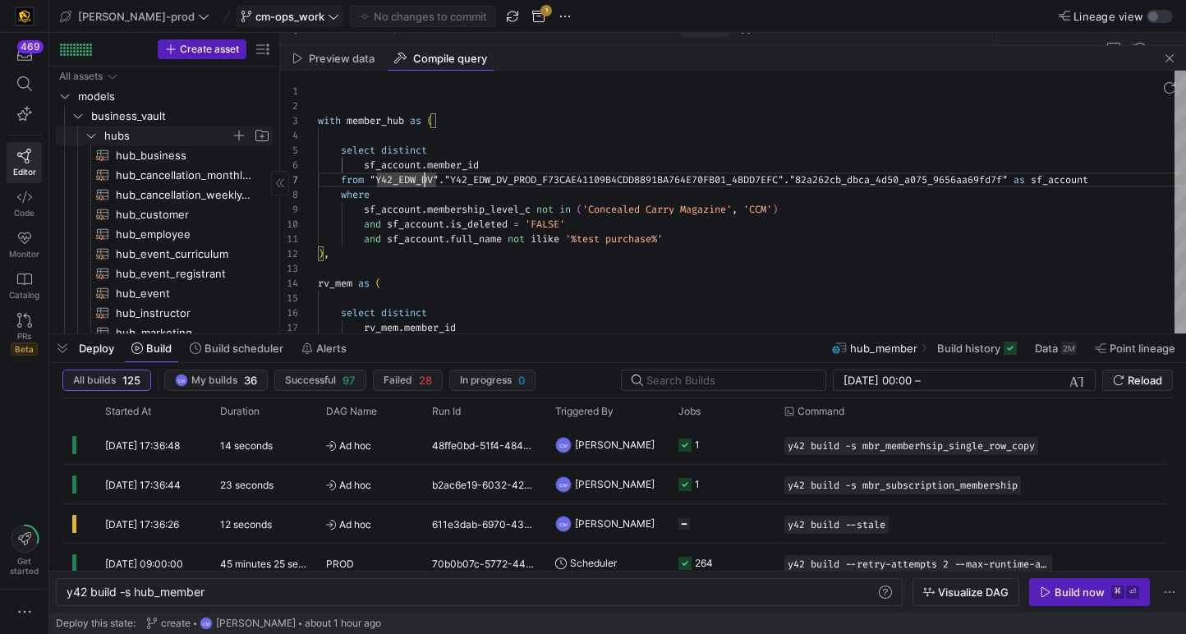
click at [151, 134] on span "hubs" at bounding box center [167, 135] width 126 height 19
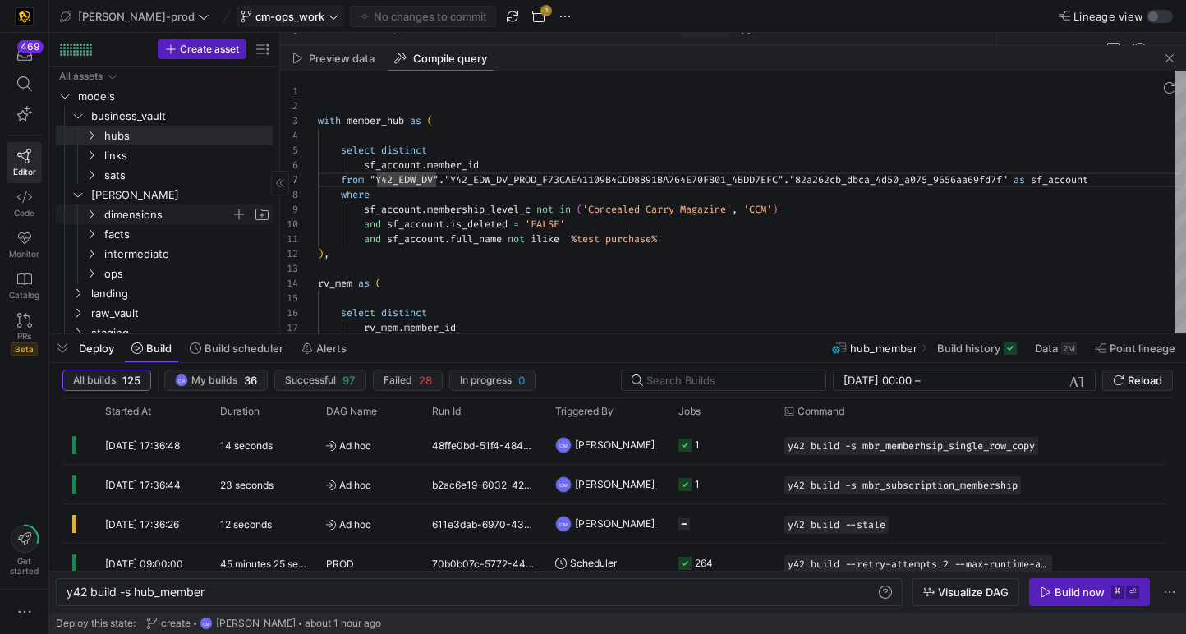
click at [136, 213] on span "dimensions" at bounding box center [167, 214] width 126 height 19
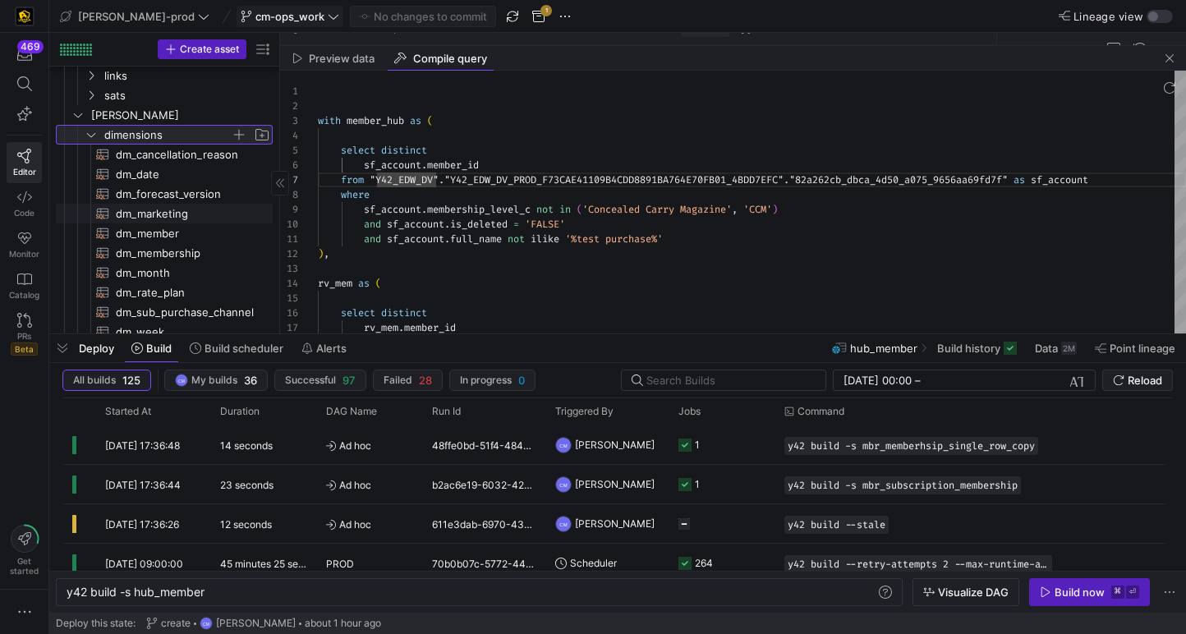
scroll to position [91, 0]
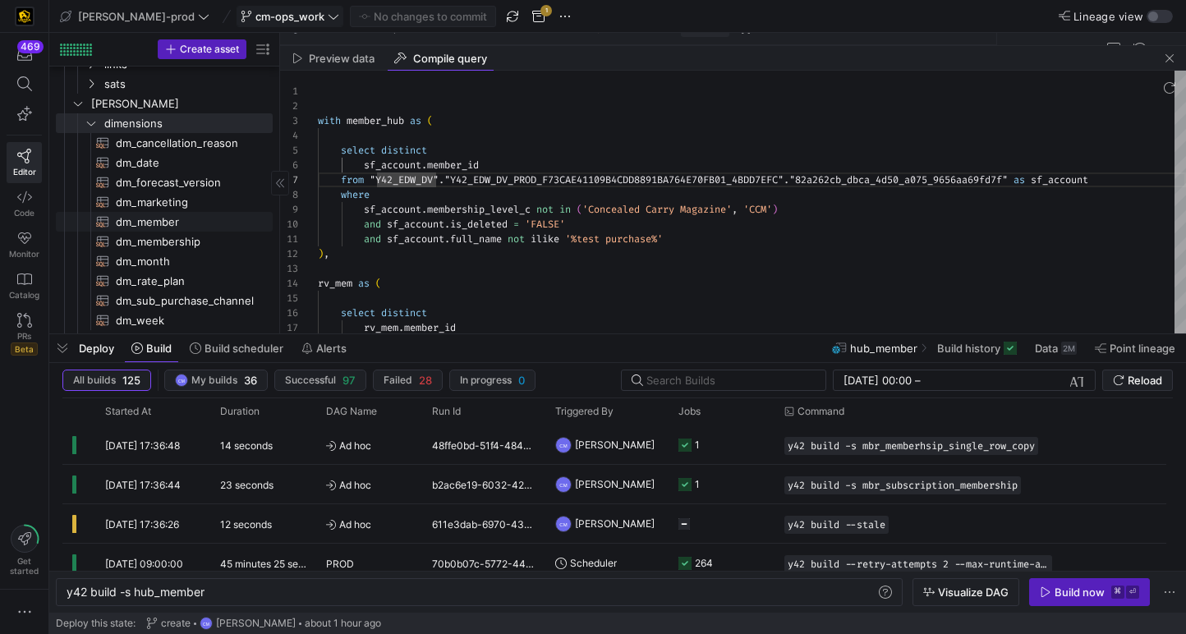
click at [155, 214] on span "dm_member​​​​​​​​​​" at bounding box center [185, 222] width 138 height 19
type textarea "{{ config( materialized='table' , post_hook = "alter table {{ this }} add prima…"
type textarea "y42 build -s dm_member"
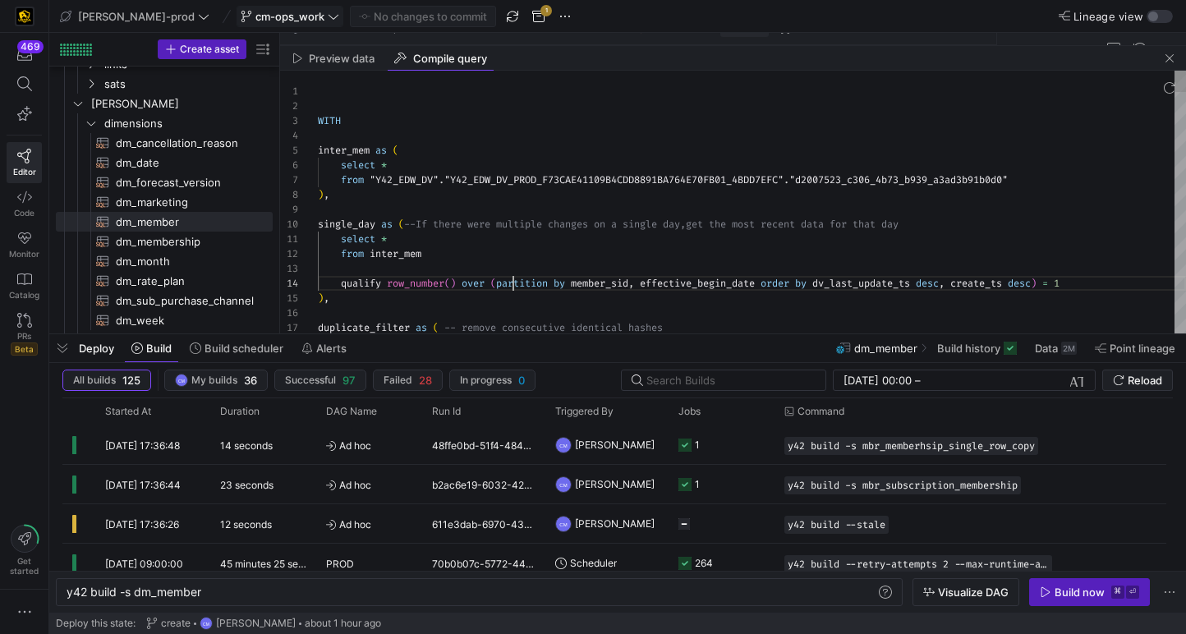
scroll to position [44, 195]
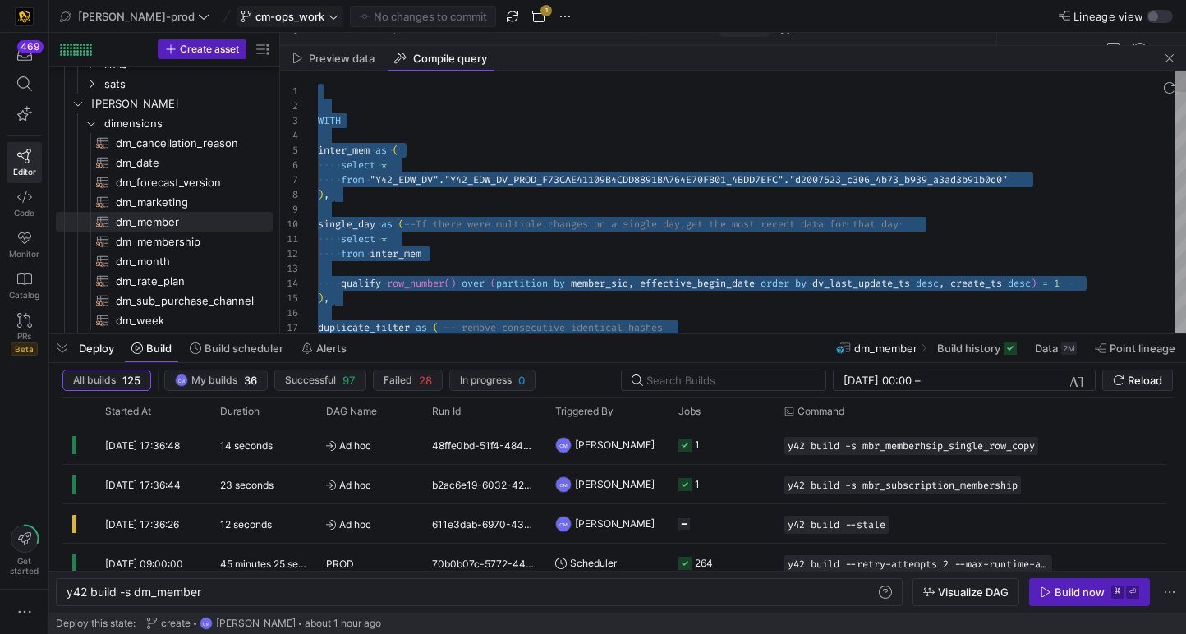
type textarea "WITH inter_mem as ( select * from "Y42_EDW_DV"."Y42_EDW_DV_PROD_F73CAE41109B4CD…"
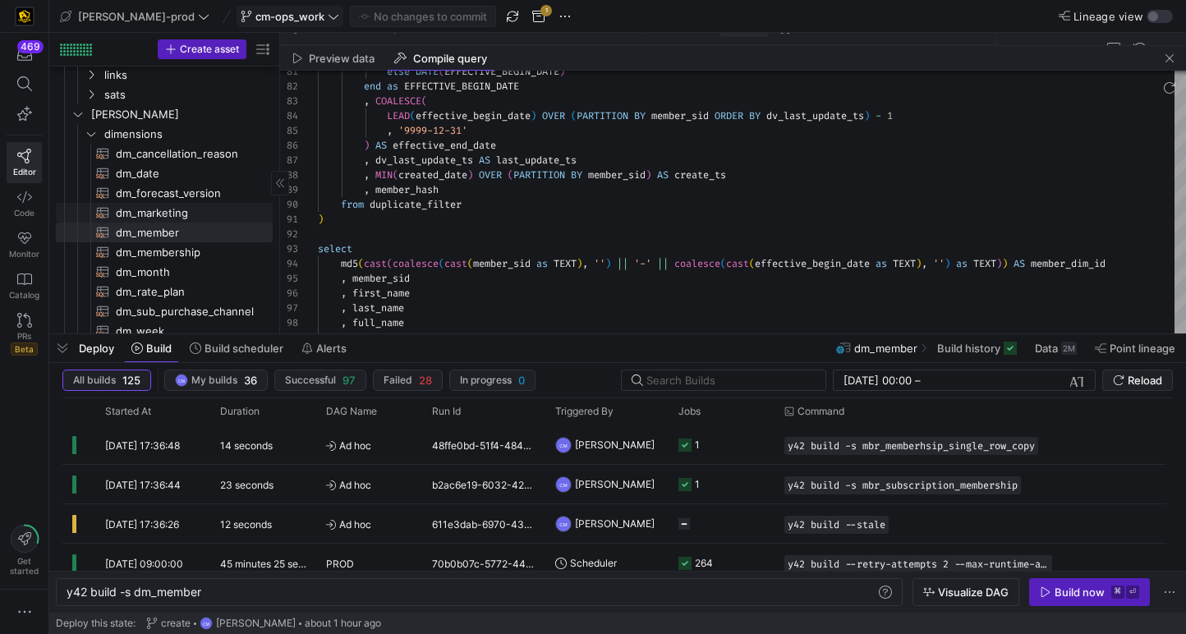
scroll to position [140, 0]
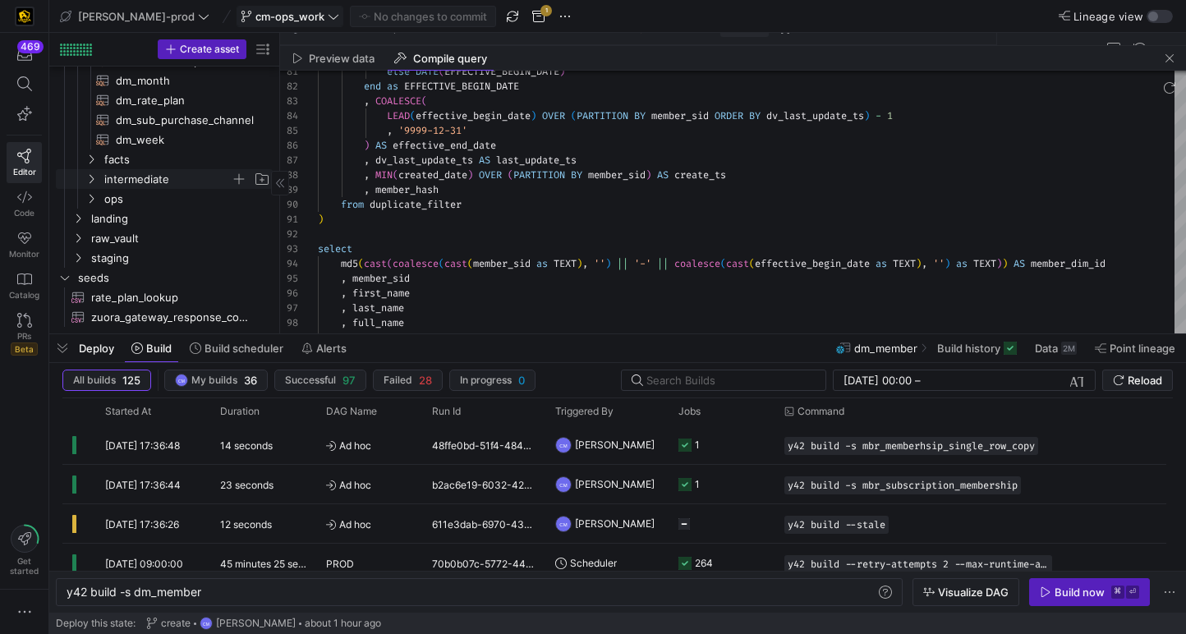
click at [224, 179] on span "intermediate" at bounding box center [167, 179] width 126 height 19
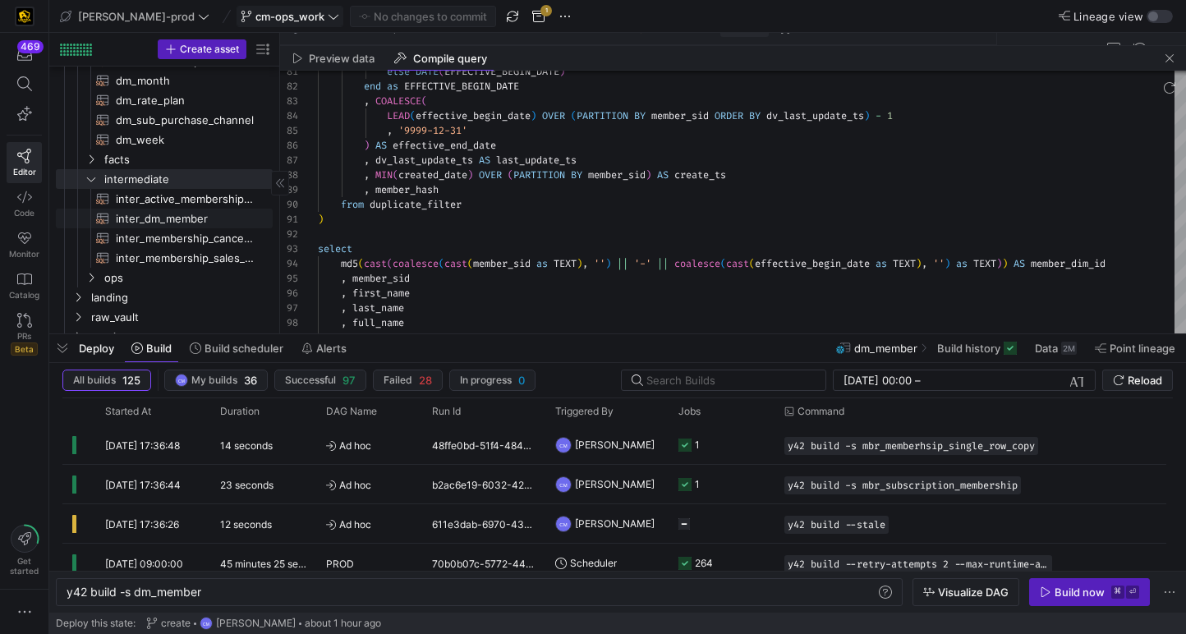
click at [235, 222] on span "inter_dm_member​​​​​​​​​​" at bounding box center [185, 218] width 138 height 19
type textarea "WITH sat_change_dates AS ( SELECT DISTINCT member_sid , last_update_dts AS dv_l…"
type textarea "y42 build -s inter_dm_member"
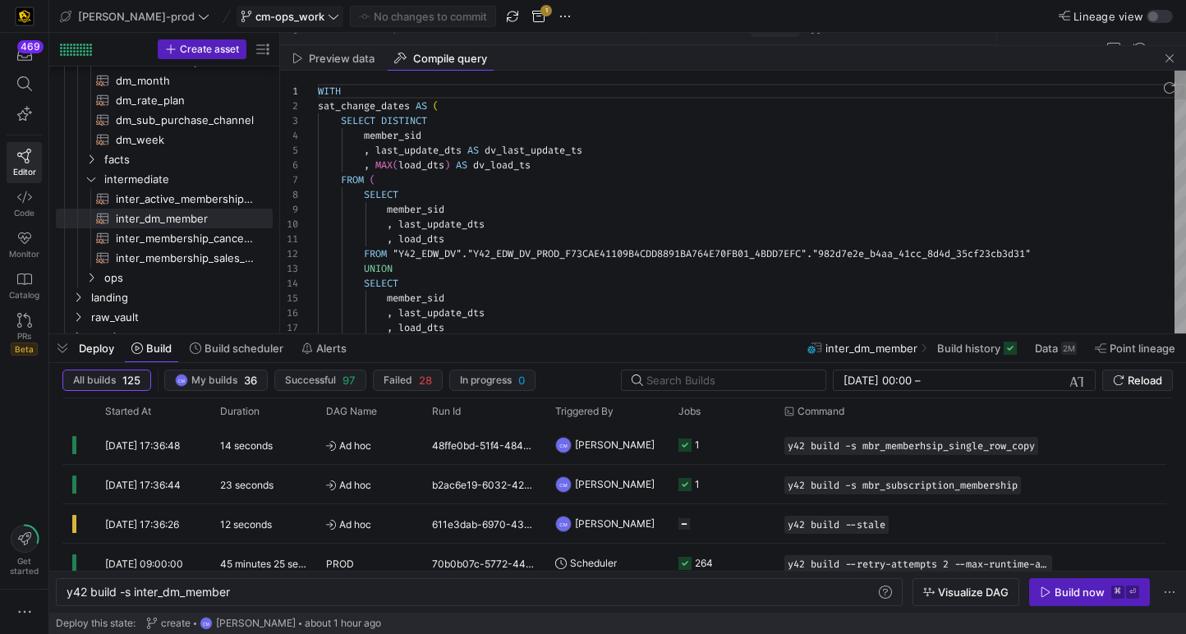
scroll to position [148, 0]
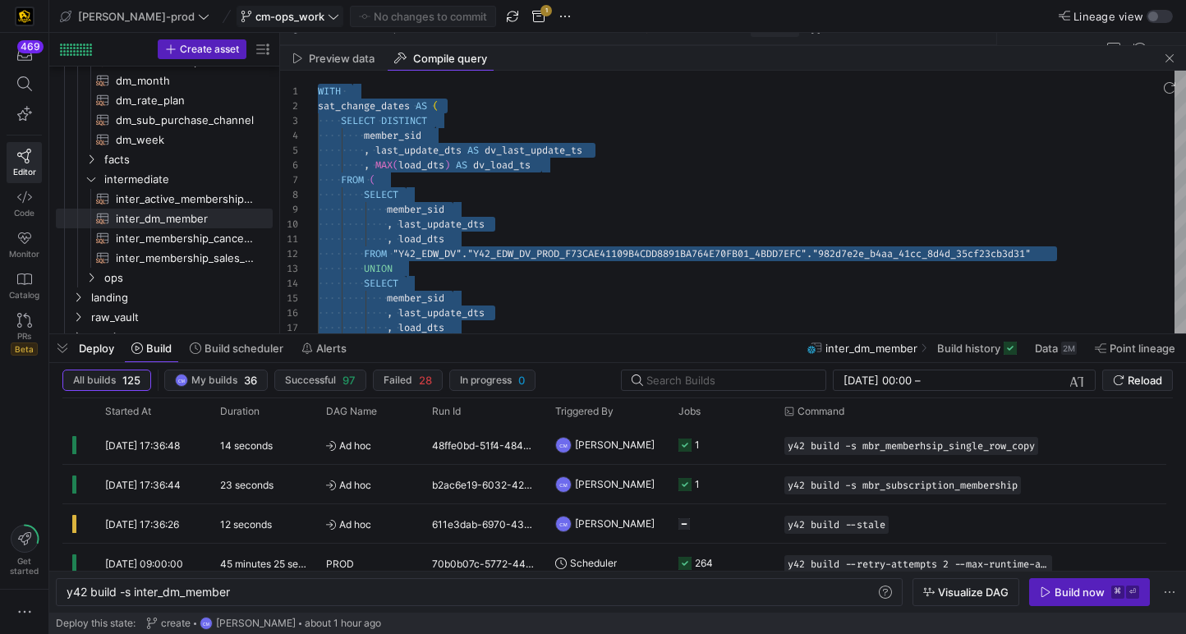
type textarea "WITH sat_change_dates AS ( SELECT DISTINCT member_sid , last_update_dts AS dv_l…"
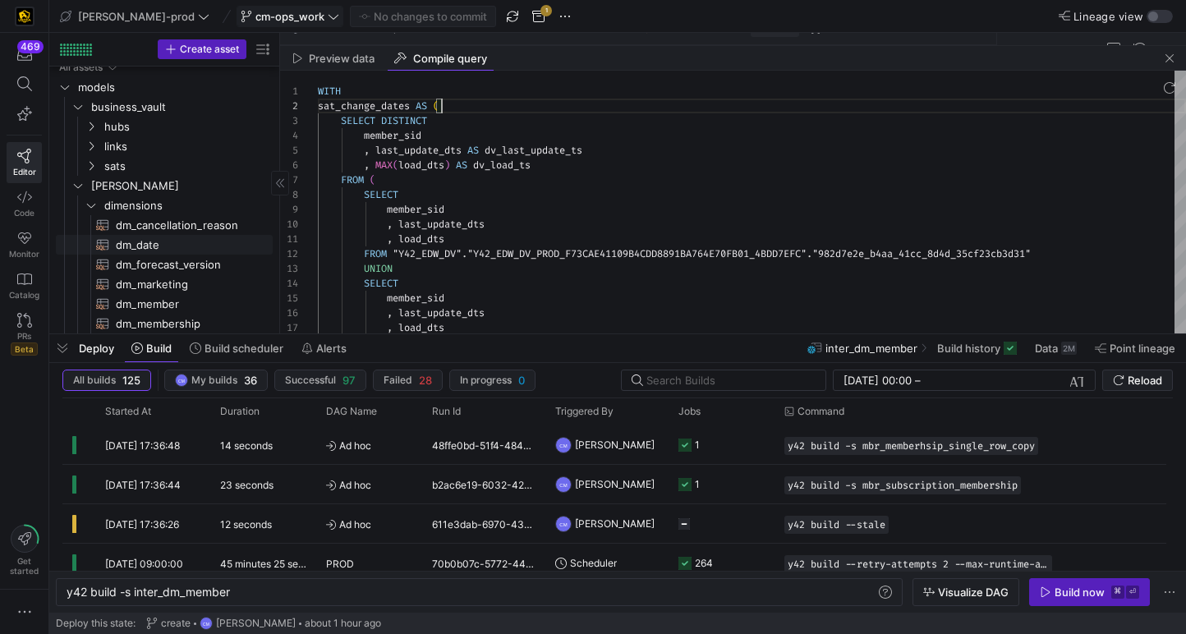
scroll to position [0, 0]
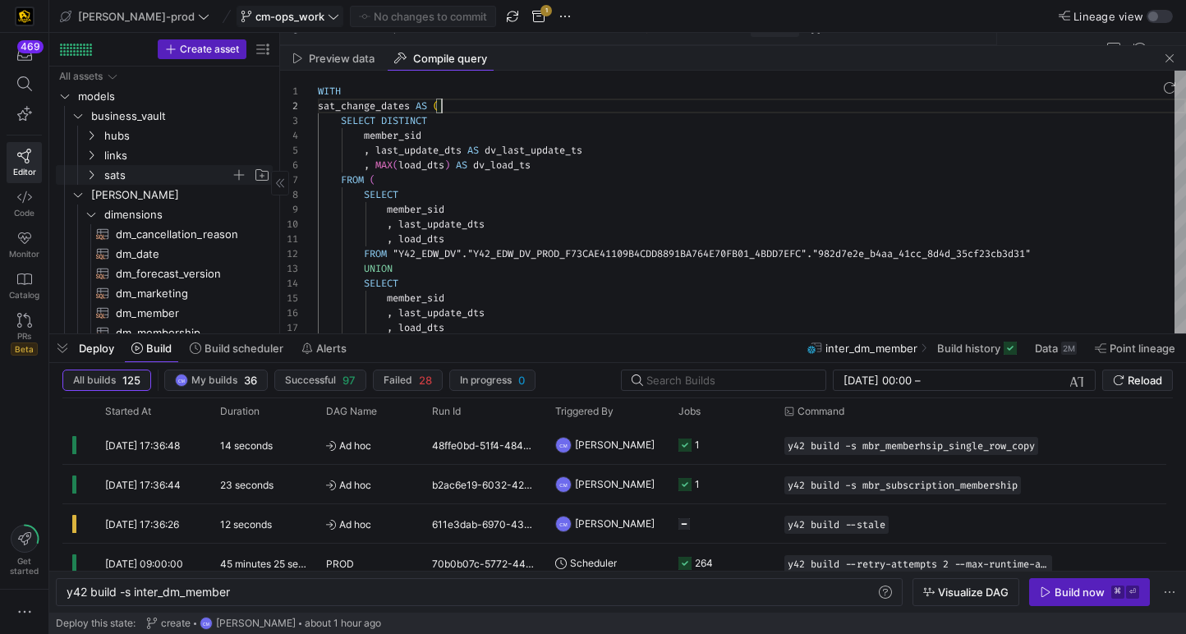
click at [156, 182] on span "sats" at bounding box center [167, 175] width 126 height 19
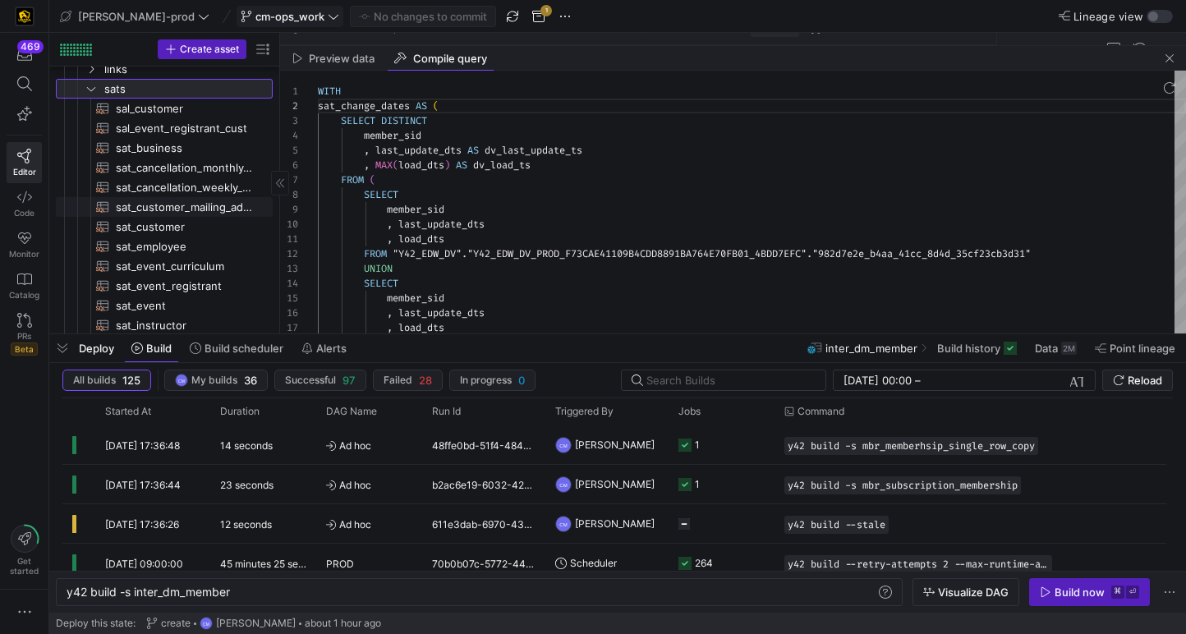
scroll to position [117, 0]
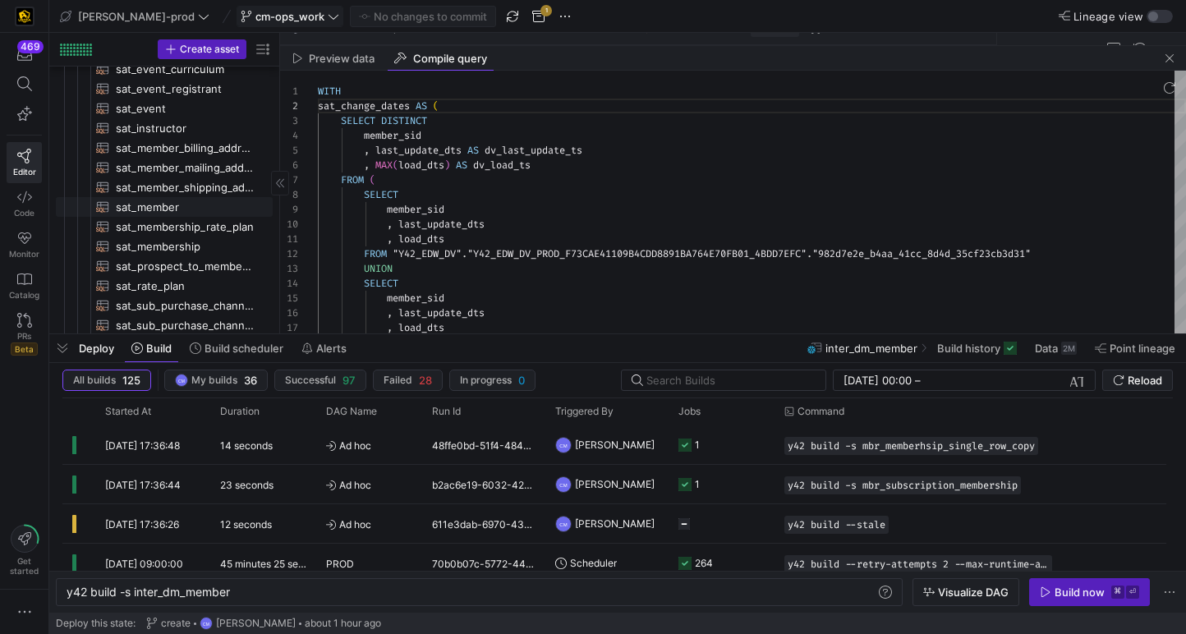
click at [174, 208] on span "sat_member​​​​​​​​​​" at bounding box center [185, 207] width 138 height 19
type textarea "{{ config( materialized='incremental' ) }} WITH source_data AS ( SELECT hmem.me…"
type textarea "y42 build -s sat_member"
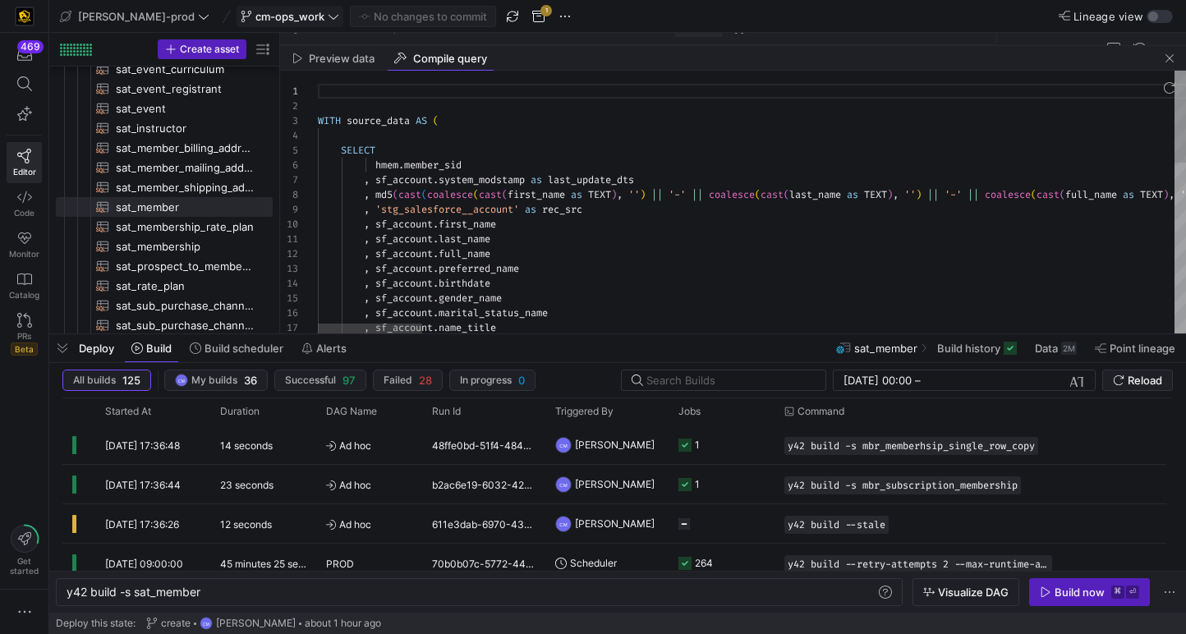
type textarea "WITH source_data AS ( SELECT hmem.member_sid , sf_account.system_modstamp as la…"
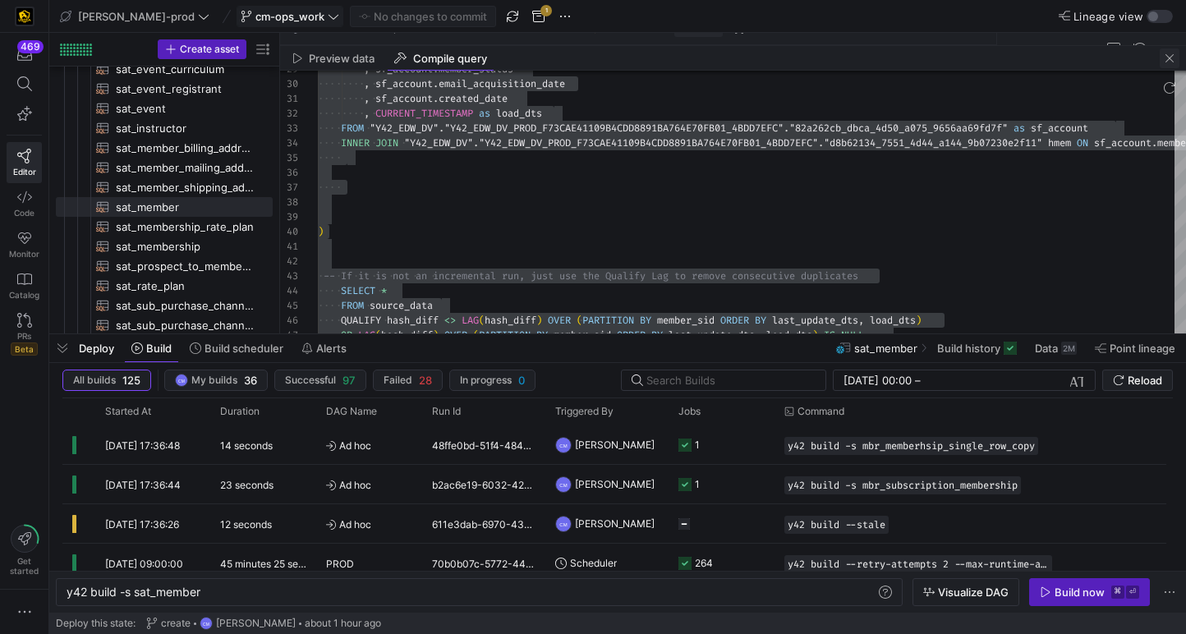
click at [1174, 56] on span "button" at bounding box center [1170, 58] width 20 height 20
